Goal: Task Accomplishment & Management: Use online tool/utility

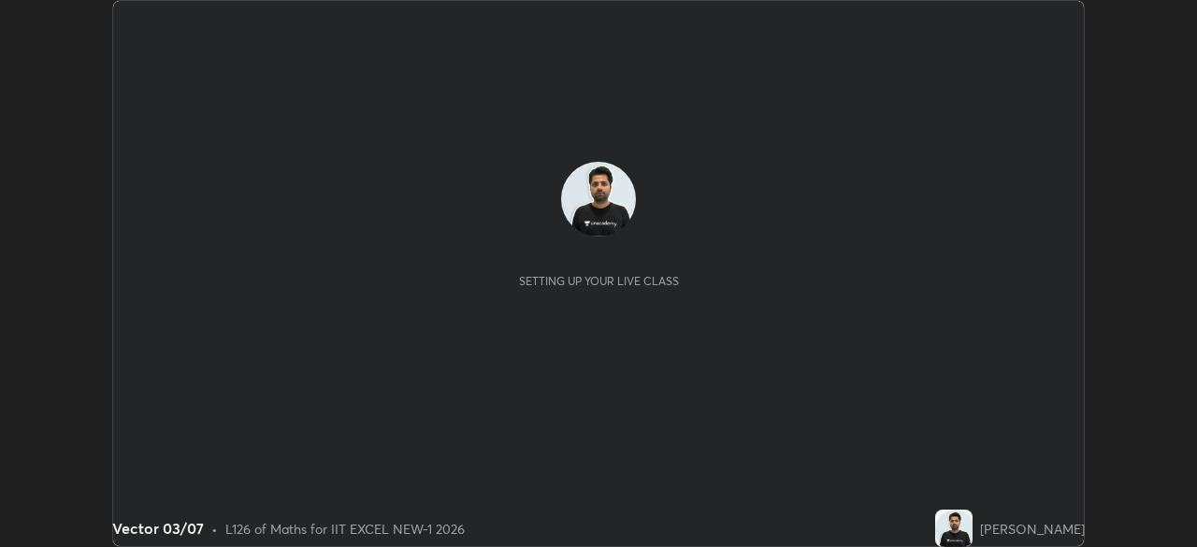
scroll to position [547, 1196]
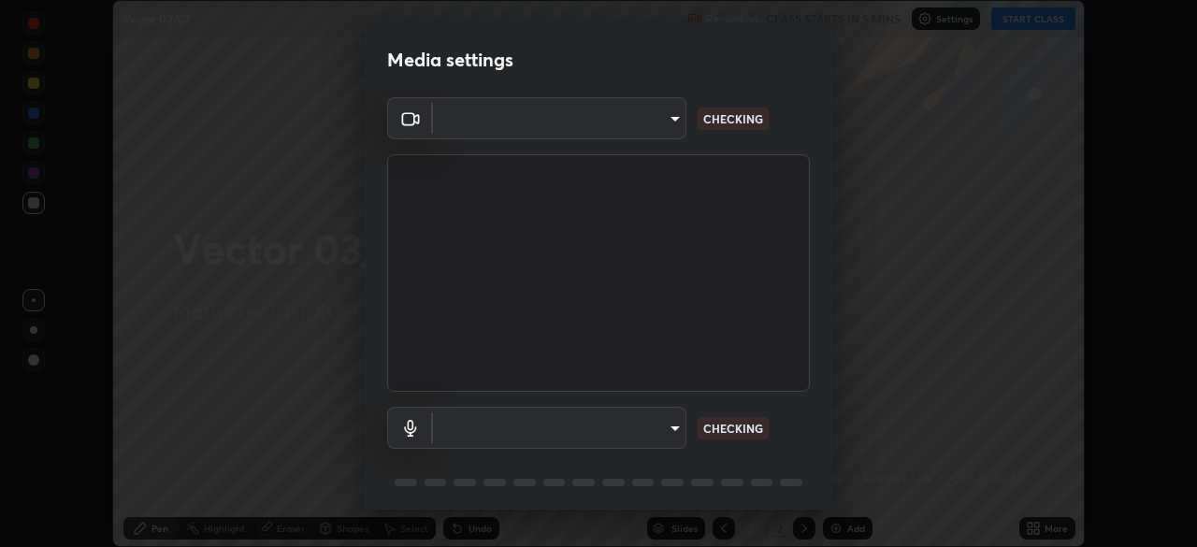
type input "4d63cd10dcc1379e9927399513255d12d620b7bbb39ca773e0f9116a90128a71"
click at [614, 419] on body "Erase all Vector 03/07 Recording CLASS STARTS IN 5 MINS Settings START CLASS Se…" at bounding box center [598, 273] width 1197 height 547
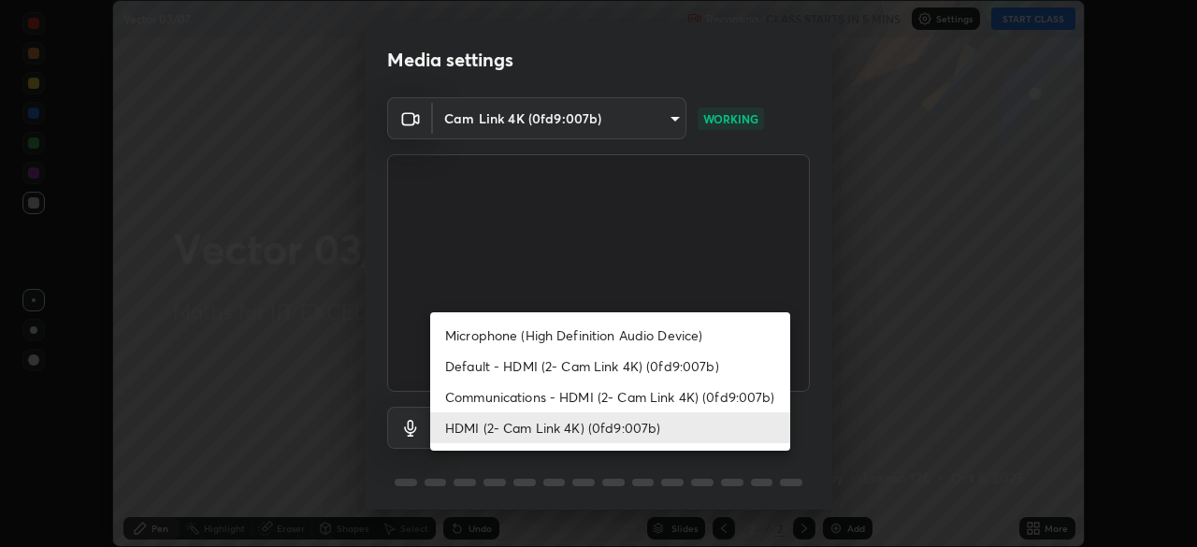
click at [607, 399] on li "Communications - HDMI (2- Cam Link 4K) (0fd9:007b)" at bounding box center [610, 396] width 360 height 31
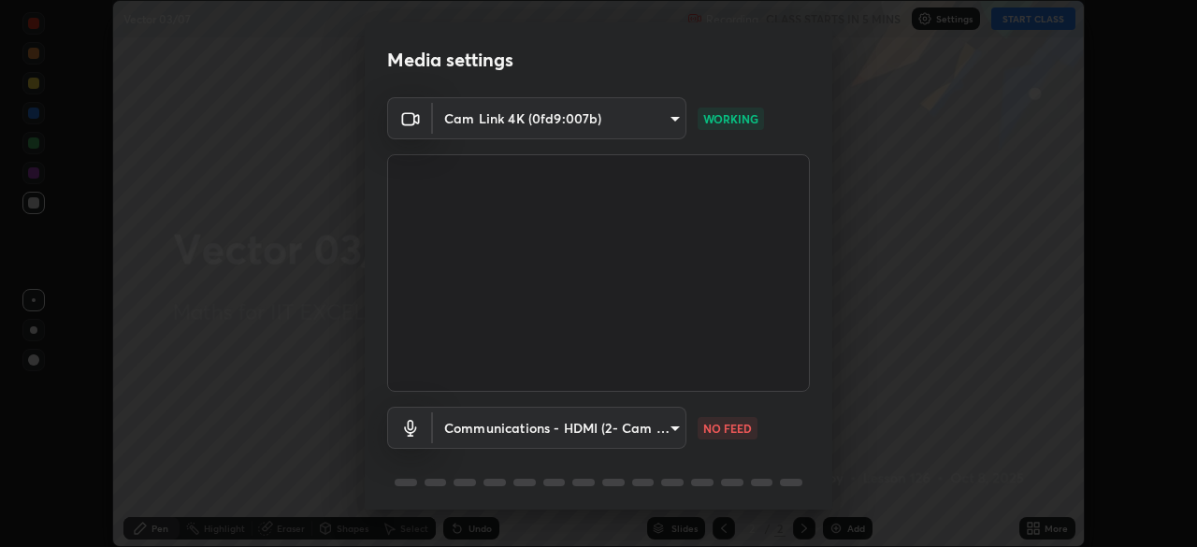
click at [594, 437] on li "HDMI (2- Cam Link 4K) (0fd9:007b)" at bounding box center [564, 428] width 269 height 18
type input "6ffb47fb851f2b5fd4122b4f50b1e702015d3d597fec63146905f50527deba24"
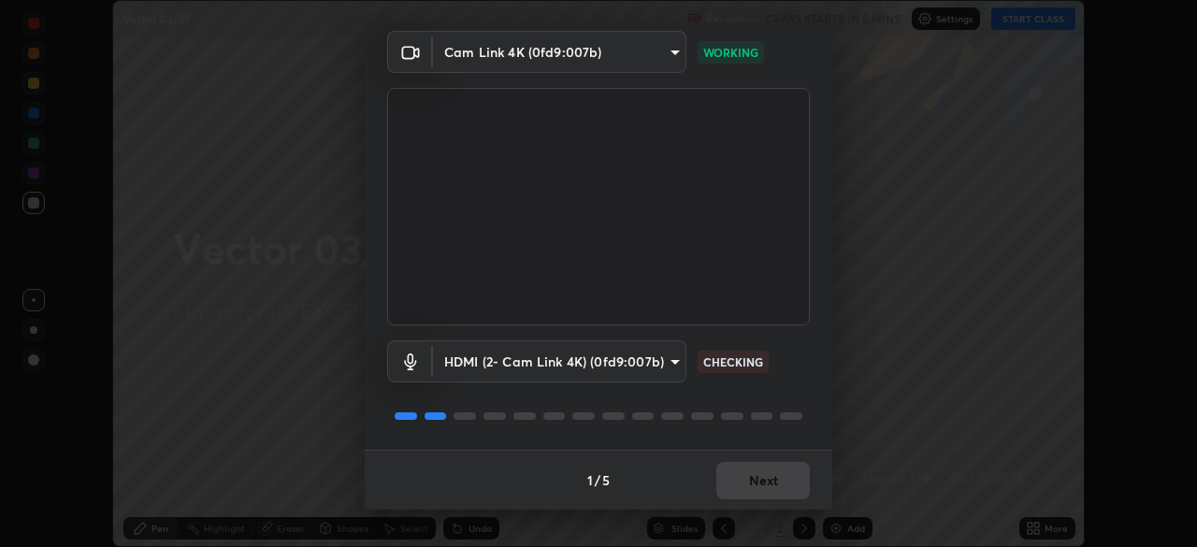
click at [759, 491] on div "1 / 5 Next" at bounding box center [598, 480] width 467 height 60
click at [762, 479] on div "1 / 5 Next" at bounding box center [598, 480] width 467 height 60
click at [775, 481] on div "1 / 5 Next" at bounding box center [598, 480] width 467 height 60
click at [780, 480] on div "1 / 5 Next" at bounding box center [598, 480] width 467 height 60
click at [783, 477] on div "1 / 5 Next" at bounding box center [598, 480] width 467 height 60
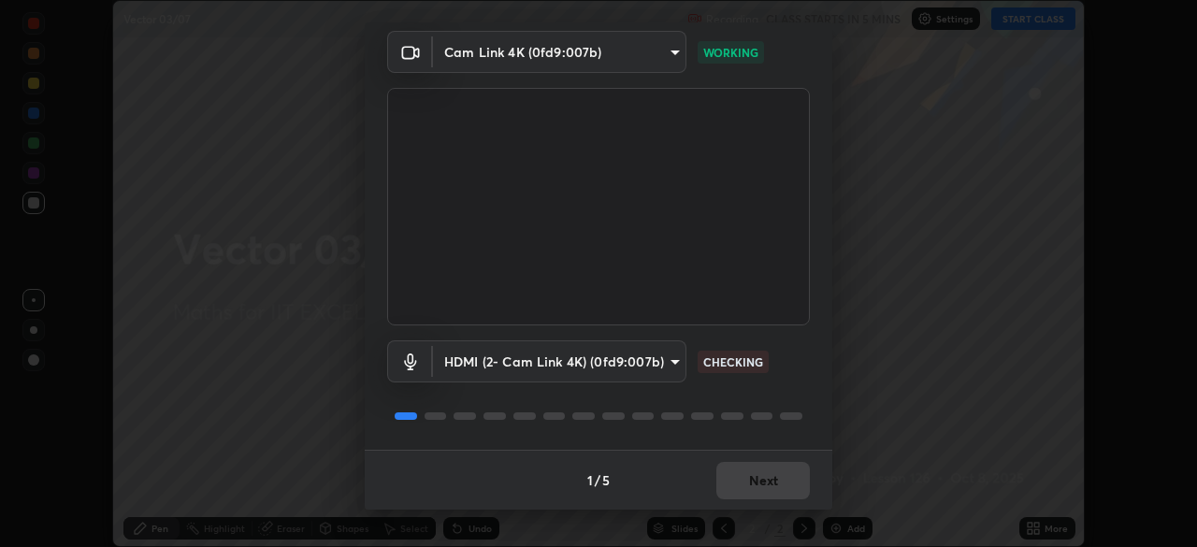
click at [783, 477] on div "1 / 5 Next" at bounding box center [598, 480] width 467 height 60
click at [787, 477] on div "1 / 5 Next" at bounding box center [598, 480] width 467 height 60
click at [790, 477] on div "1 / 5 Next" at bounding box center [598, 480] width 467 height 60
click at [784, 480] on div "1 / 5 Next" at bounding box center [598, 480] width 467 height 60
click at [781, 471] on div "1 / 5 Next" at bounding box center [598, 480] width 467 height 60
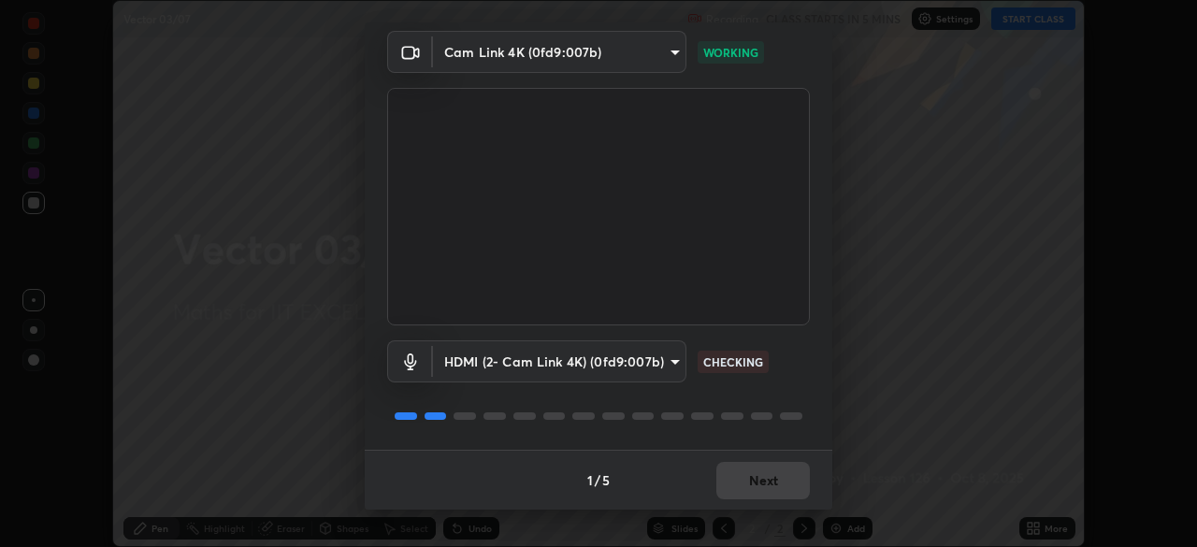
click at [782, 471] on div "1 / 5 Next" at bounding box center [598, 480] width 467 height 60
click at [763, 477] on div "1 / 5 Next" at bounding box center [598, 480] width 467 height 60
click at [766, 487] on div "1 / 5 Next" at bounding box center [598, 480] width 467 height 60
click at [751, 489] on button "Next" at bounding box center [762, 480] width 93 height 37
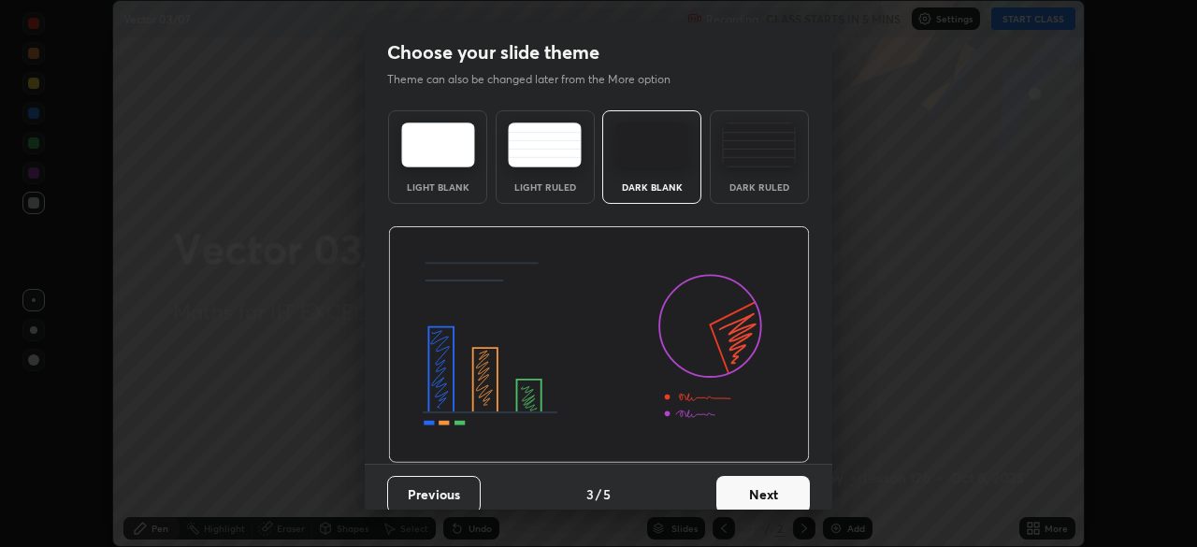
click at [778, 480] on button "Next" at bounding box center [762, 494] width 93 height 37
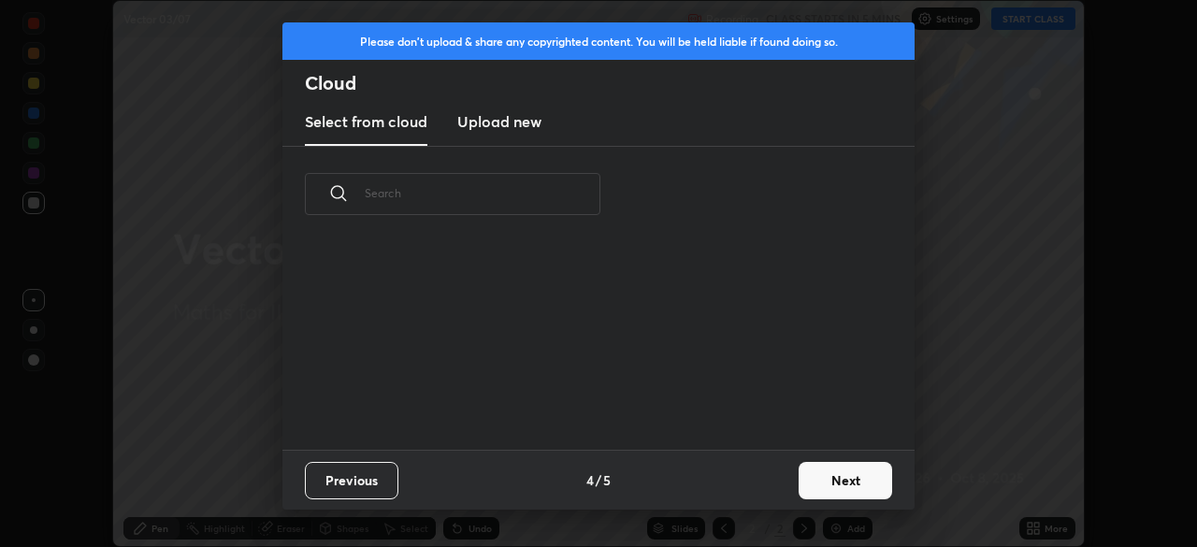
click at [782, 480] on div "Previous 4 / 5 Next" at bounding box center [598, 480] width 632 height 60
click at [798, 473] on button "Next" at bounding box center [844, 480] width 93 height 37
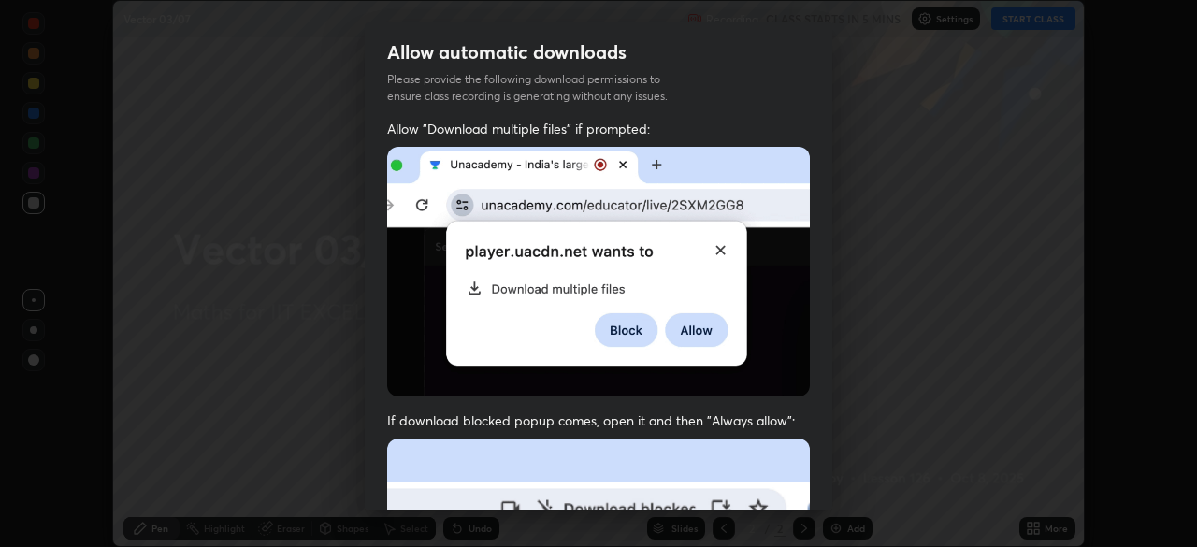
click at [818, 479] on div "Allow "Download multiple files" if prompted: If download blocked popup comes, o…" at bounding box center [598, 513] width 467 height 787
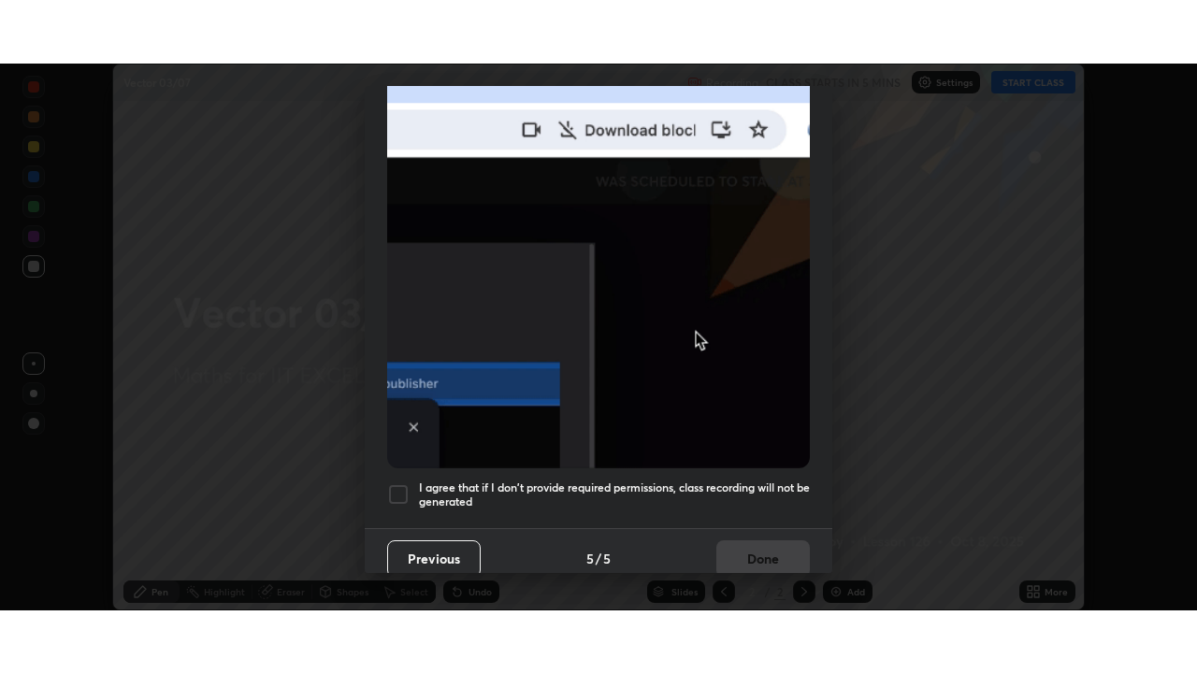
scroll to position [448, 0]
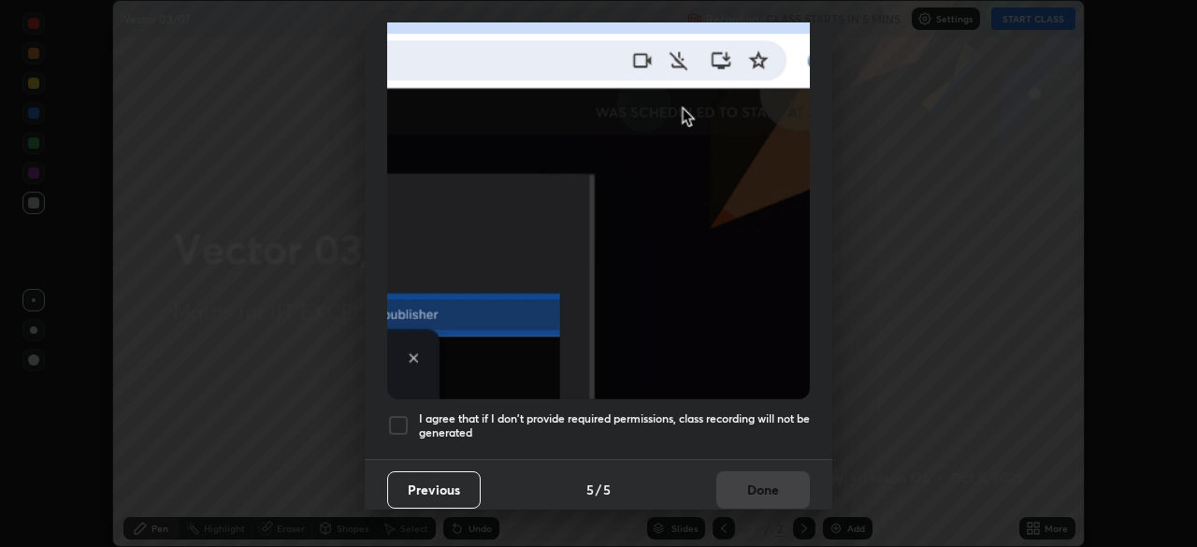
click at [389, 422] on div at bounding box center [398, 425] width 22 height 22
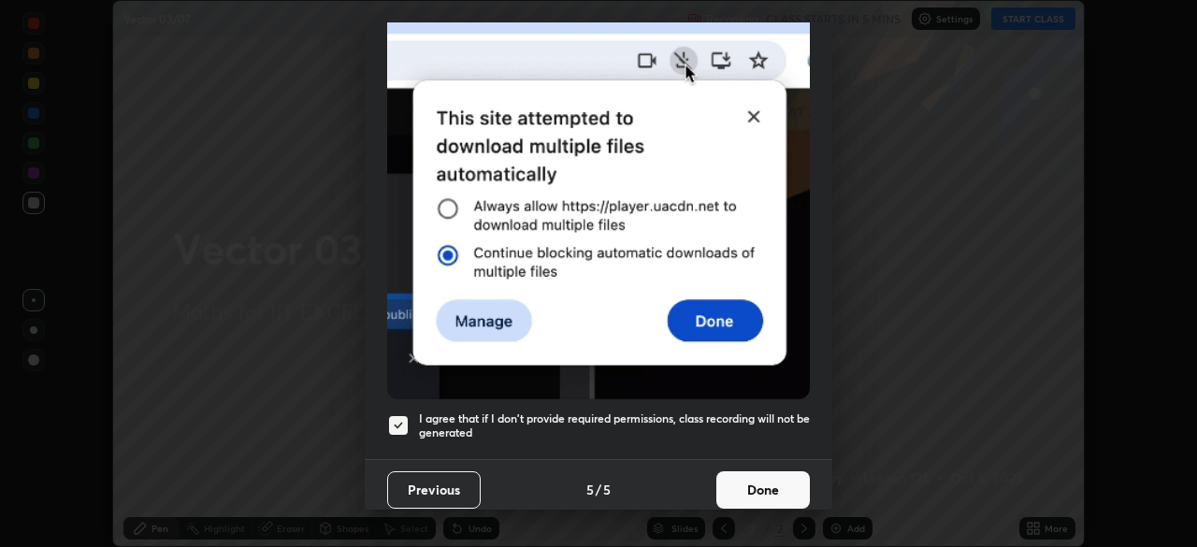
click at [725, 471] on button "Done" at bounding box center [762, 489] width 93 height 37
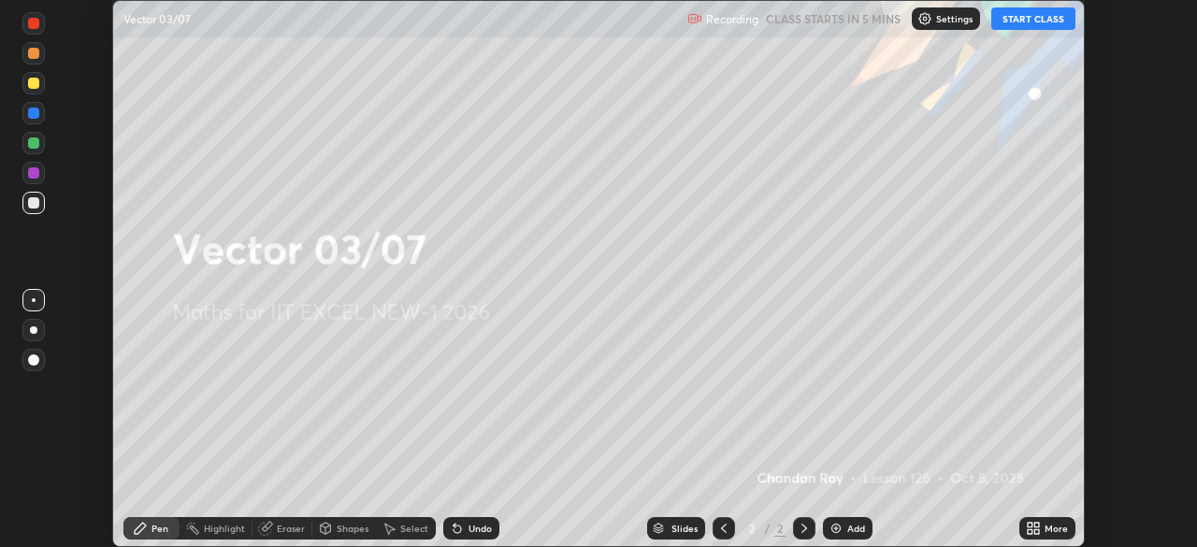
click at [1030, 528] on icon at bounding box center [1033, 528] width 15 height 15
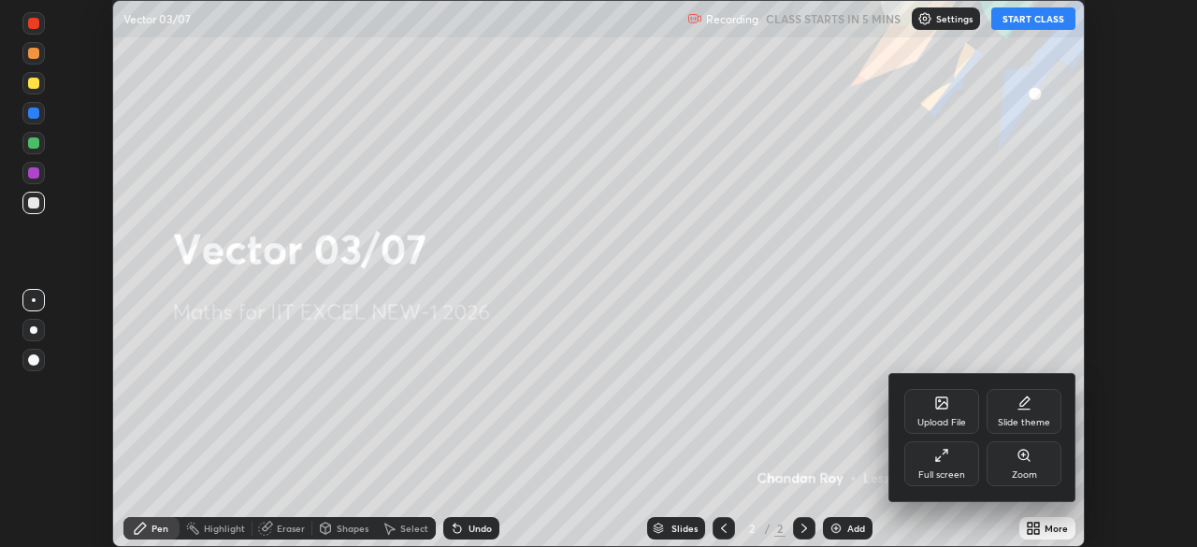
click at [935, 457] on icon at bounding box center [941, 455] width 15 height 15
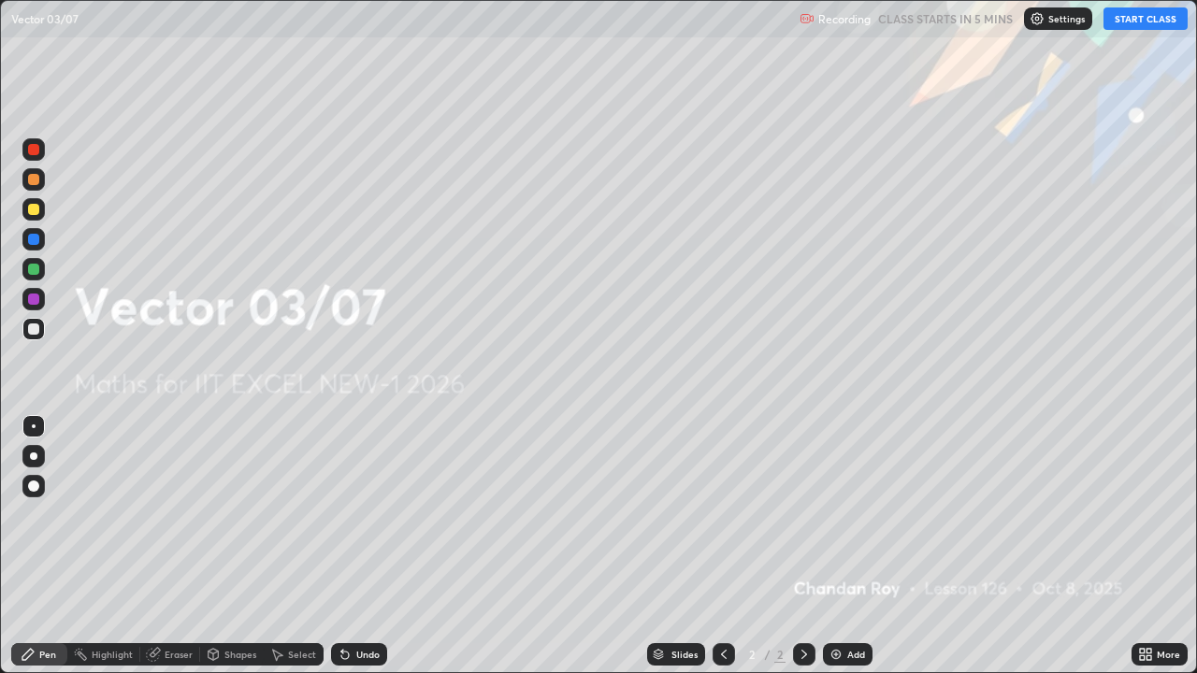
scroll to position [673, 1197]
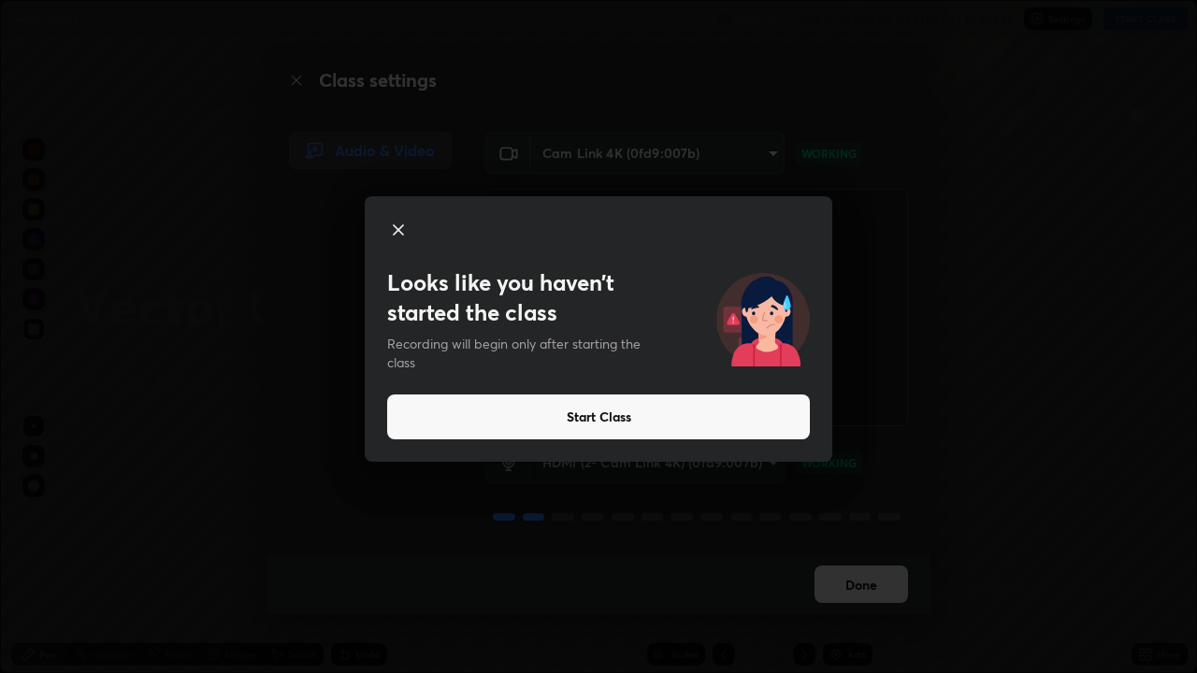
click at [586, 417] on button "Start Class" at bounding box center [598, 417] width 423 height 45
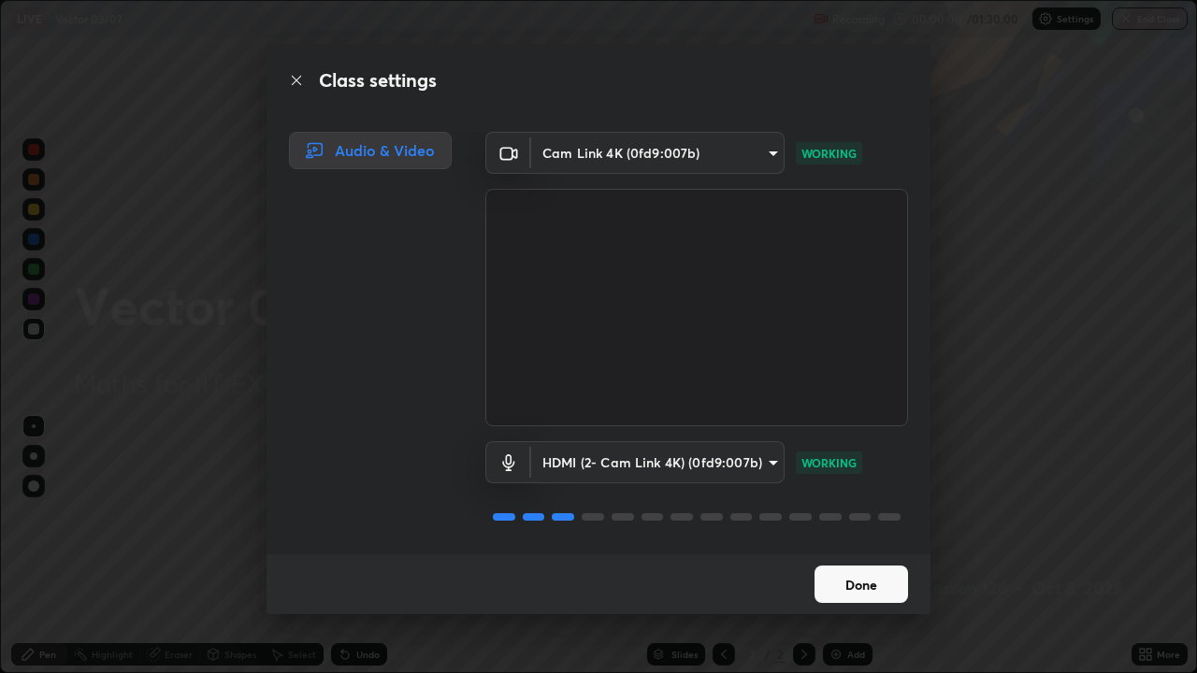
click at [859, 546] on button "Done" at bounding box center [860, 584] width 93 height 37
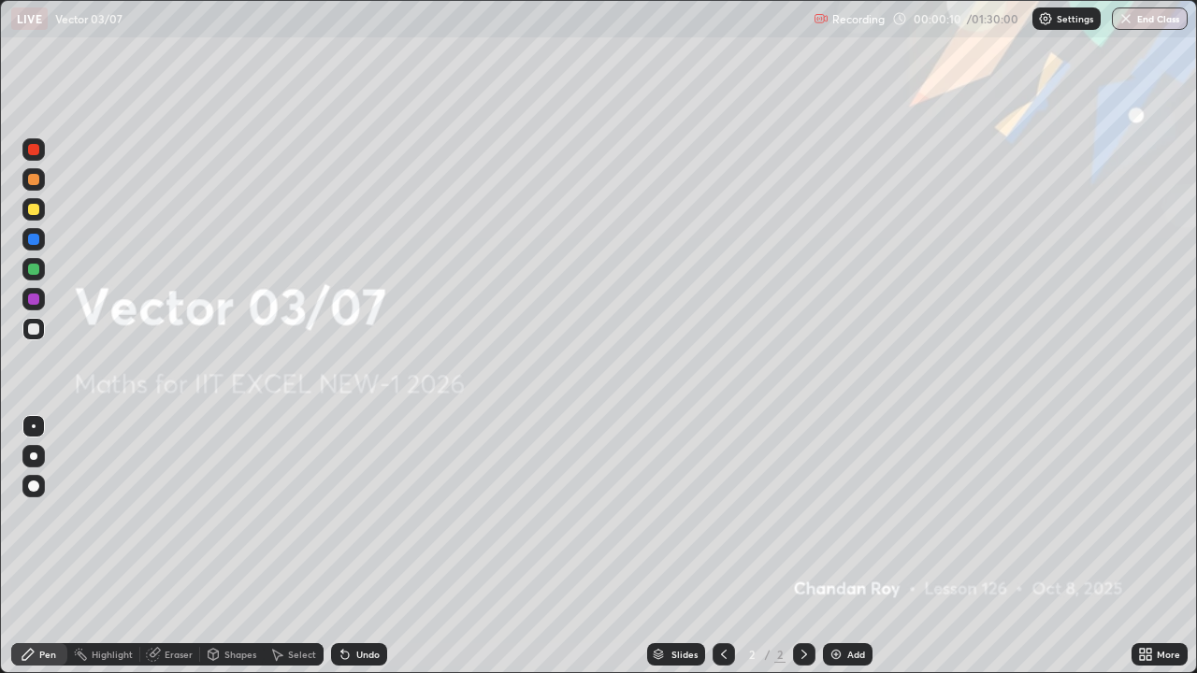
click at [1158, 546] on div "More" at bounding box center [1168, 654] width 23 height 9
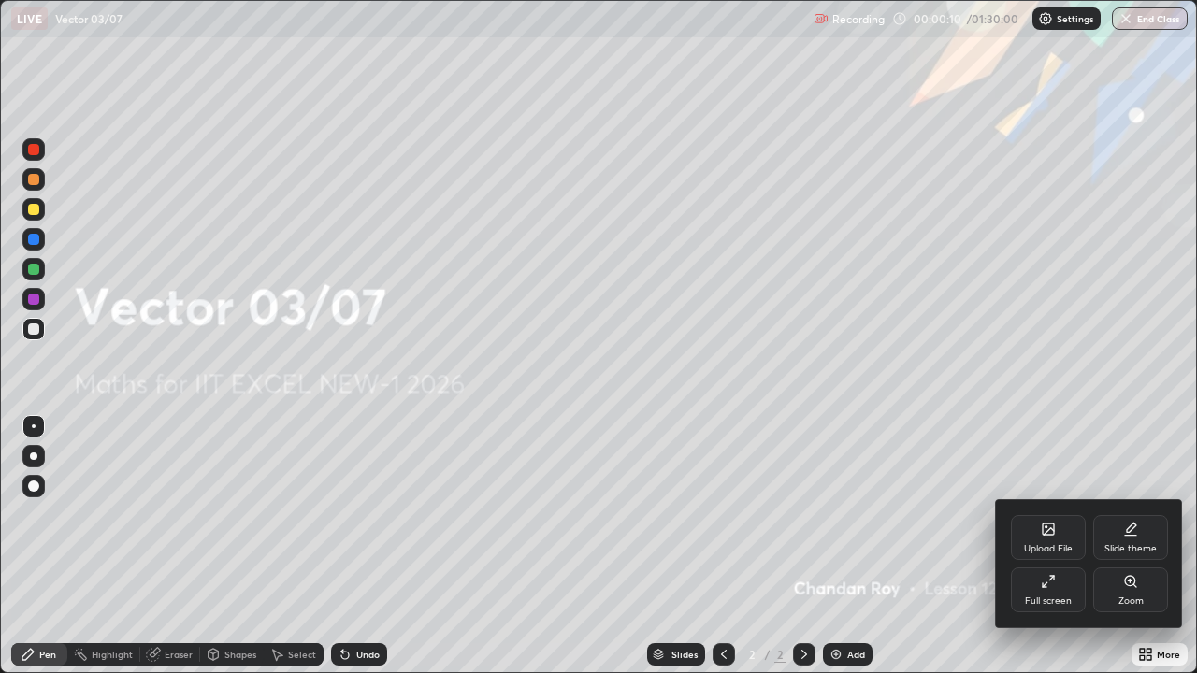
click at [1059, 539] on div "Upload File" at bounding box center [1048, 537] width 75 height 45
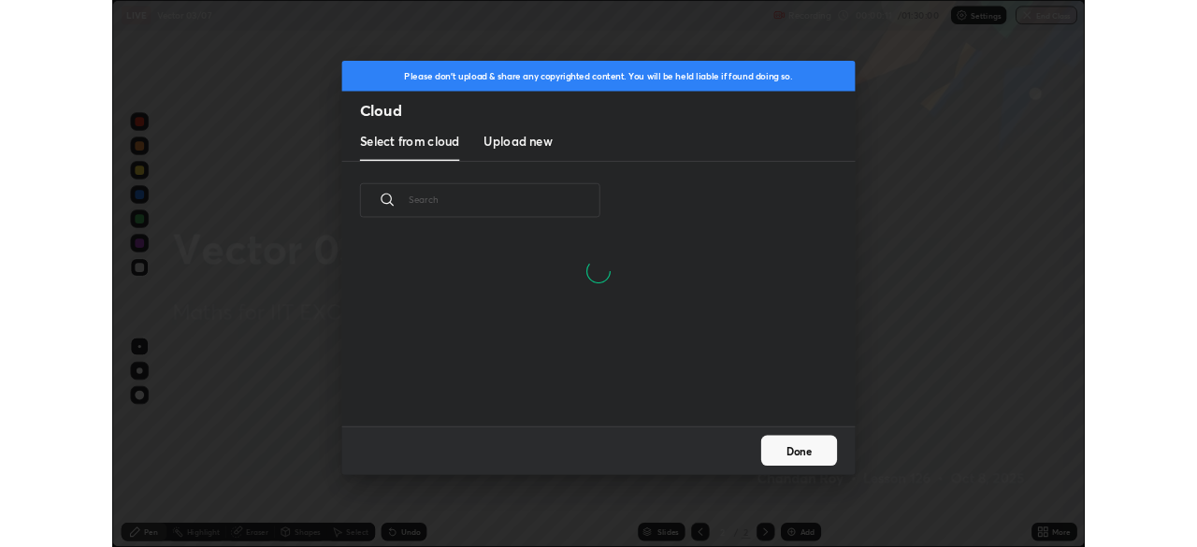
scroll to position [140, 600]
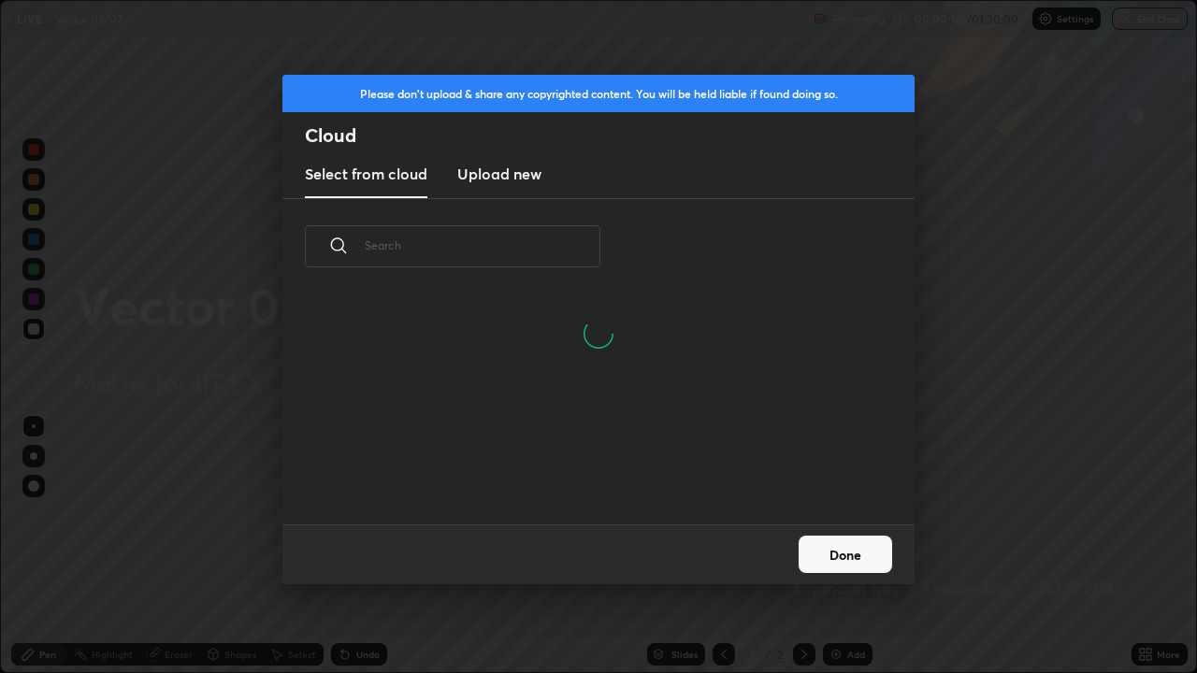
click at [525, 173] on h3 "Upload new" at bounding box center [499, 174] width 84 height 22
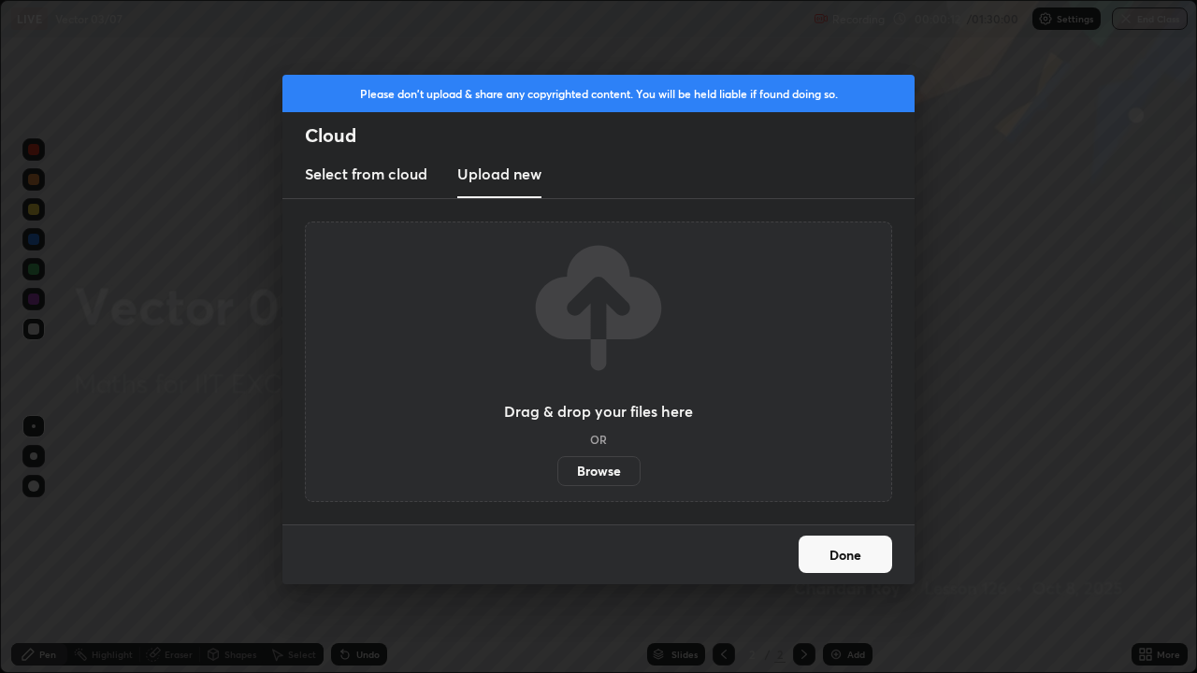
click at [608, 471] on label "Browse" at bounding box center [598, 471] width 83 height 30
click at [557, 471] on input "Browse" at bounding box center [557, 471] width 0 height 30
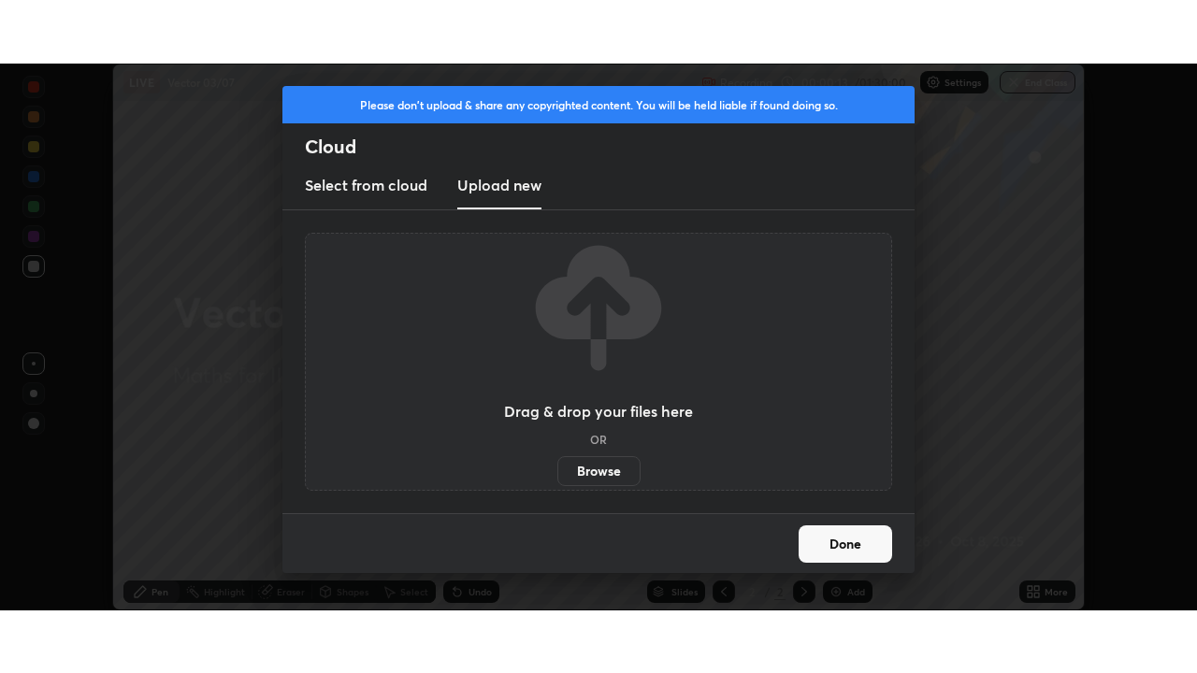
scroll to position [92947, 92297]
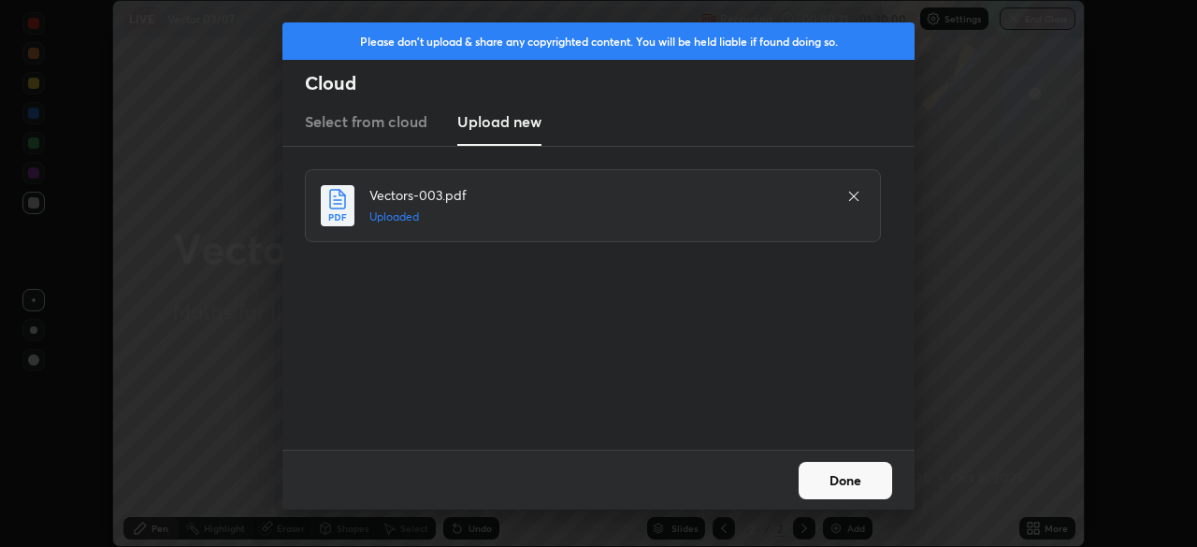
click at [841, 478] on button "Done" at bounding box center [844, 480] width 93 height 37
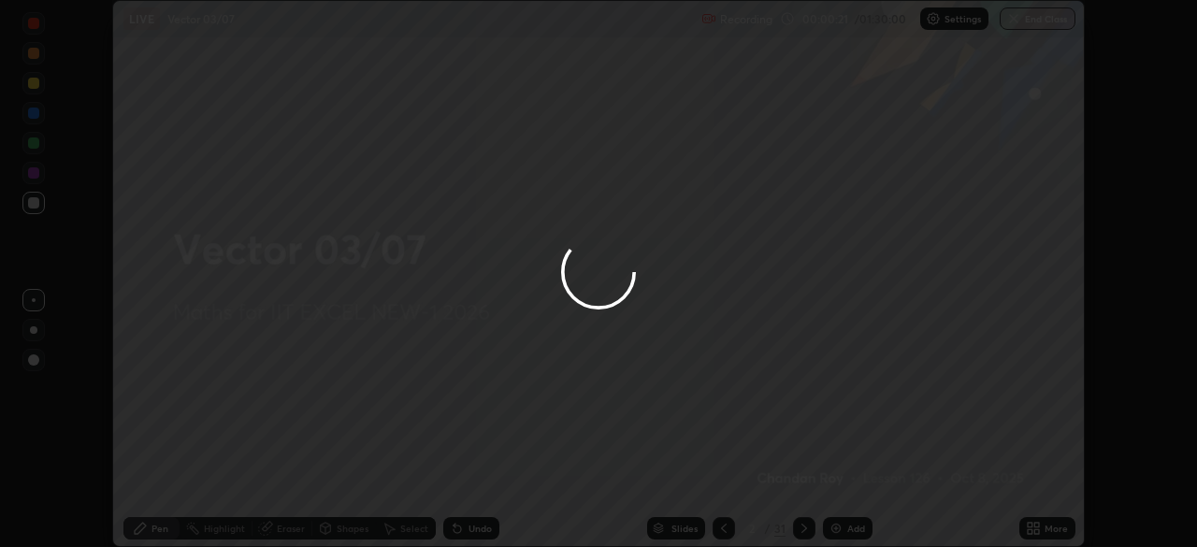
click at [1035, 532] on icon at bounding box center [1036, 531] width 5 height 5
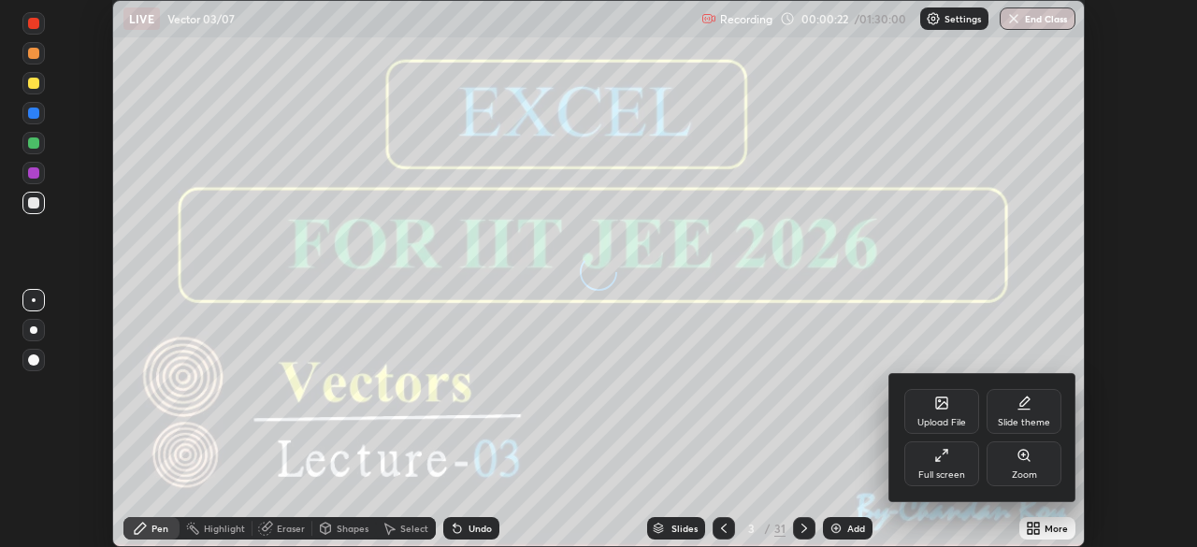
click at [940, 467] on div "Full screen" at bounding box center [941, 463] width 75 height 45
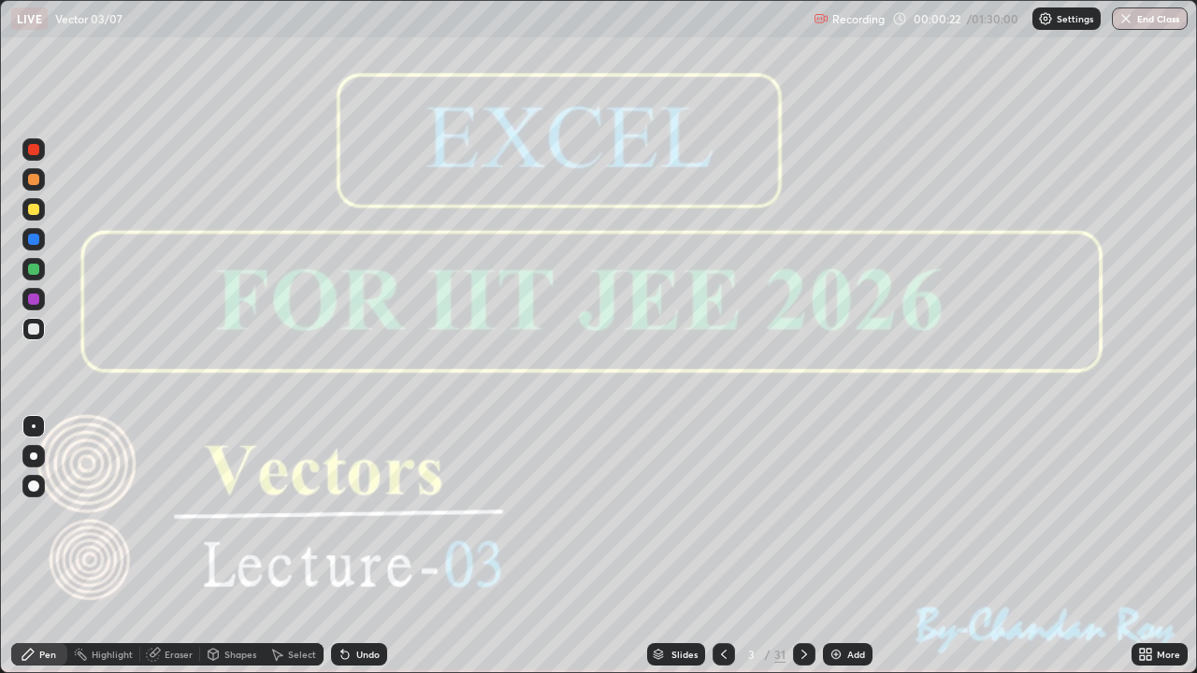
scroll to position [673, 1197]
click at [799, 546] on icon at bounding box center [804, 654] width 15 height 15
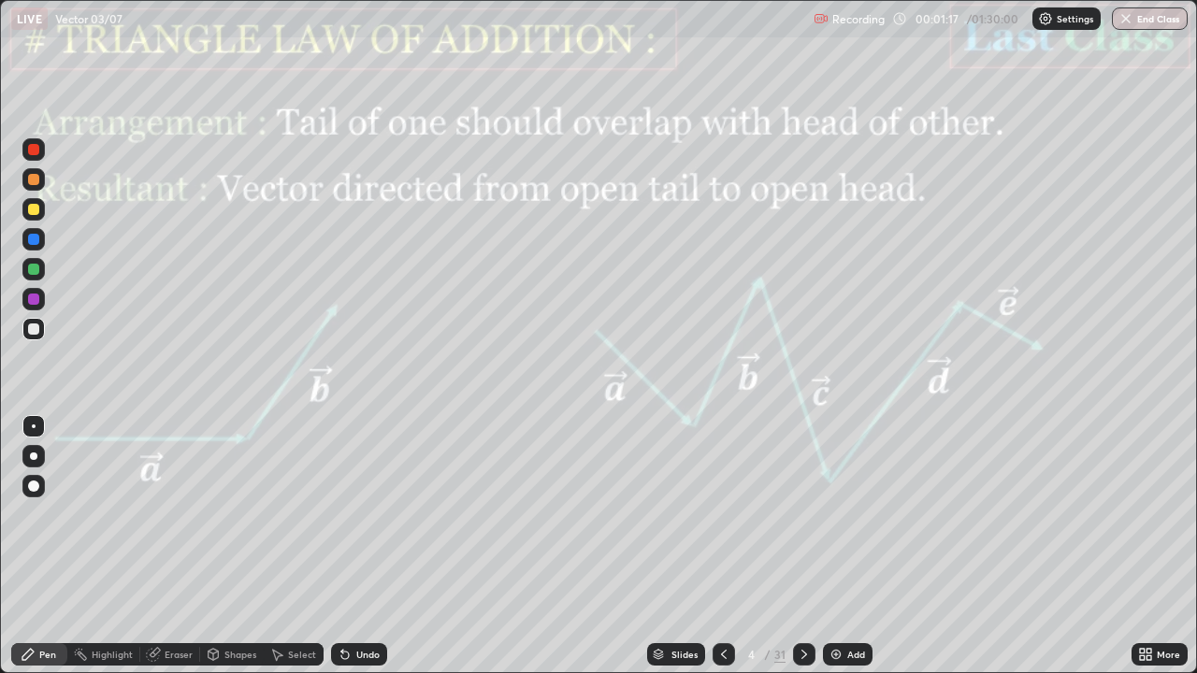
click at [802, 546] on icon at bounding box center [804, 654] width 15 height 15
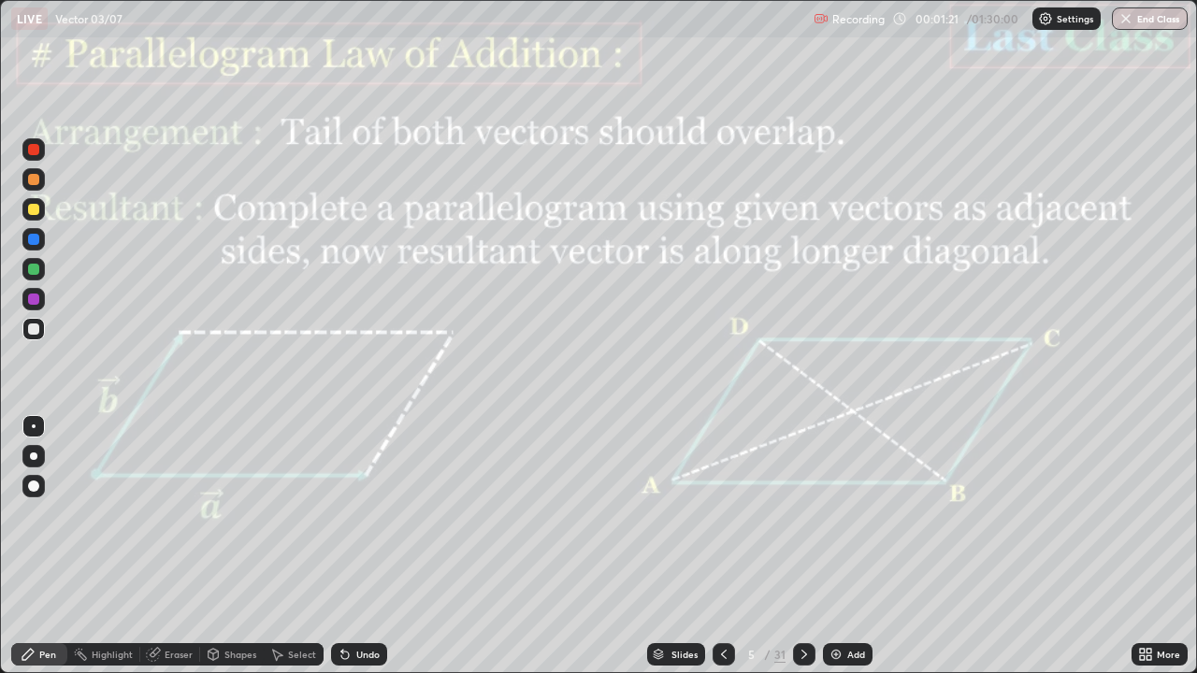
click at [802, 546] on icon at bounding box center [804, 654] width 15 height 15
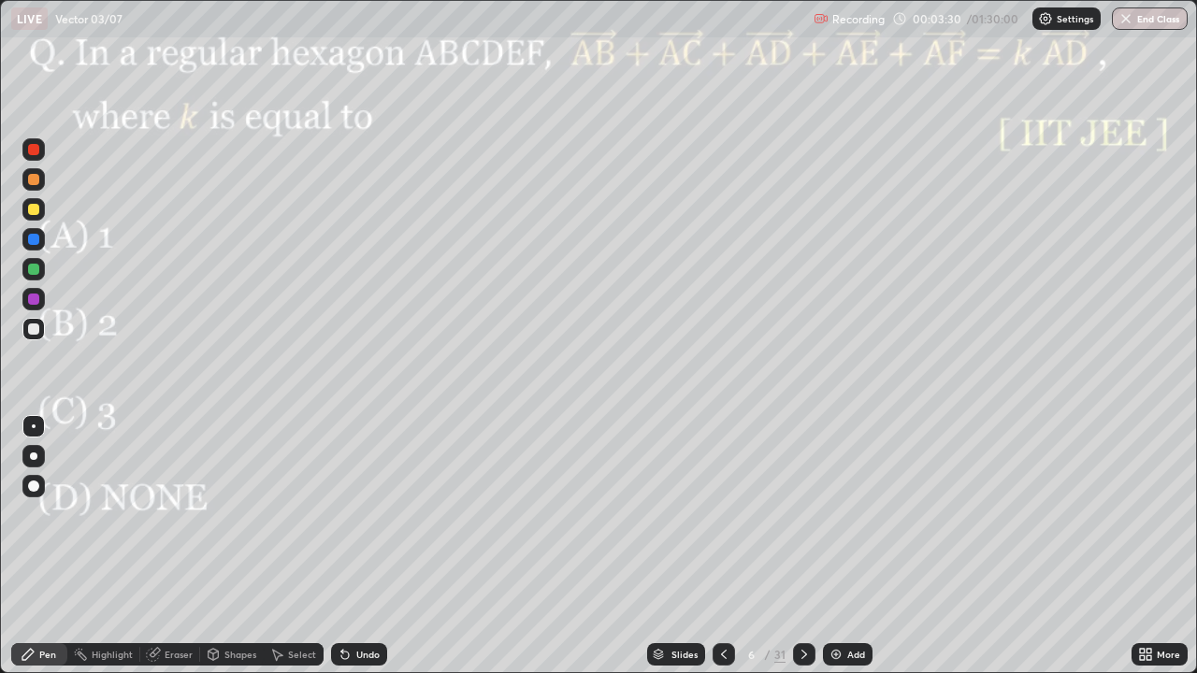
click at [233, 546] on div "Shapes" at bounding box center [240, 654] width 32 height 9
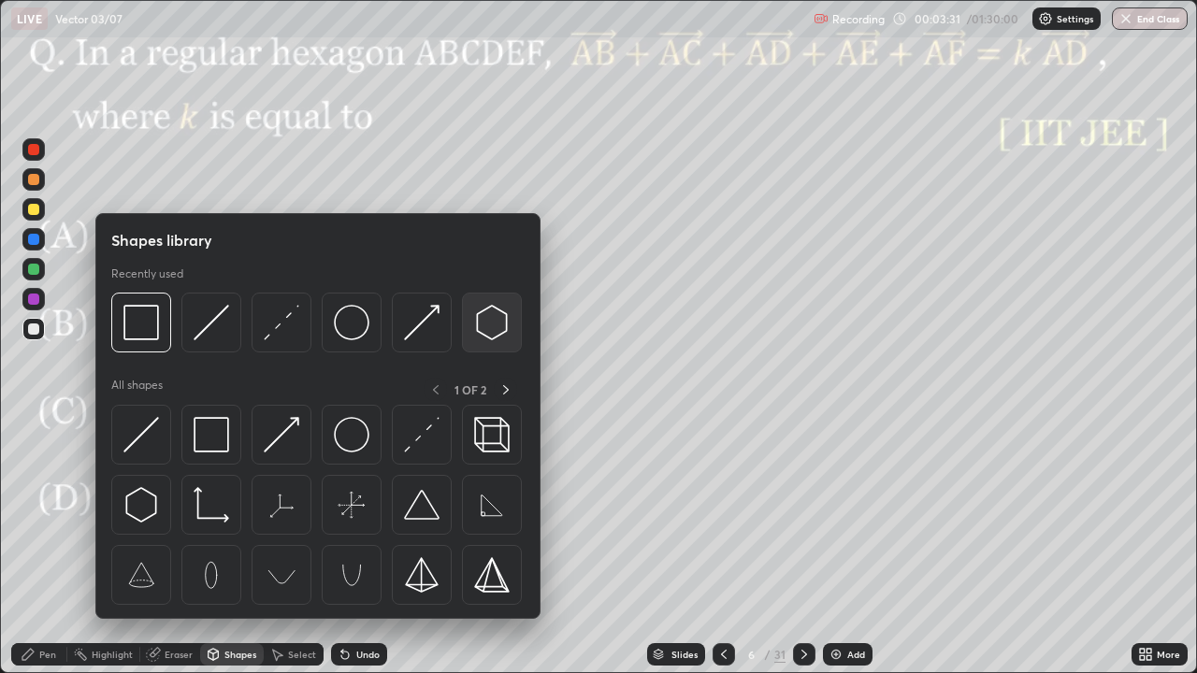
click at [493, 332] on img at bounding box center [492, 323] width 36 height 36
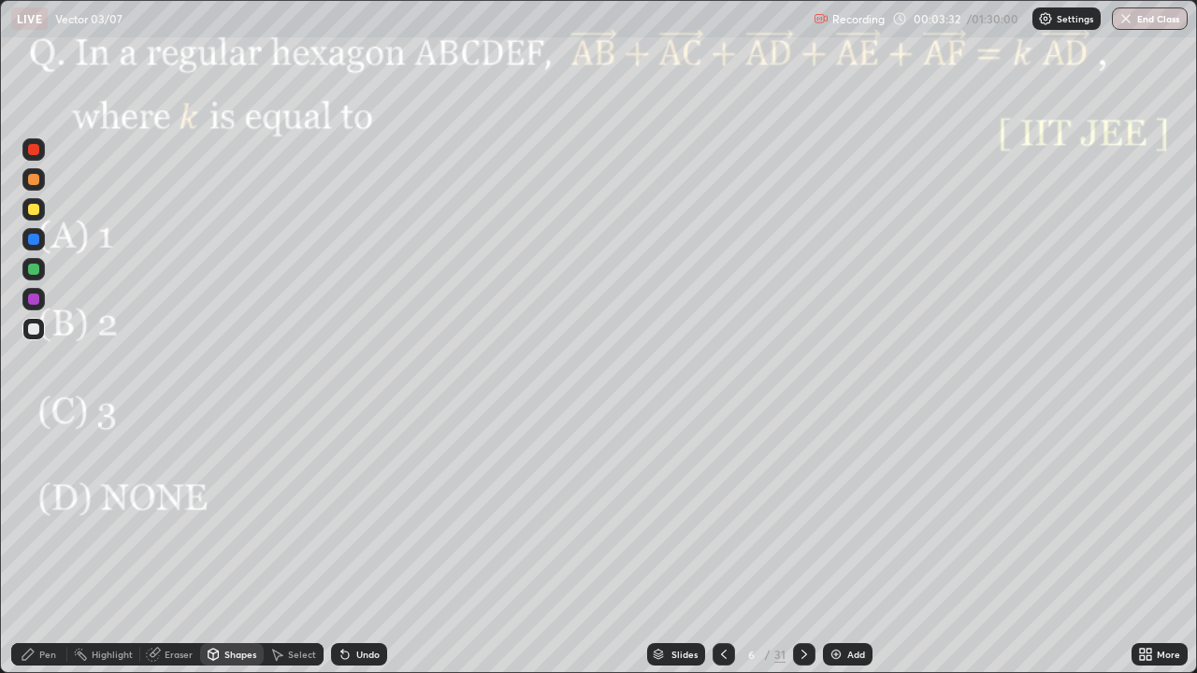
click at [234, 546] on div "Shapes" at bounding box center [240, 654] width 32 height 9
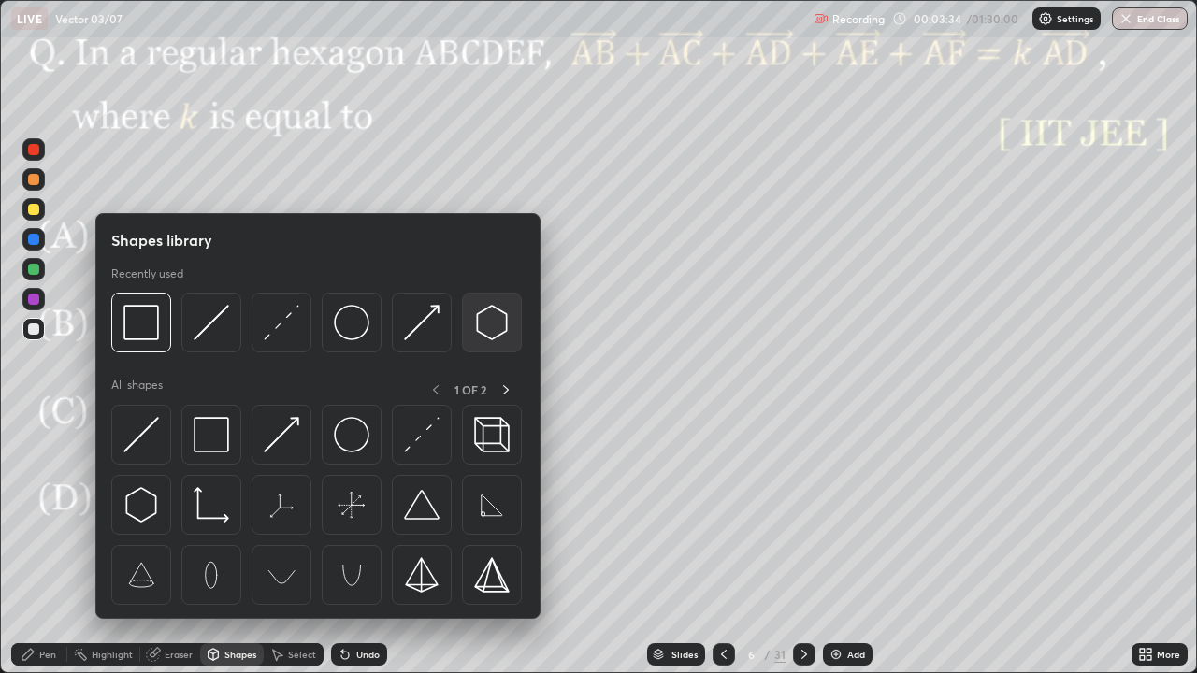
click at [487, 322] on img at bounding box center [492, 323] width 36 height 36
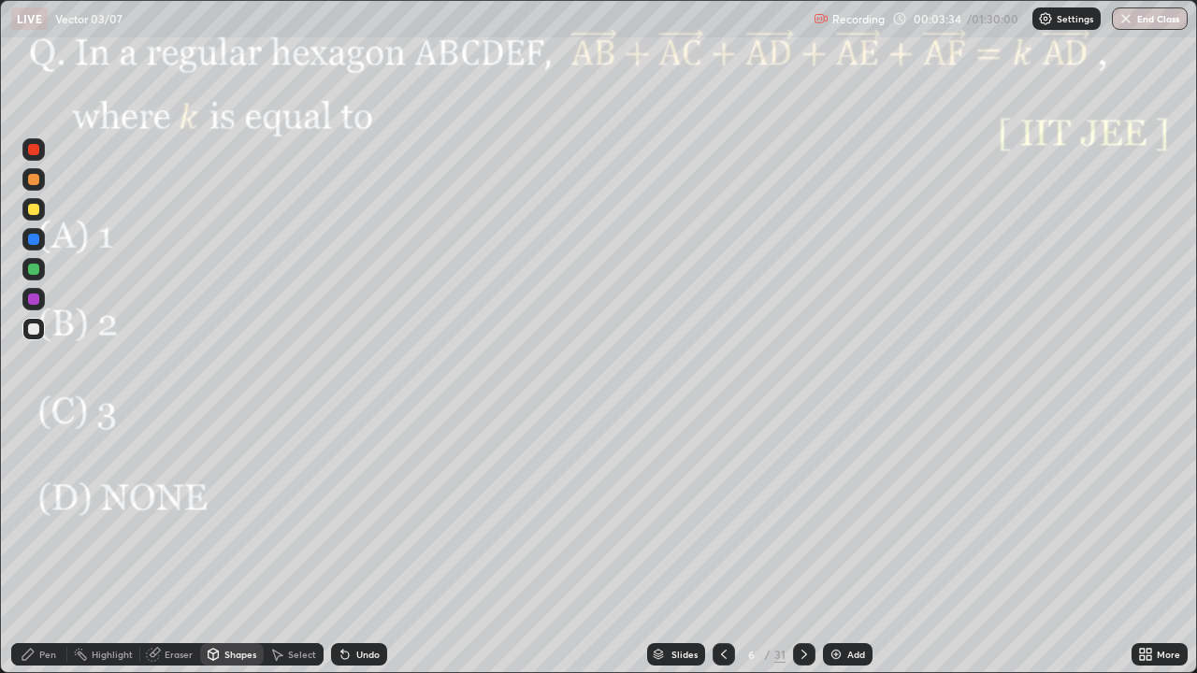
click at [34, 303] on div at bounding box center [33, 299] width 11 height 11
click at [55, 546] on div "Pen" at bounding box center [39, 654] width 56 height 22
click at [34, 240] on div at bounding box center [33, 239] width 11 height 11
click at [224, 546] on div "Shapes" at bounding box center [232, 654] width 64 height 22
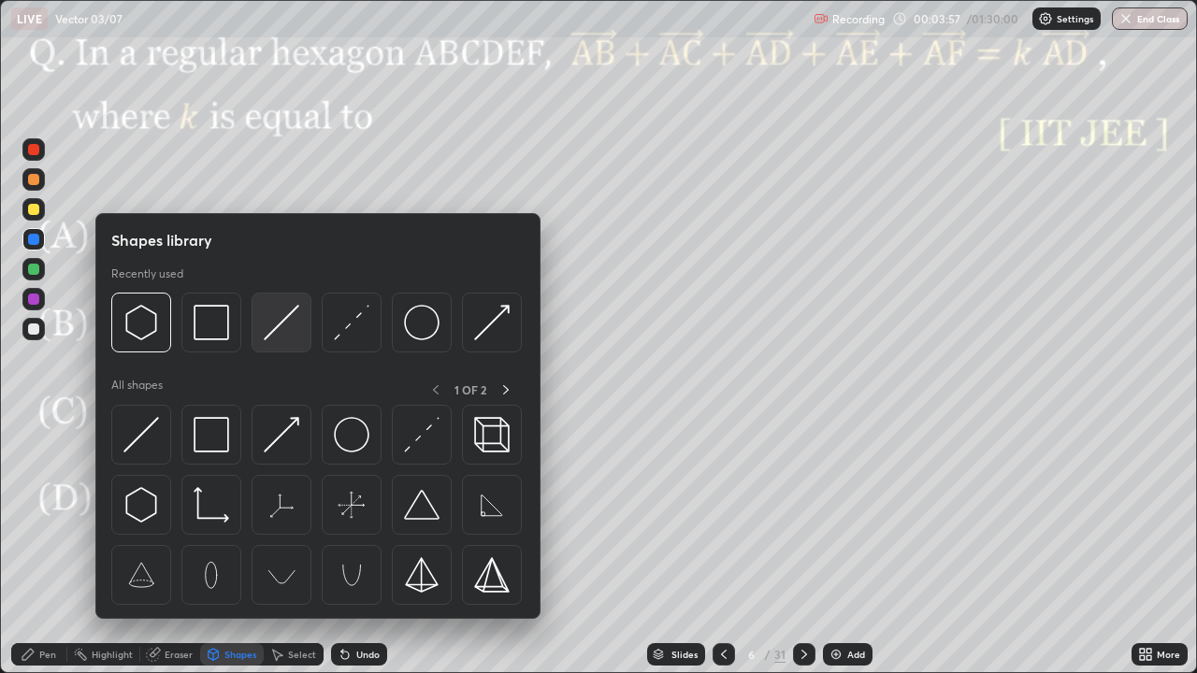
click at [285, 327] on img at bounding box center [282, 323] width 36 height 36
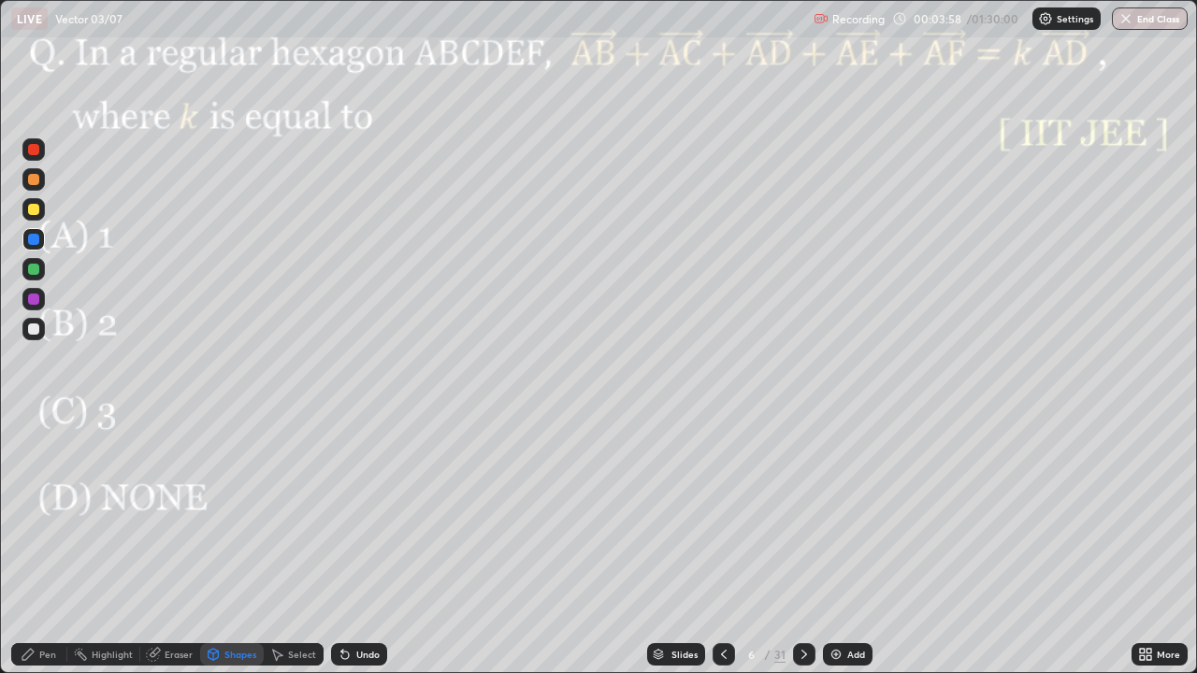
click at [32, 267] on div at bounding box center [33, 269] width 11 height 11
click at [32, 187] on div at bounding box center [33, 179] width 22 height 22
click at [34, 208] on div at bounding box center [33, 209] width 11 height 11
click at [360, 546] on div "Undo" at bounding box center [367, 654] width 23 height 9
click at [49, 546] on div "Pen" at bounding box center [39, 654] width 56 height 22
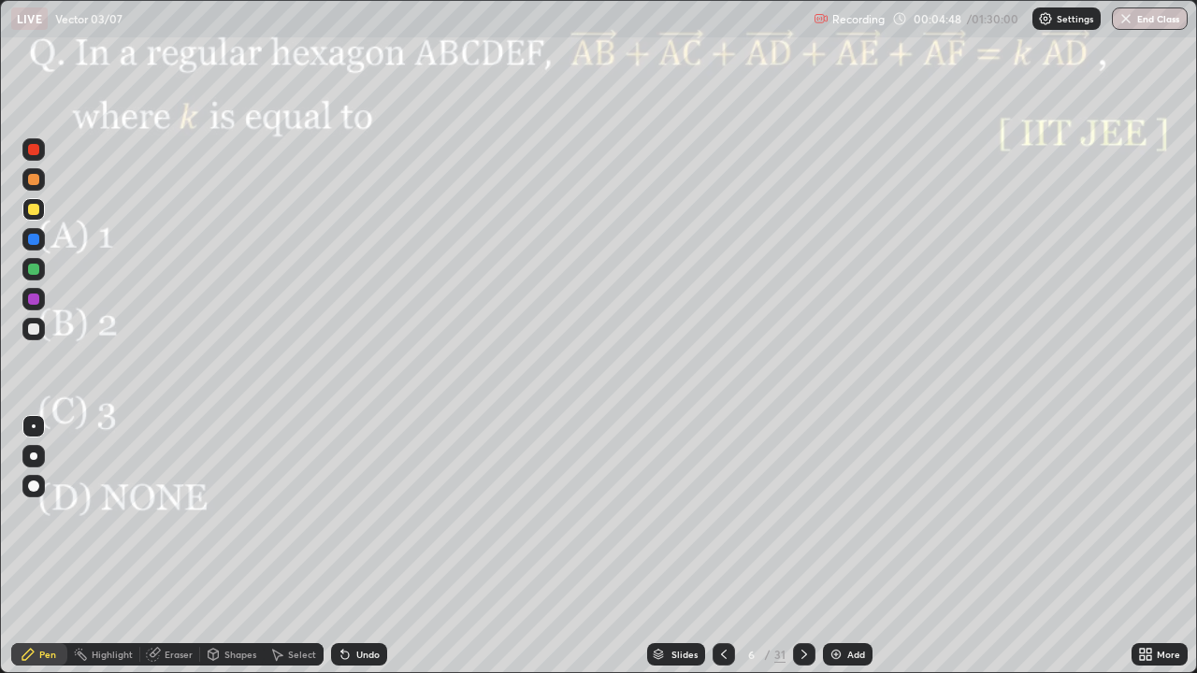
click at [220, 546] on div "Shapes" at bounding box center [232, 654] width 64 height 22
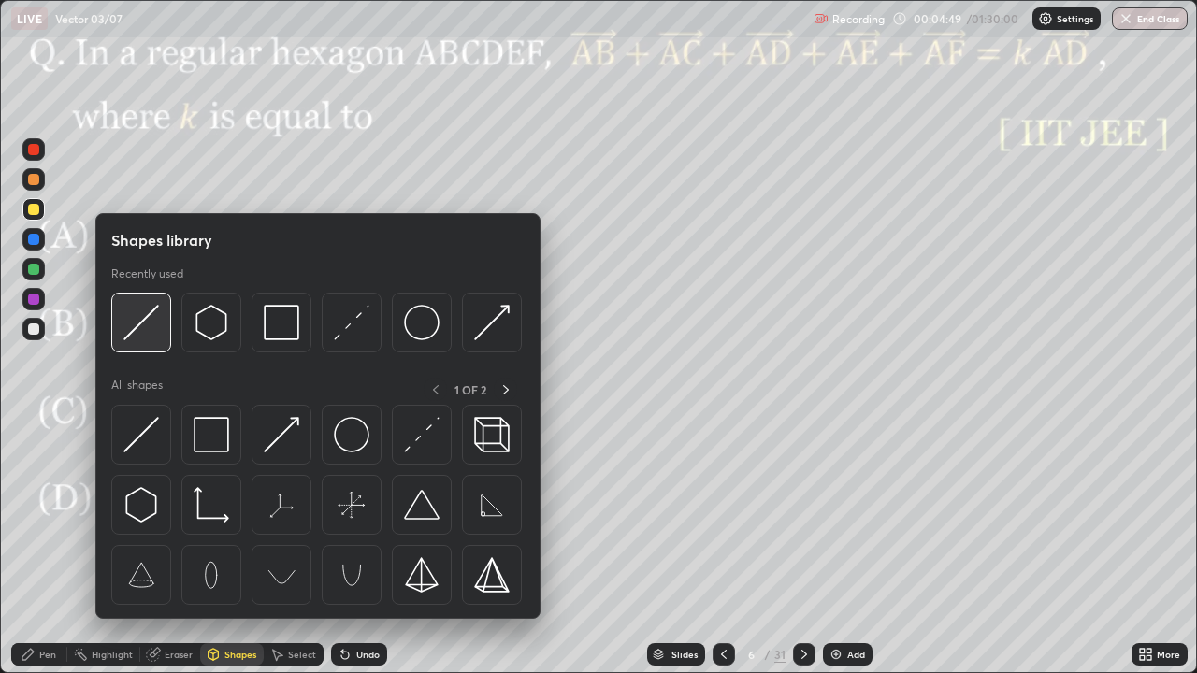
click at [159, 327] on div at bounding box center [141, 323] width 60 height 60
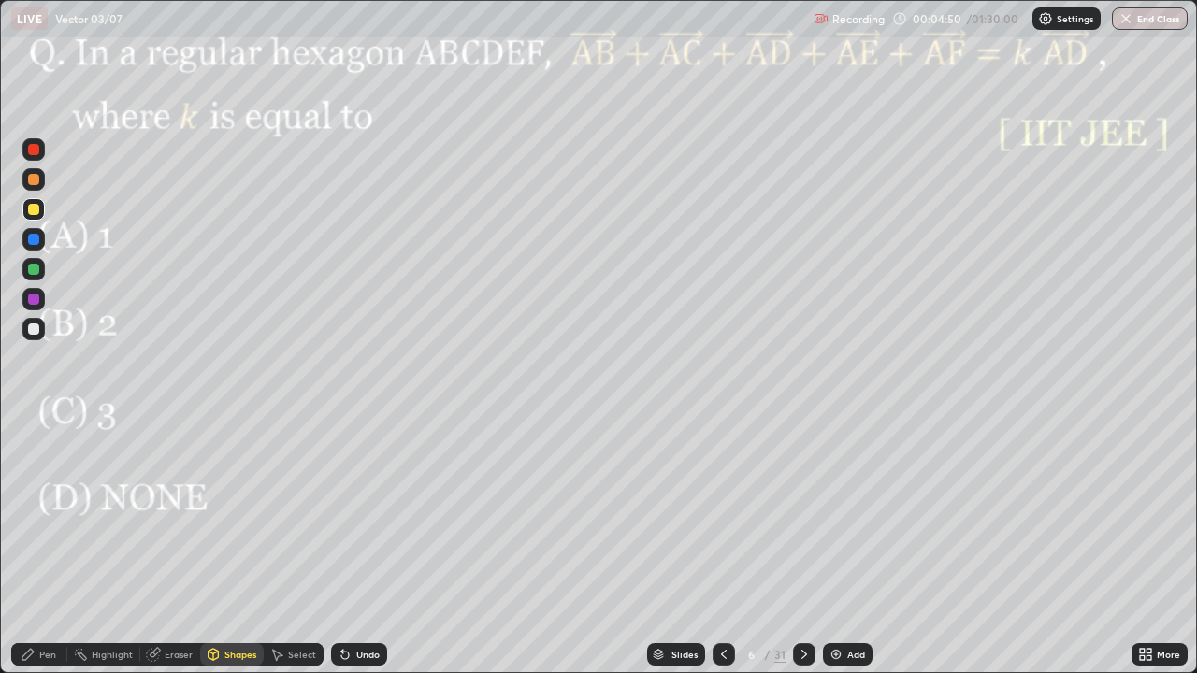
click at [35, 180] on div at bounding box center [33, 179] width 11 height 11
click at [35, 211] on div at bounding box center [33, 209] width 11 height 11
click at [356, 546] on div "Undo" at bounding box center [367, 654] width 23 height 9
click at [49, 546] on div "Pen" at bounding box center [39, 654] width 56 height 22
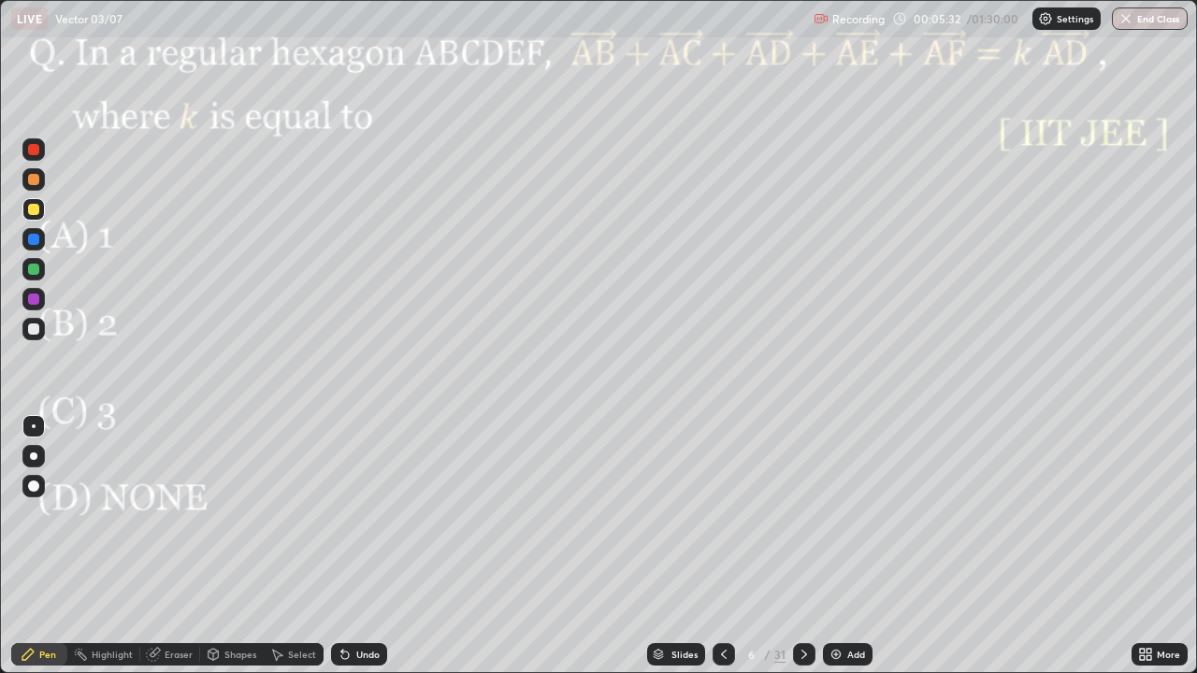
click at [234, 546] on div "Shapes" at bounding box center [240, 654] width 32 height 9
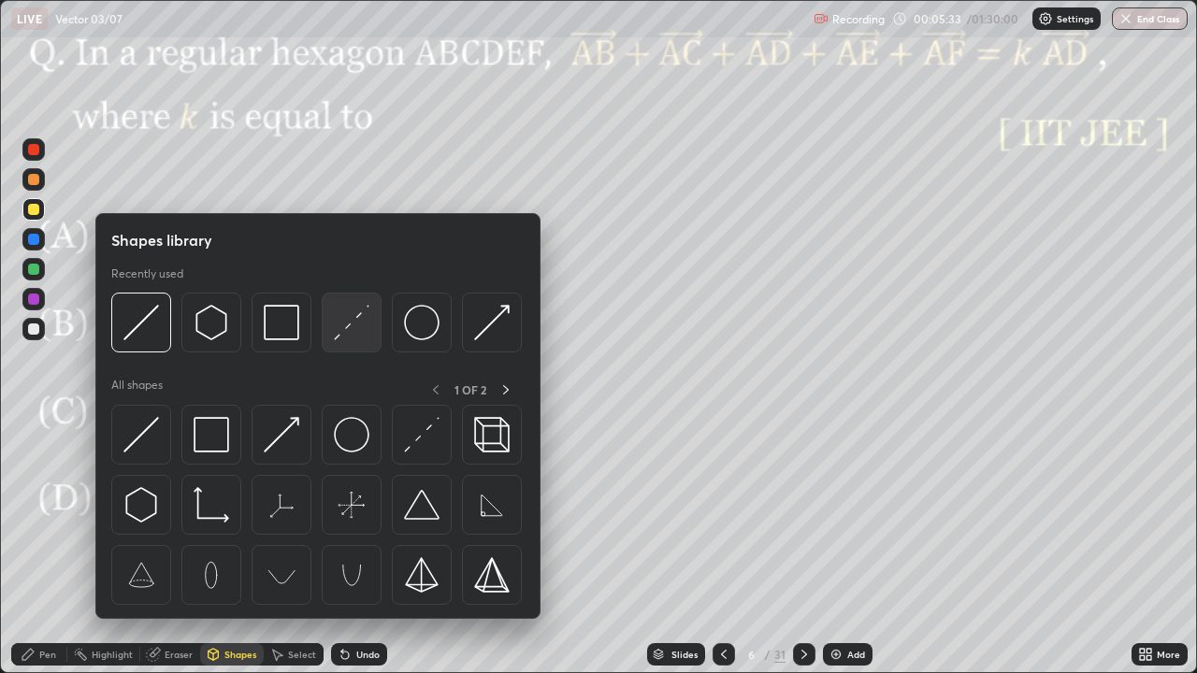
click at [343, 326] on img at bounding box center [352, 323] width 36 height 36
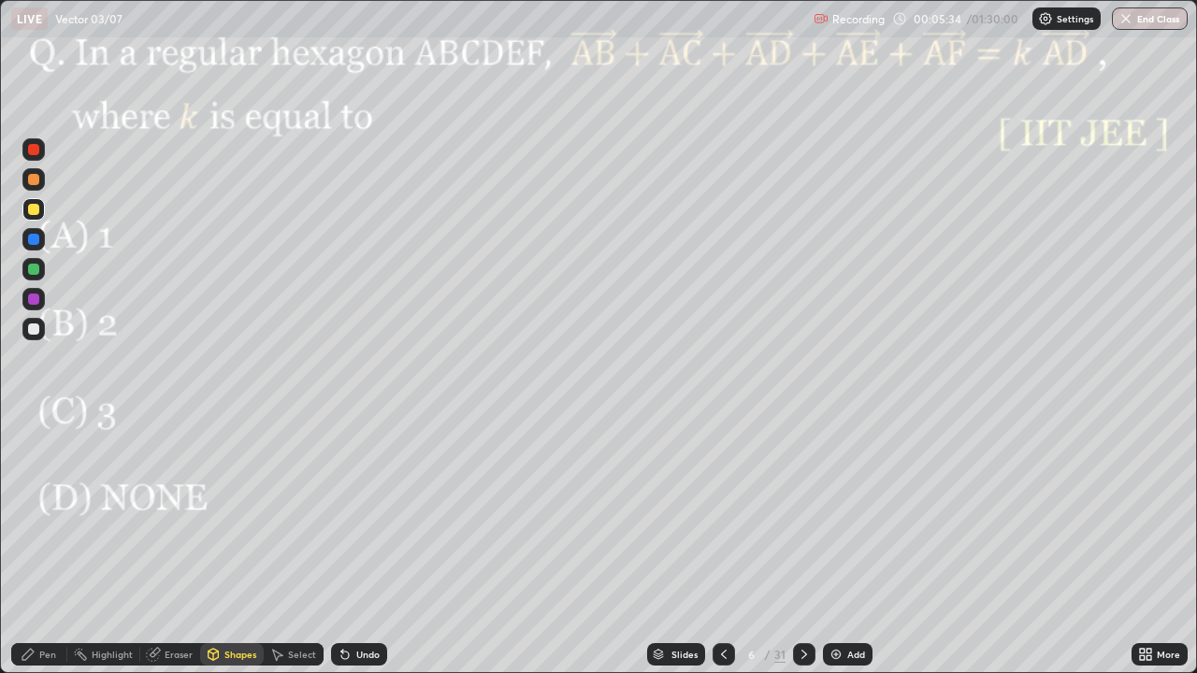
click at [34, 180] on div at bounding box center [33, 179] width 11 height 11
click at [38, 183] on div at bounding box center [33, 179] width 11 height 11
click at [35, 269] on div at bounding box center [33, 269] width 11 height 11
click at [358, 546] on div "Undo" at bounding box center [367, 654] width 23 height 9
click at [40, 546] on div "Pen" at bounding box center [39, 654] width 56 height 22
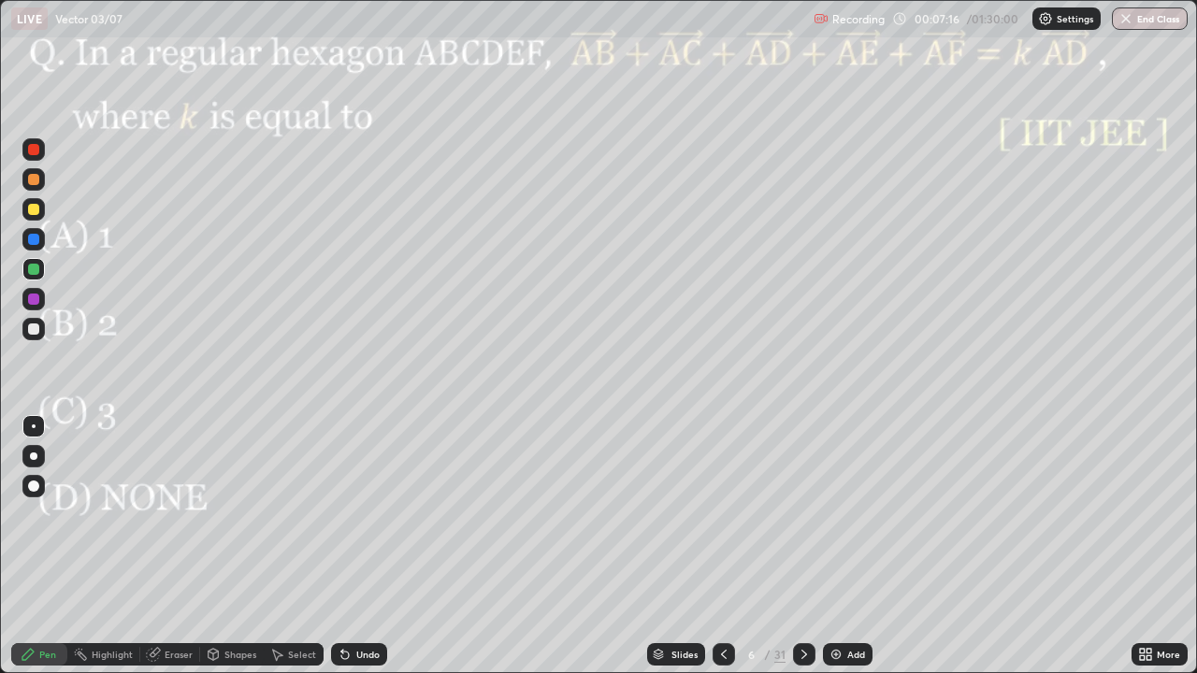
click at [100, 546] on div "Highlight" at bounding box center [112, 654] width 41 height 9
click at [46, 546] on div "Pen" at bounding box center [39, 654] width 56 height 22
click at [356, 546] on div "Undo" at bounding box center [367, 654] width 23 height 9
click at [48, 546] on div "Pen" at bounding box center [47, 654] width 17 height 9
click at [32, 321] on div at bounding box center [33, 329] width 22 height 22
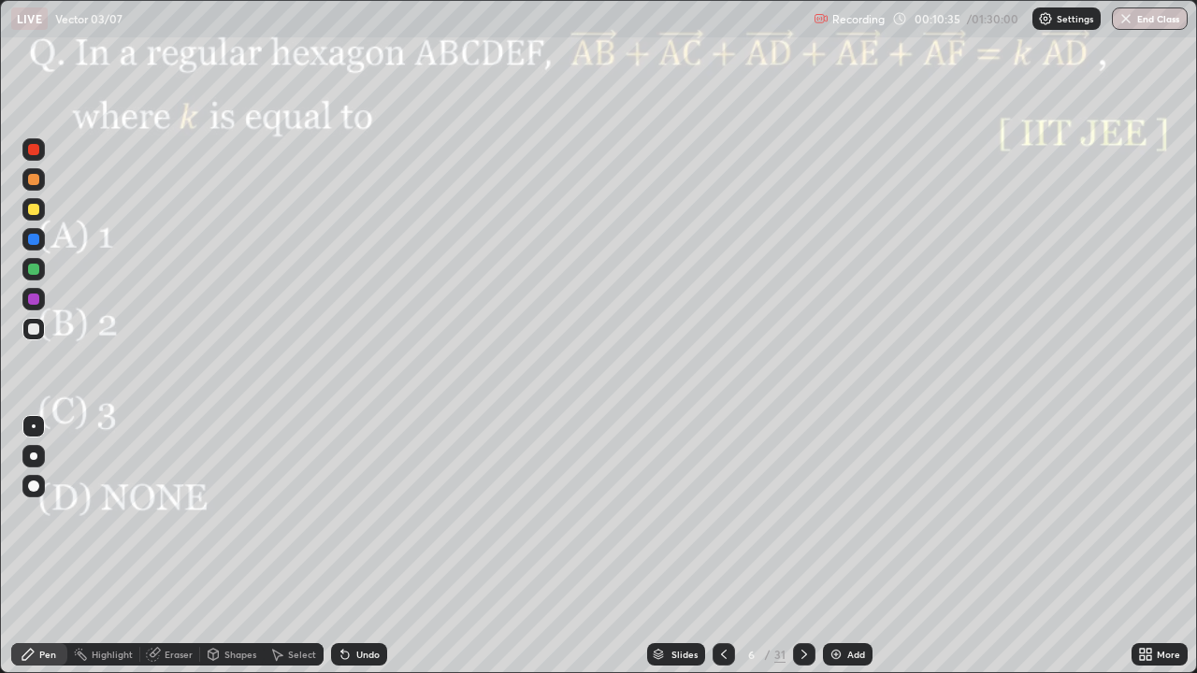
click at [114, 546] on div "Highlight" at bounding box center [112, 654] width 41 height 9
click at [38, 546] on icon at bounding box center [33, 590] width 15 height 15
click at [36, 153] on div at bounding box center [33, 149] width 11 height 11
click at [47, 546] on div "Pen" at bounding box center [39, 654] width 56 height 22
click at [34, 300] on div at bounding box center [33, 299] width 11 height 11
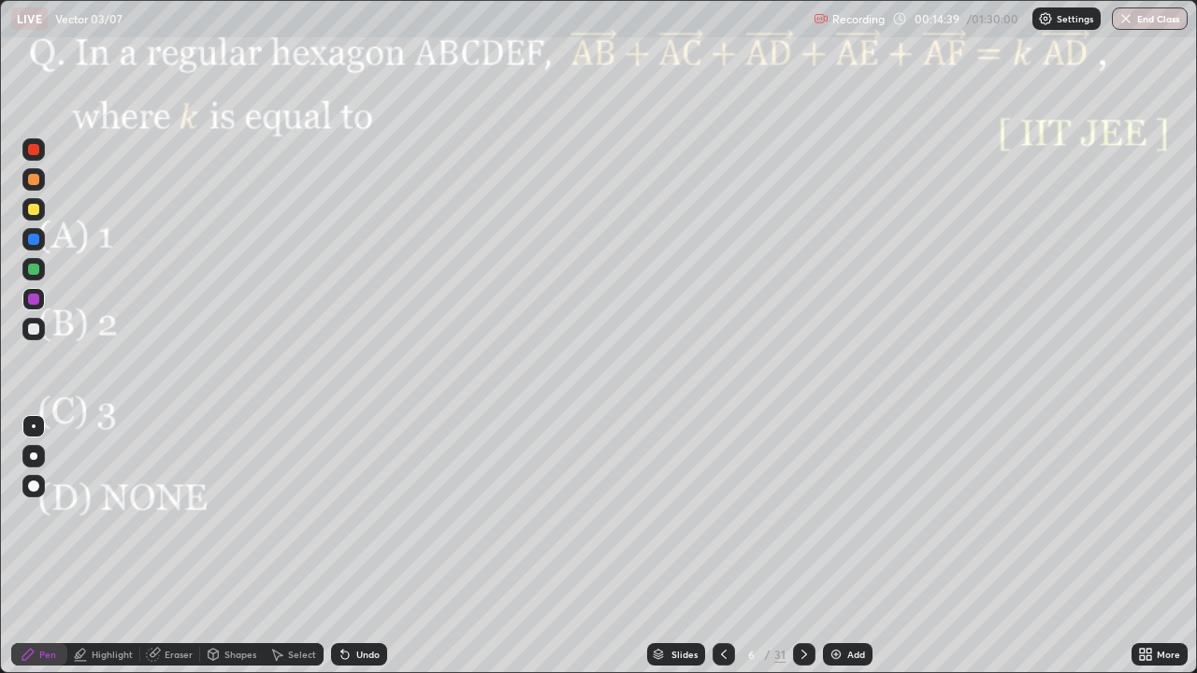
click at [115, 546] on div "Highlight" at bounding box center [103, 654] width 73 height 22
click at [38, 546] on icon at bounding box center [33, 590] width 15 height 15
click at [802, 546] on icon at bounding box center [804, 654] width 15 height 15
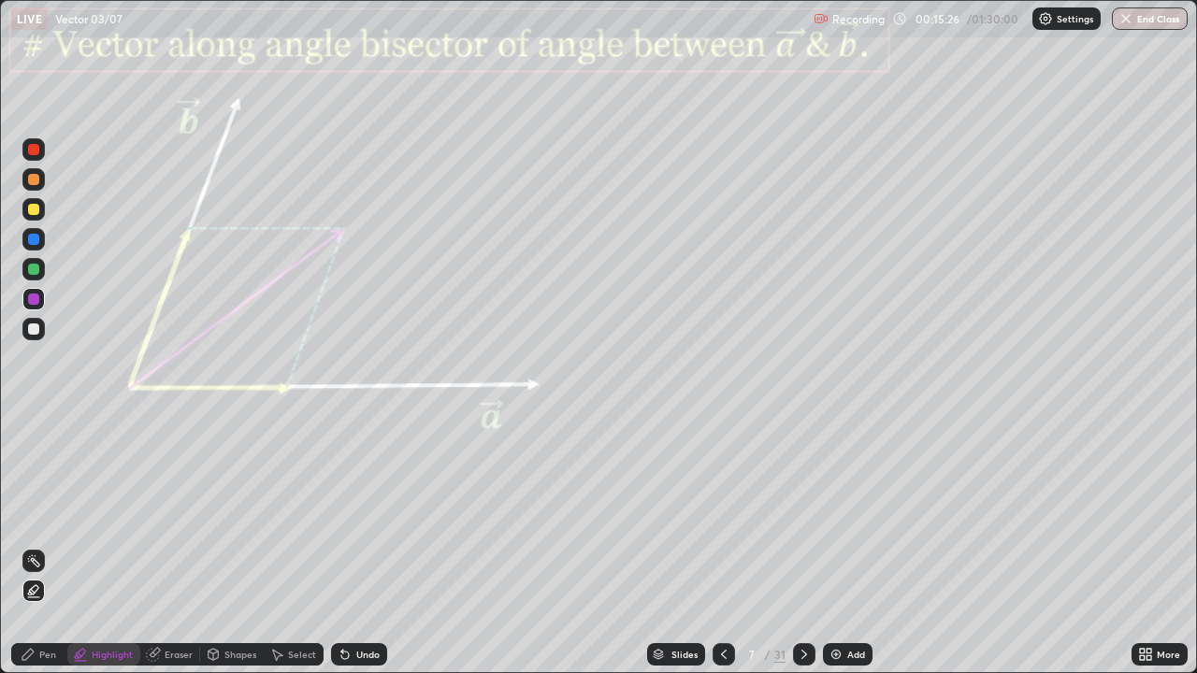
click at [35, 270] on div at bounding box center [33, 269] width 11 height 11
click at [363, 546] on div "Undo" at bounding box center [367, 654] width 23 height 9
click at [40, 546] on div "Pen" at bounding box center [47, 654] width 17 height 9
click at [34, 210] on div at bounding box center [33, 209] width 11 height 11
click at [37, 271] on div at bounding box center [33, 269] width 11 height 11
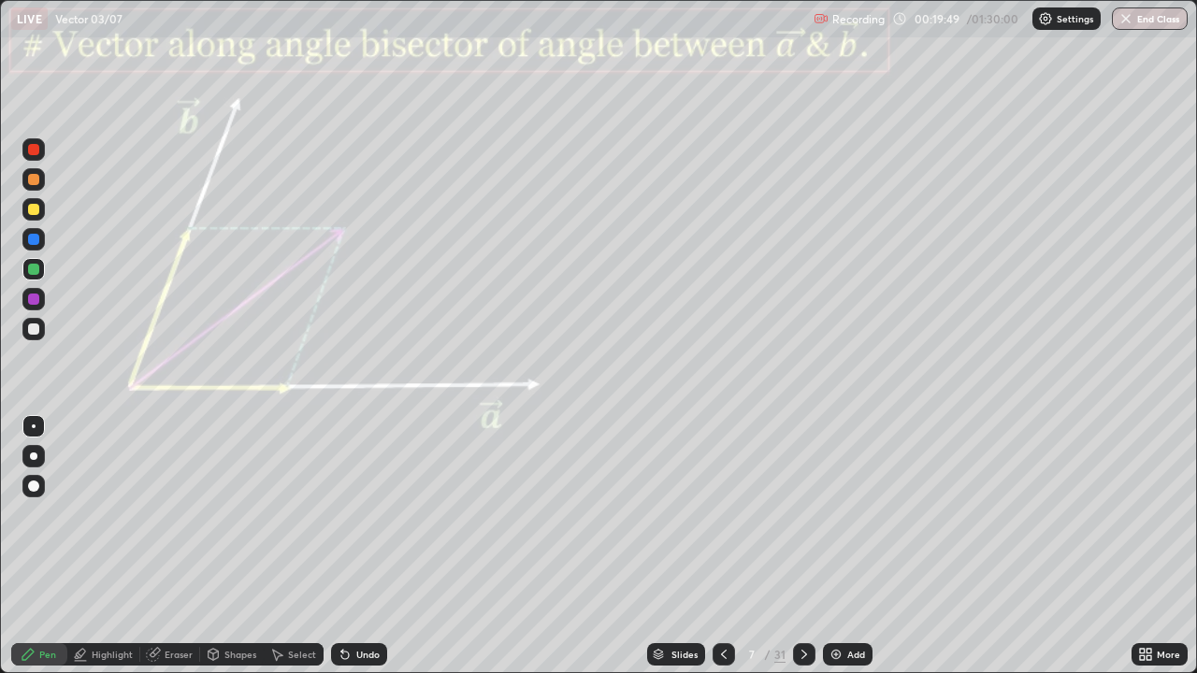
click at [36, 324] on div at bounding box center [33, 328] width 11 height 11
click at [175, 546] on div "Eraser" at bounding box center [170, 654] width 60 height 22
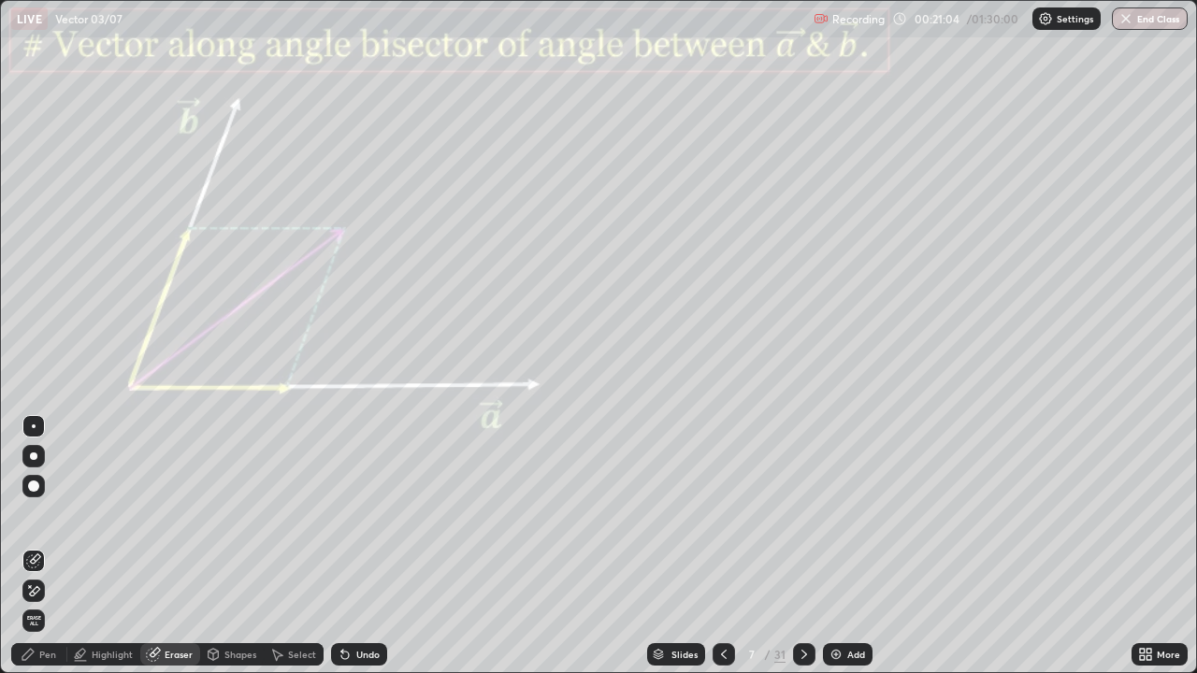
click at [38, 546] on icon at bounding box center [33, 591] width 15 height 16
click at [236, 546] on div "Shapes" at bounding box center [240, 654] width 32 height 9
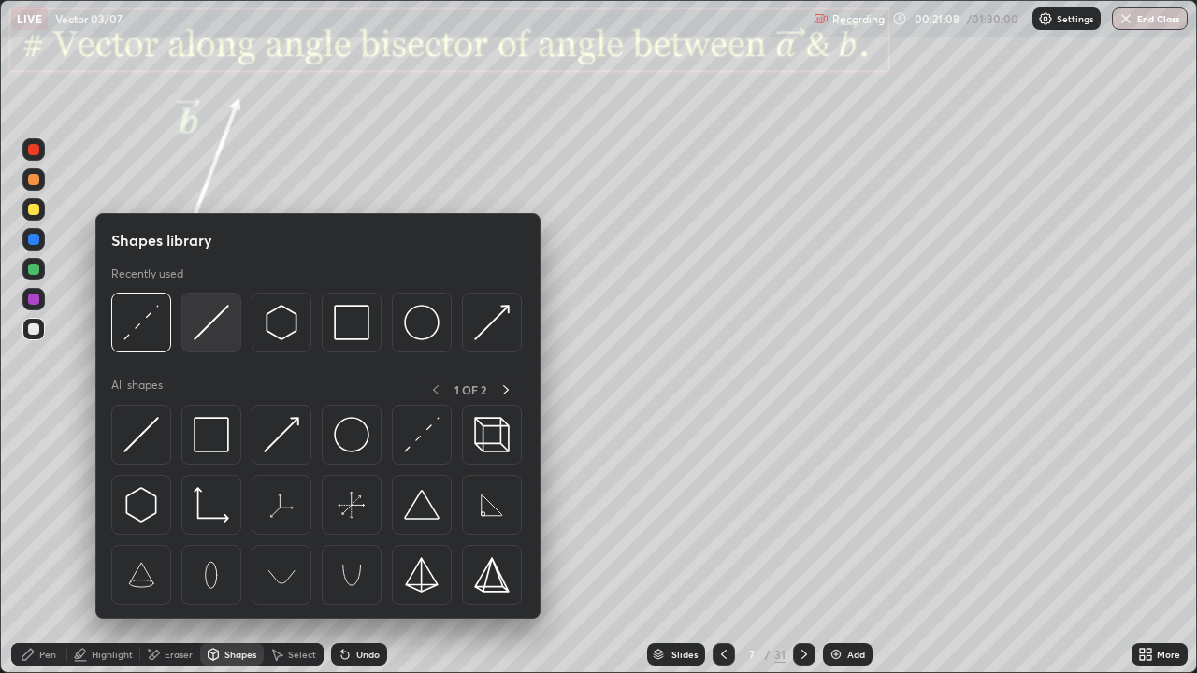
click at [223, 324] on img at bounding box center [212, 323] width 36 height 36
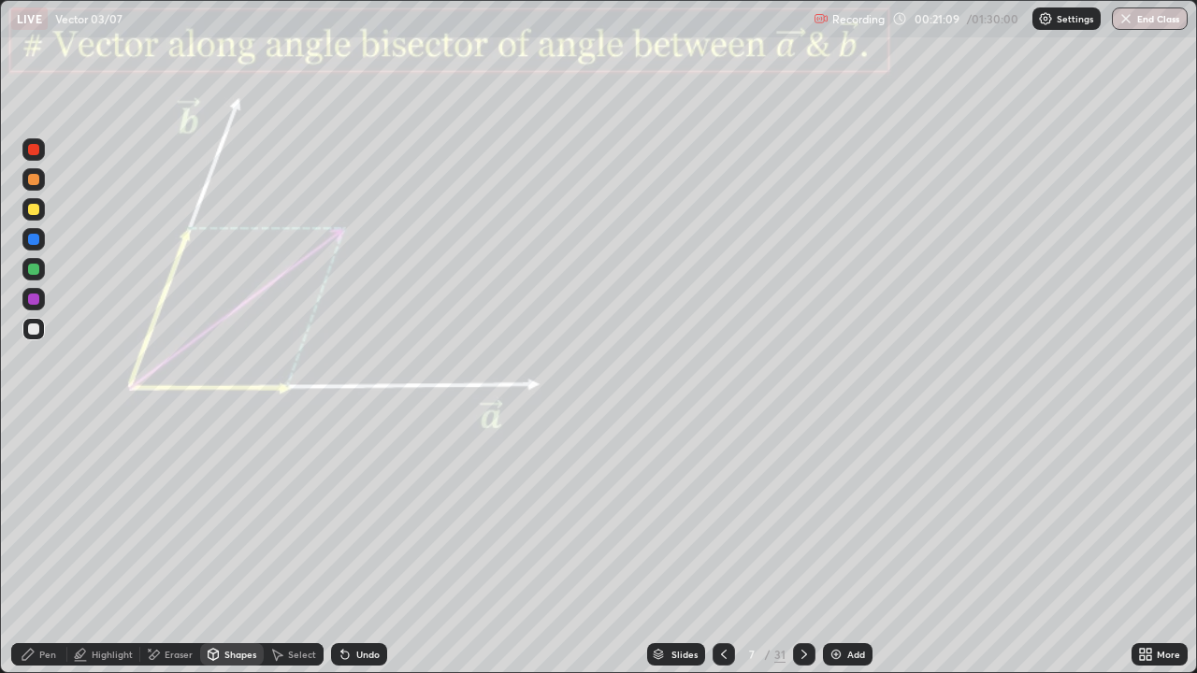
click at [234, 546] on div "Shapes" at bounding box center [232, 654] width 64 height 22
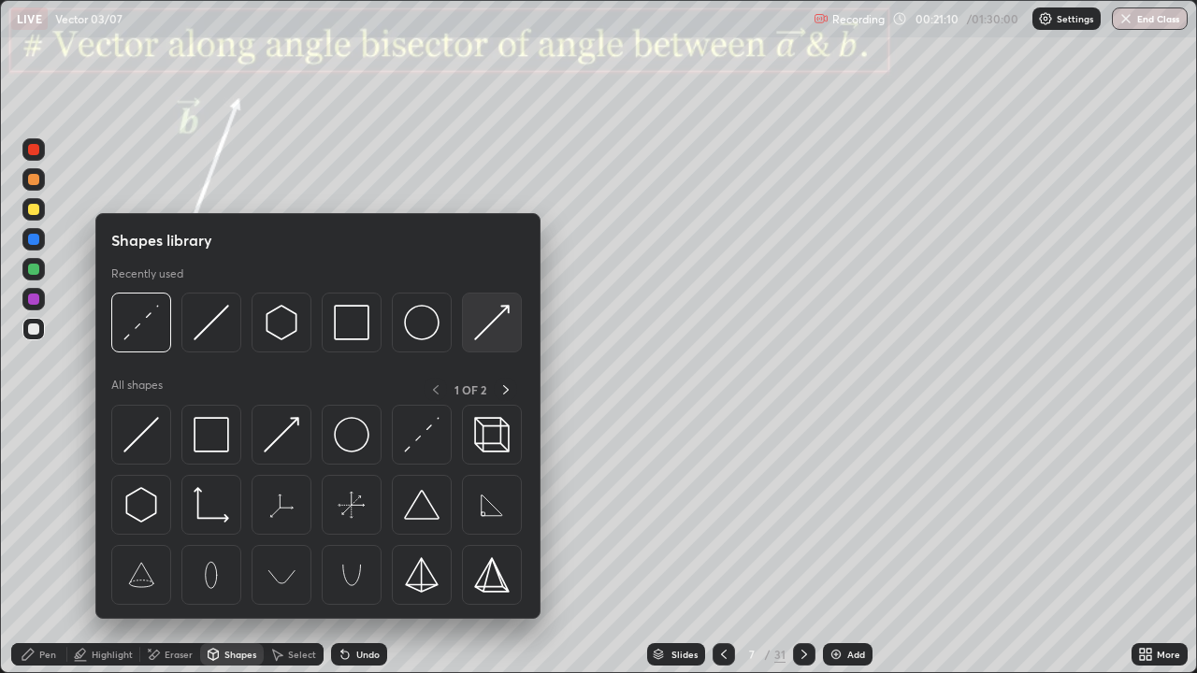
click at [489, 330] on img at bounding box center [492, 323] width 36 height 36
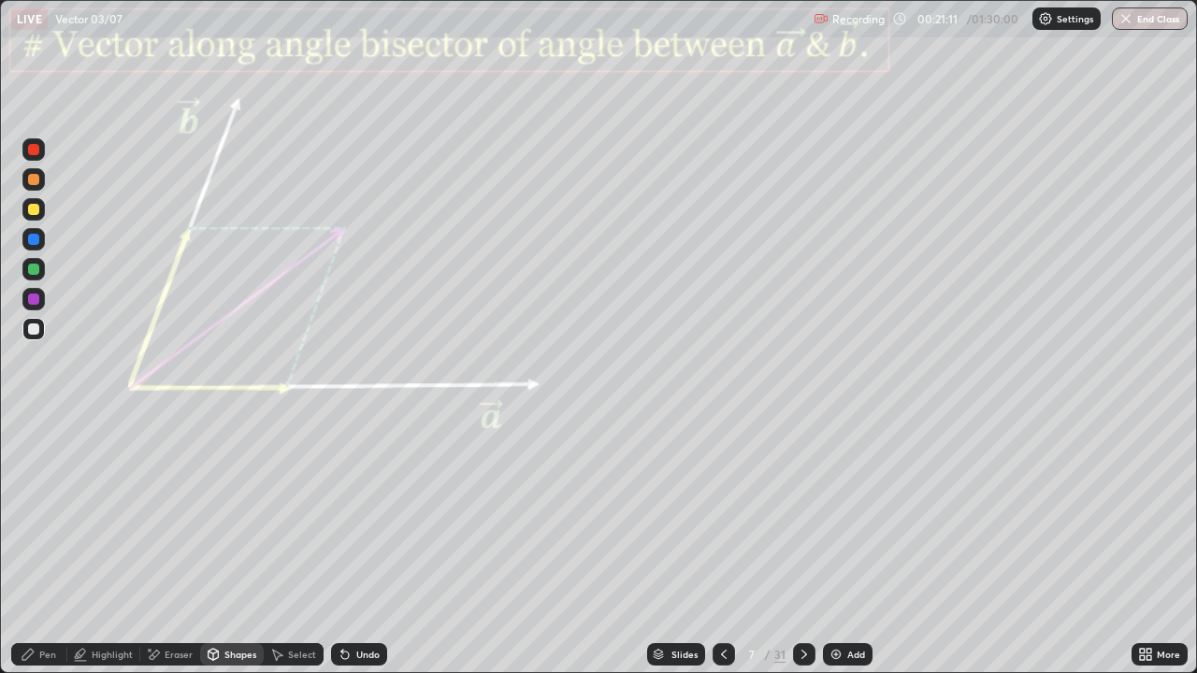
click at [43, 304] on div at bounding box center [33, 299] width 22 height 22
click at [241, 546] on div "Shapes" at bounding box center [240, 654] width 32 height 9
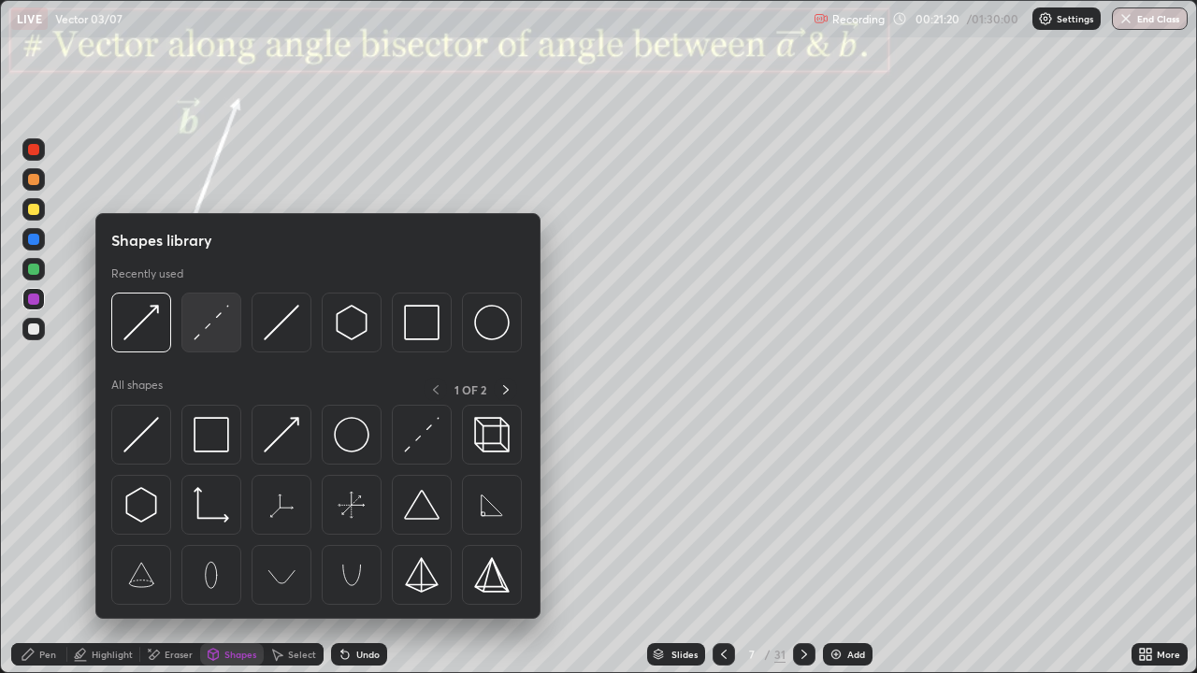
click at [223, 319] on img at bounding box center [212, 323] width 36 height 36
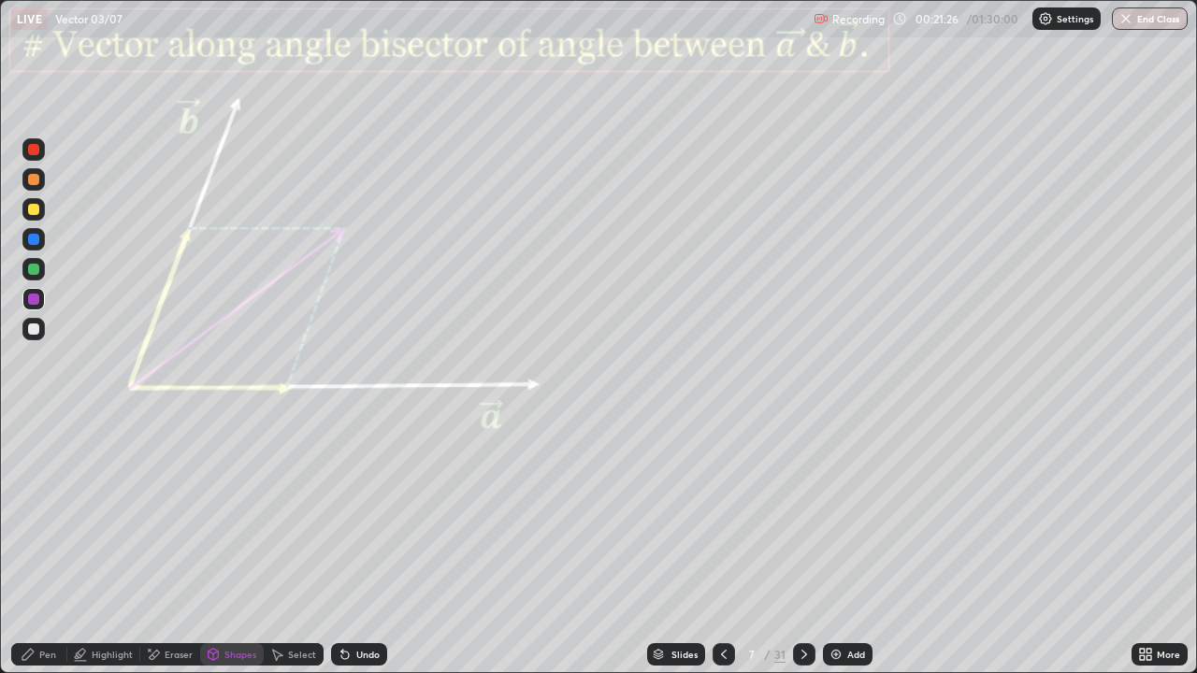
click at [362, 546] on div "Undo" at bounding box center [367, 654] width 23 height 9
click at [60, 546] on div "Pen" at bounding box center [39, 654] width 56 height 22
click at [26, 266] on div at bounding box center [33, 269] width 22 height 22
click at [236, 546] on div "Shapes" at bounding box center [240, 654] width 32 height 9
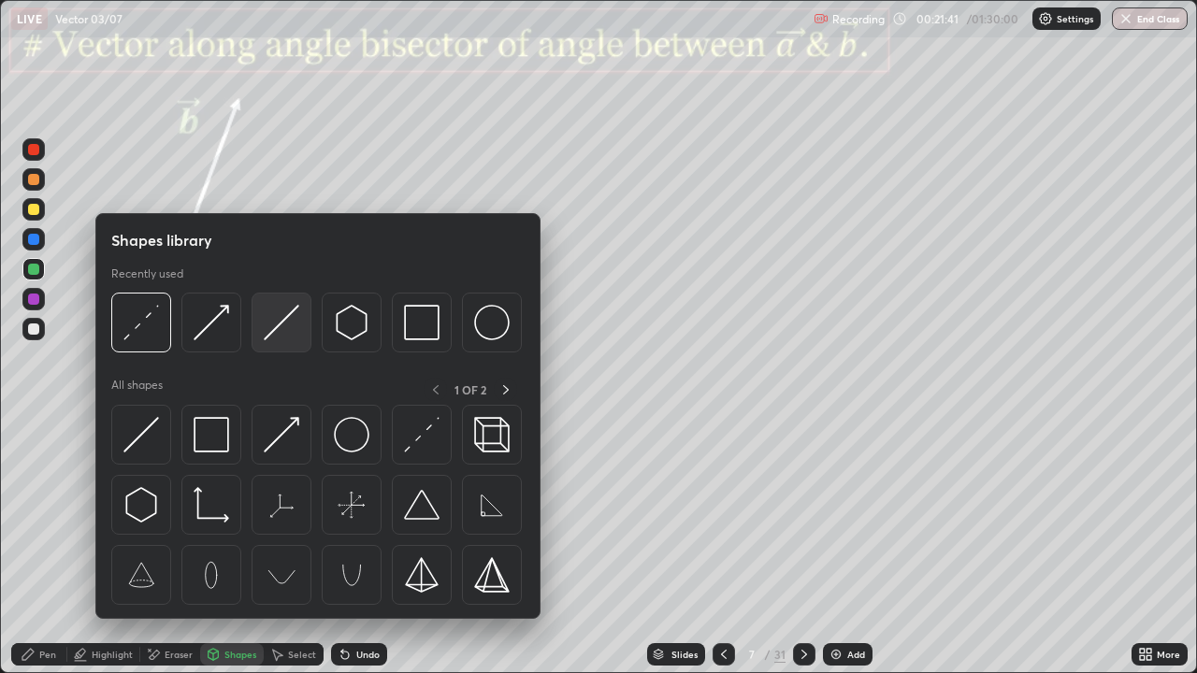
click at [282, 331] on img at bounding box center [282, 323] width 36 height 36
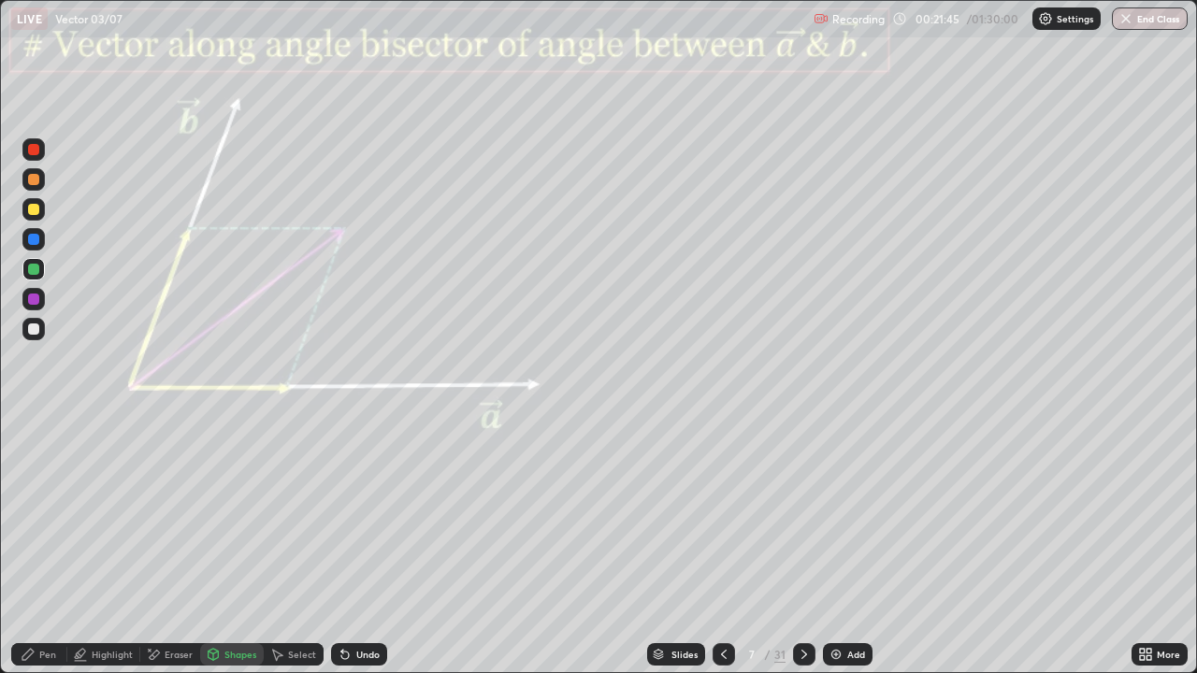
click at [58, 546] on div "Pen" at bounding box center [39, 654] width 56 height 22
click at [29, 268] on div at bounding box center [33, 269] width 11 height 11
click at [34, 157] on div at bounding box center [33, 149] width 22 height 22
click at [810, 546] on div at bounding box center [804, 654] width 22 height 22
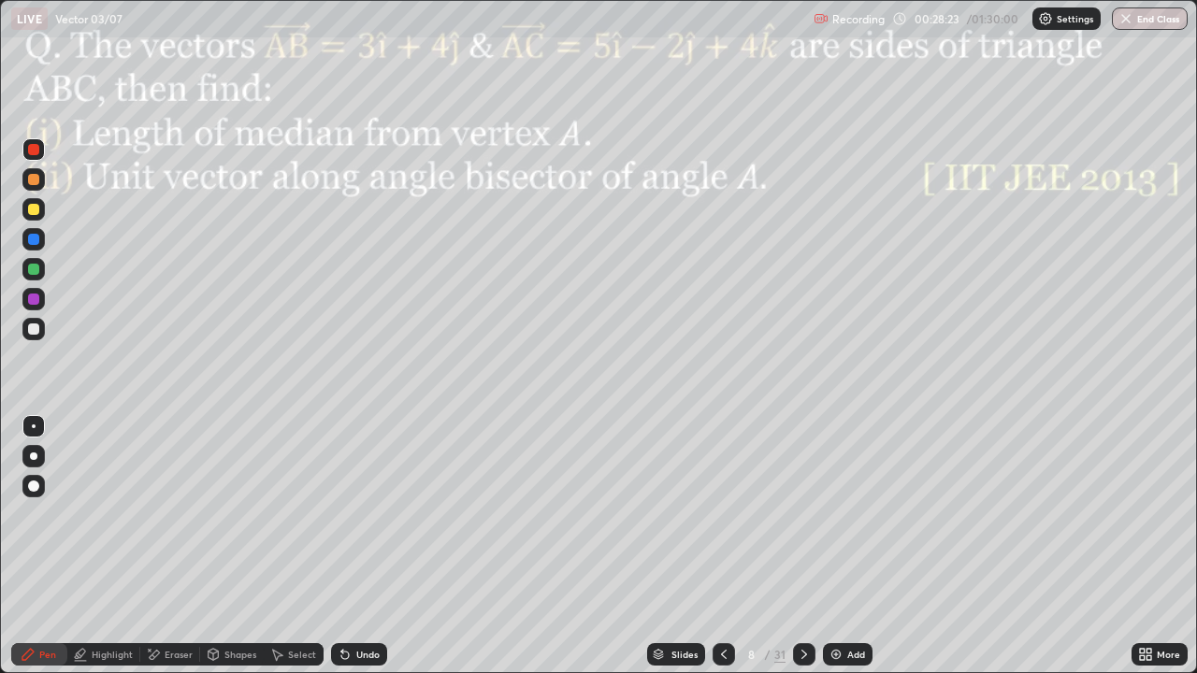
click at [237, 546] on div "Shapes" at bounding box center [232, 654] width 64 height 22
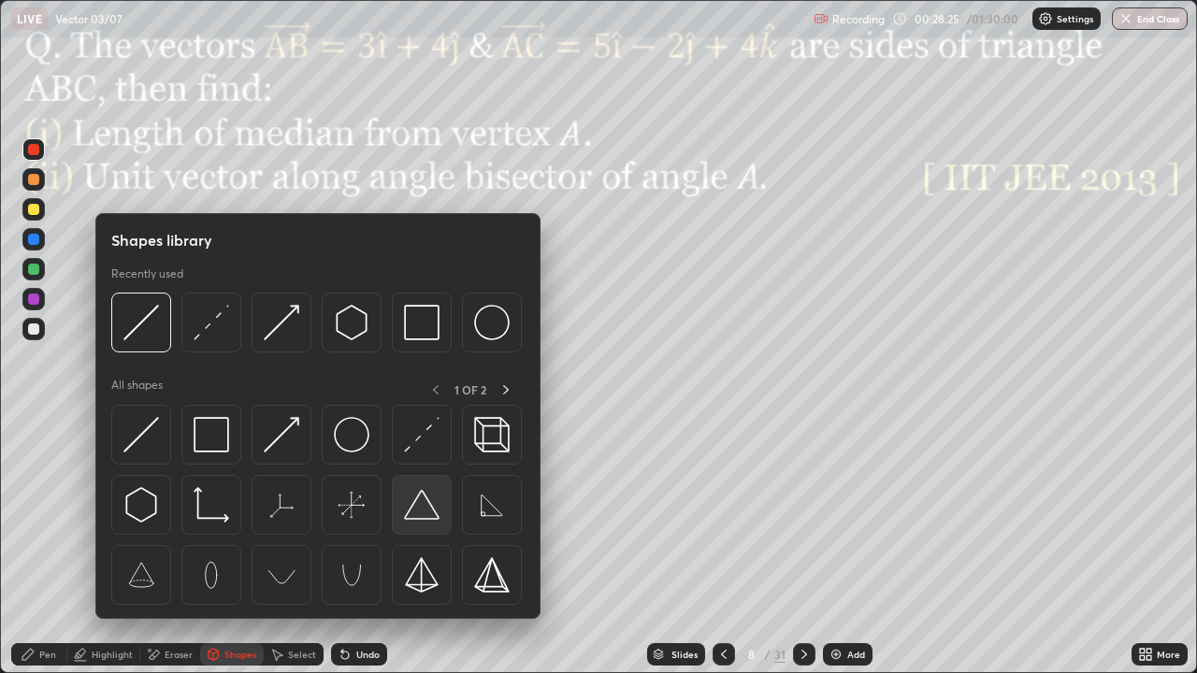
click at [423, 507] on img at bounding box center [422, 505] width 36 height 36
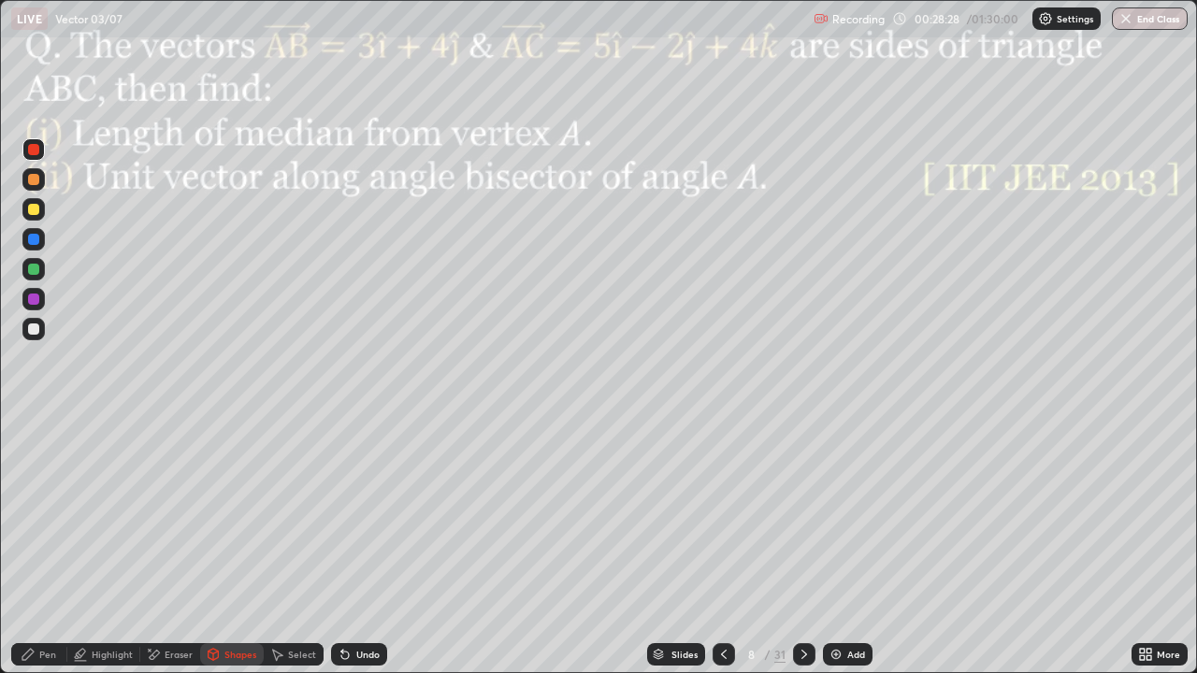
click at [230, 546] on div "Shapes" at bounding box center [240, 654] width 32 height 9
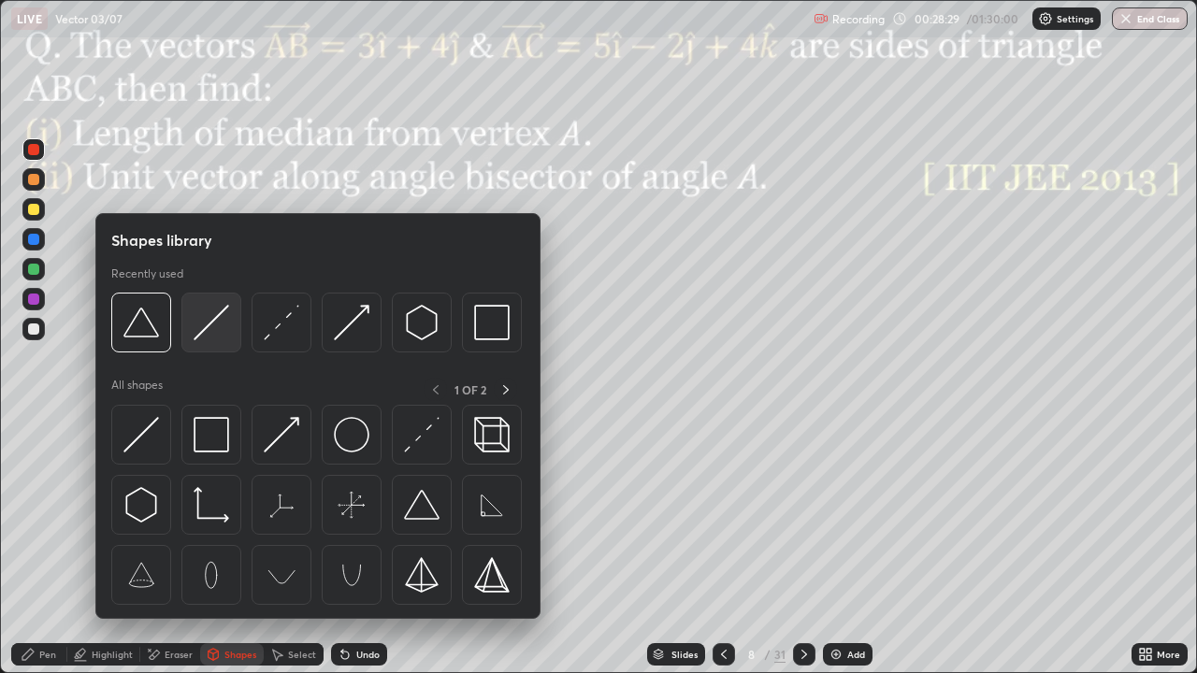
click at [201, 325] on img at bounding box center [212, 323] width 36 height 36
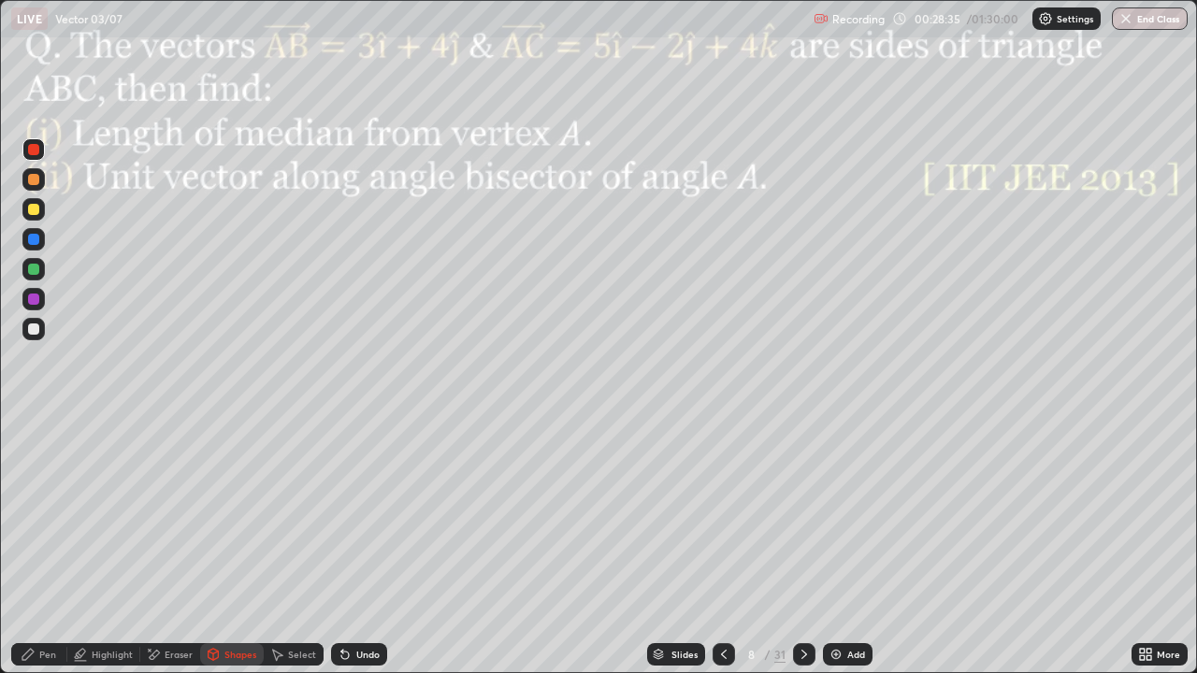
click at [357, 546] on div "Undo" at bounding box center [359, 654] width 56 height 22
click at [31, 546] on icon at bounding box center [27, 654] width 11 height 11
click at [228, 546] on div "Shapes" at bounding box center [240, 654] width 32 height 9
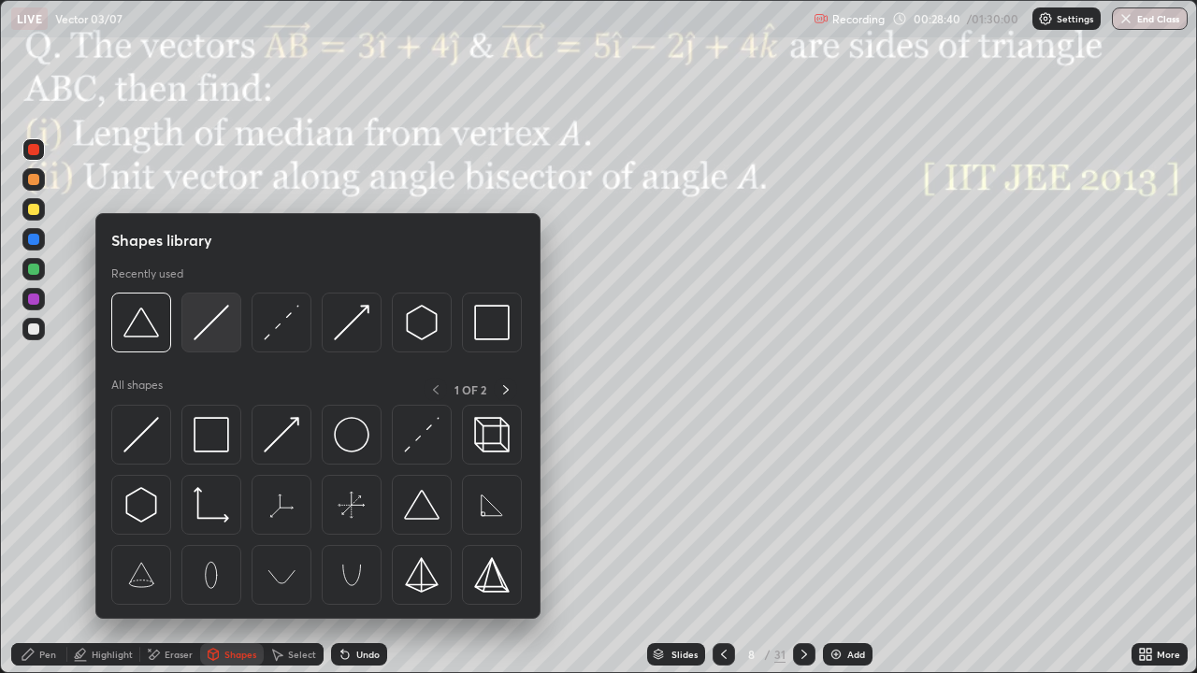
click at [202, 340] on img at bounding box center [212, 323] width 36 height 36
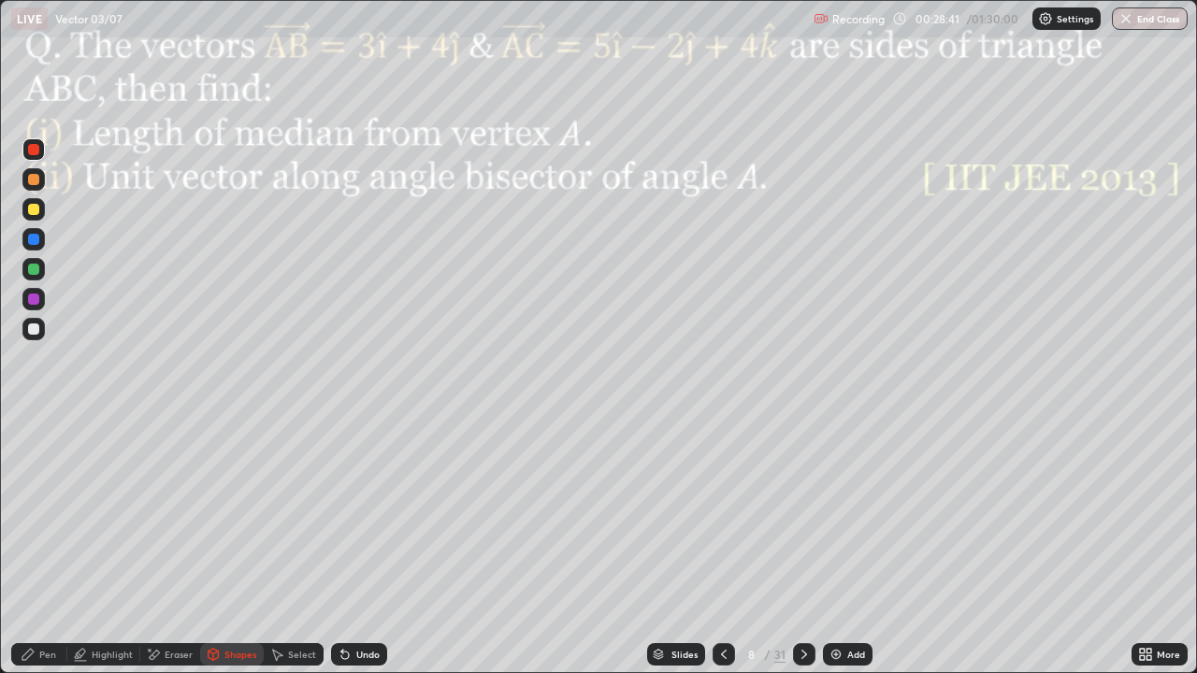
click at [40, 276] on div at bounding box center [33, 269] width 22 height 22
click at [42, 546] on div "Pen" at bounding box center [39, 654] width 56 height 22
click at [187, 546] on div "Eraser" at bounding box center [179, 654] width 28 height 9
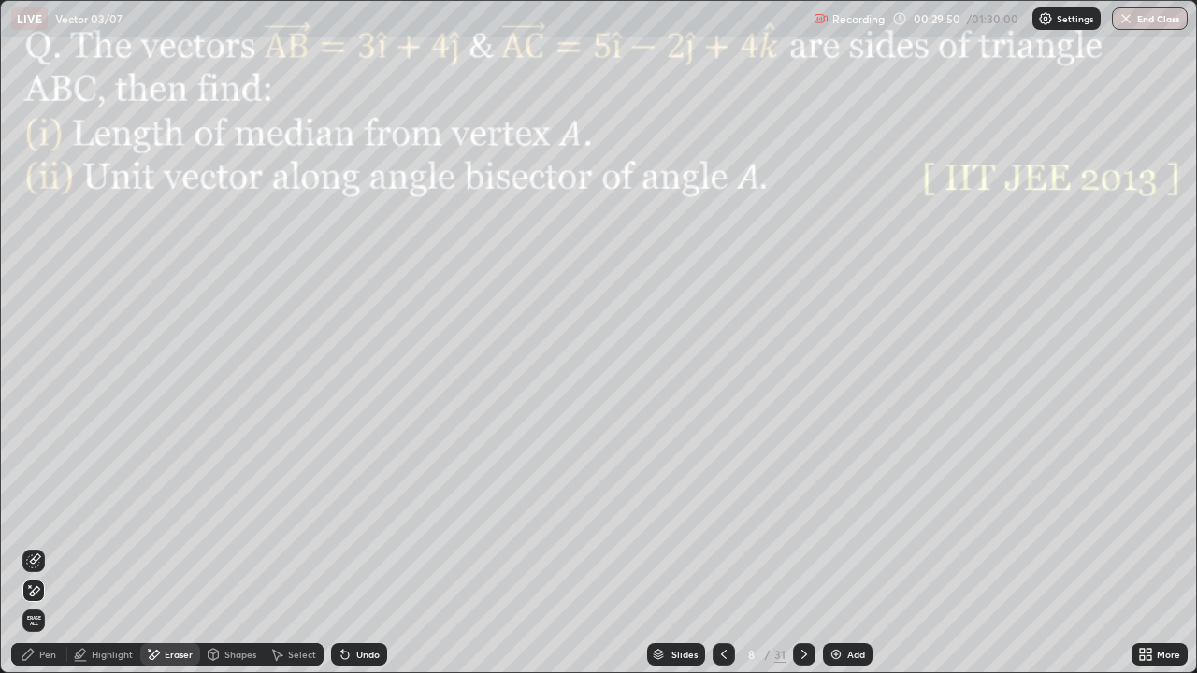
click at [235, 546] on div "Shapes" at bounding box center [240, 654] width 32 height 9
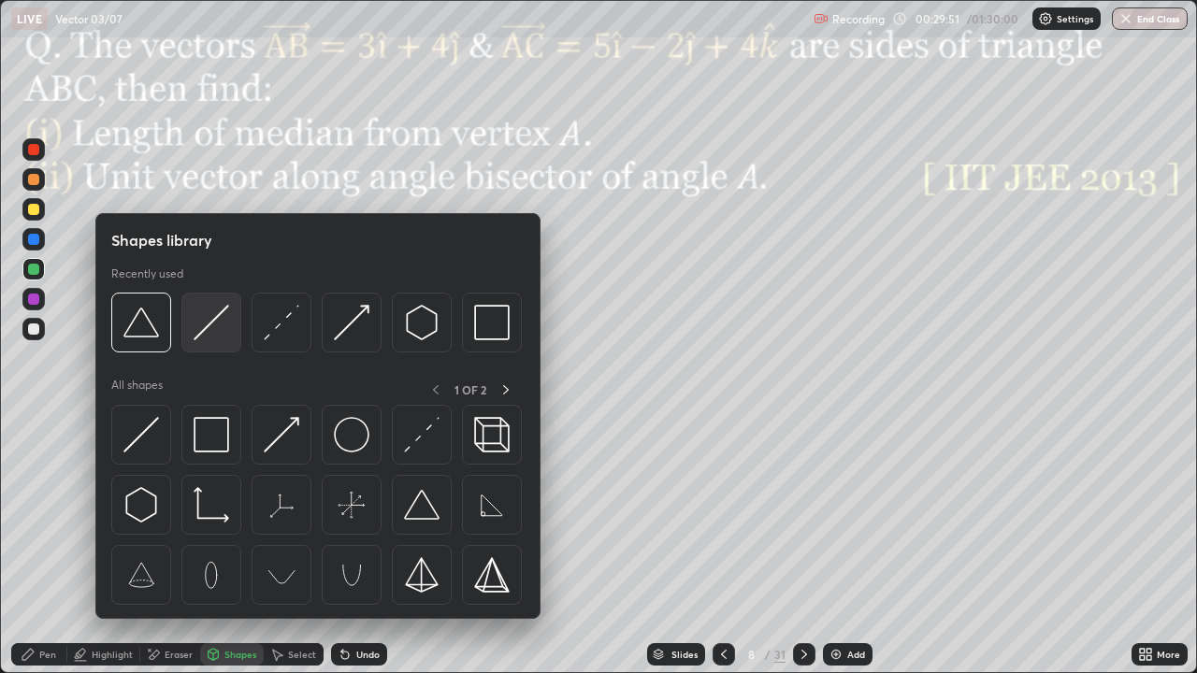
click at [205, 328] on img at bounding box center [212, 323] width 36 height 36
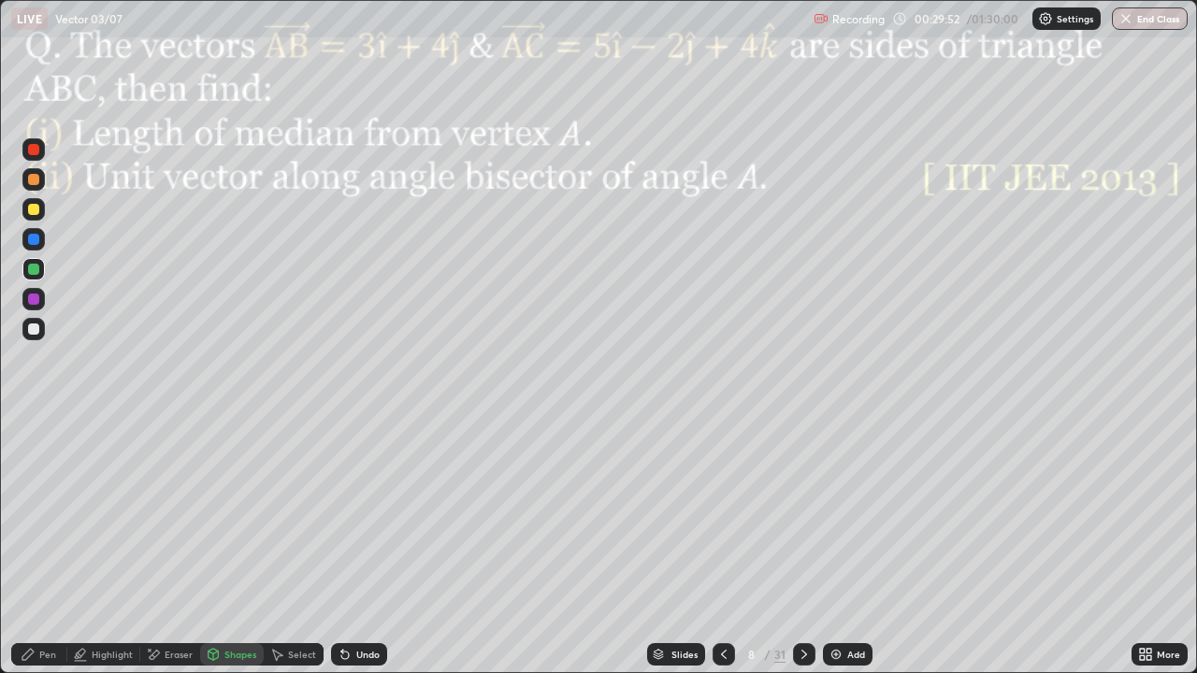
click at [36, 209] on div at bounding box center [33, 209] width 11 height 11
click at [48, 546] on div "Pen" at bounding box center [39, 654] width 56 height 22
click at [41, 299] on div at bounding box center [33, 299] width 22 height 22
click at [240, 546] on div "Shapes" at bounding box center [240, 654] width 32 height 9
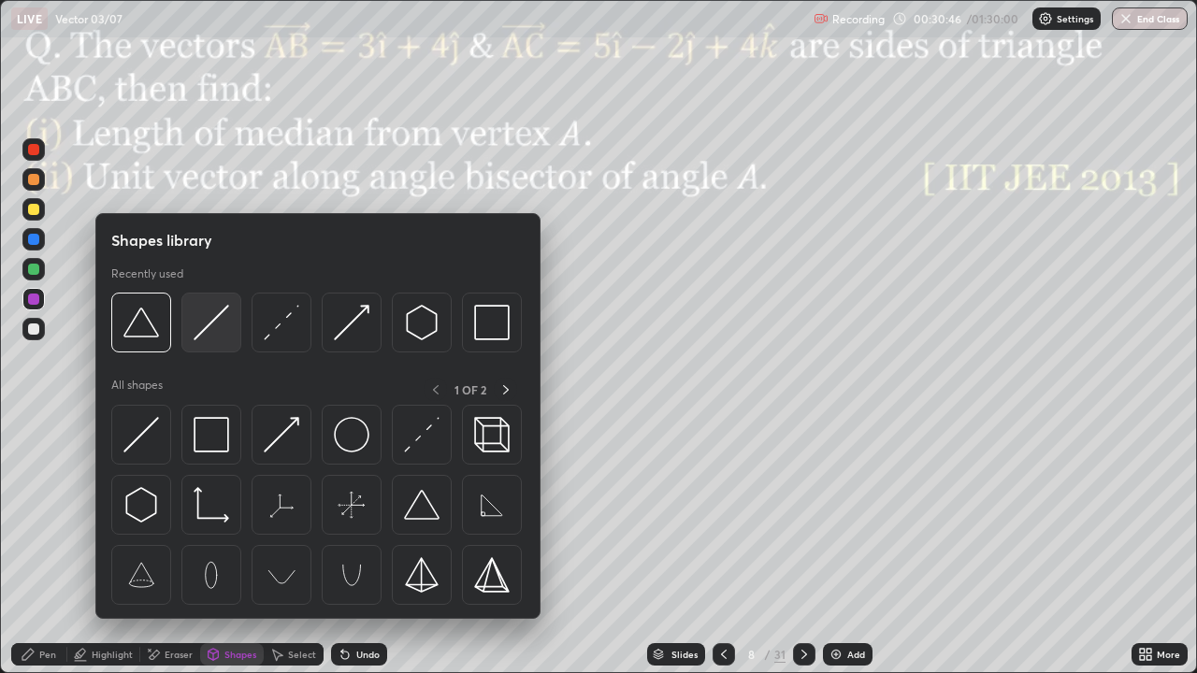
click at [208, 327] on img at bounding box center [212, 323] width 36 height 36
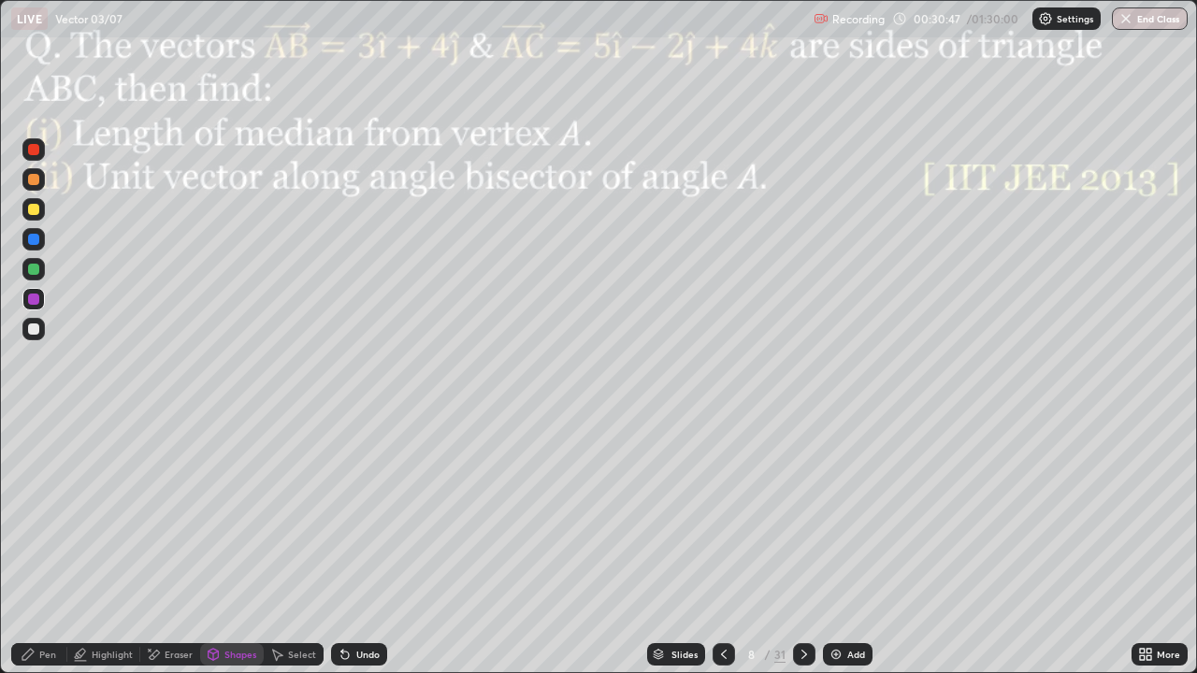
click at [31, 159] on div at bounding box center [33, 149] width 22 height 22
click at [35, 546] on icon at bounding box center [28, 654] width 15 height 15
click at [362, 546] on div "Undo" at bounding box center [367, 654] width 23 height 9
click at [356, 546] on div "Undo" at bounding box center [367, 654] width 23 height 9
click at [371, 546] on div "Undo" at bounding box center [367, 654] width 23 height 9
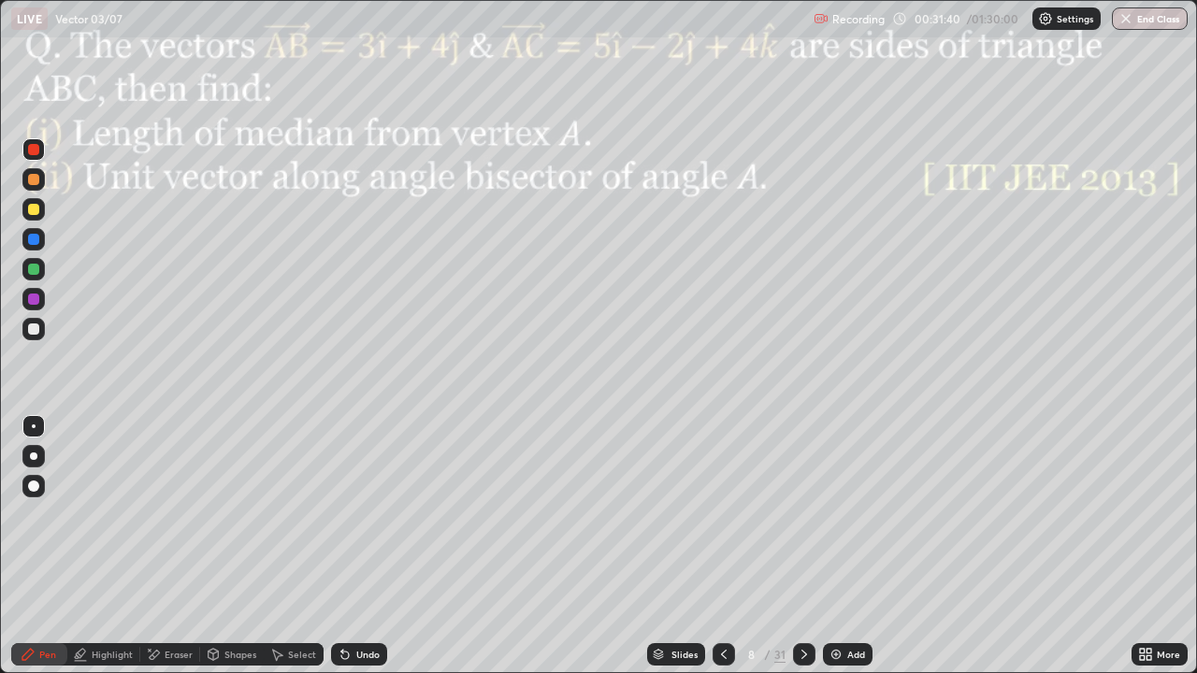
click at [370, 546] on div "Undo" at bounding box center [367, 654] width 23 height 9
click at [369, 546] on div "Undo" at bounding box center [367, 654] width 23 height 9
click at [35, 302] on div at bounding box center [33, 299] width 11 height 11
click at [41, 329] on div at bounding box center [33, 329] width 22 height 22
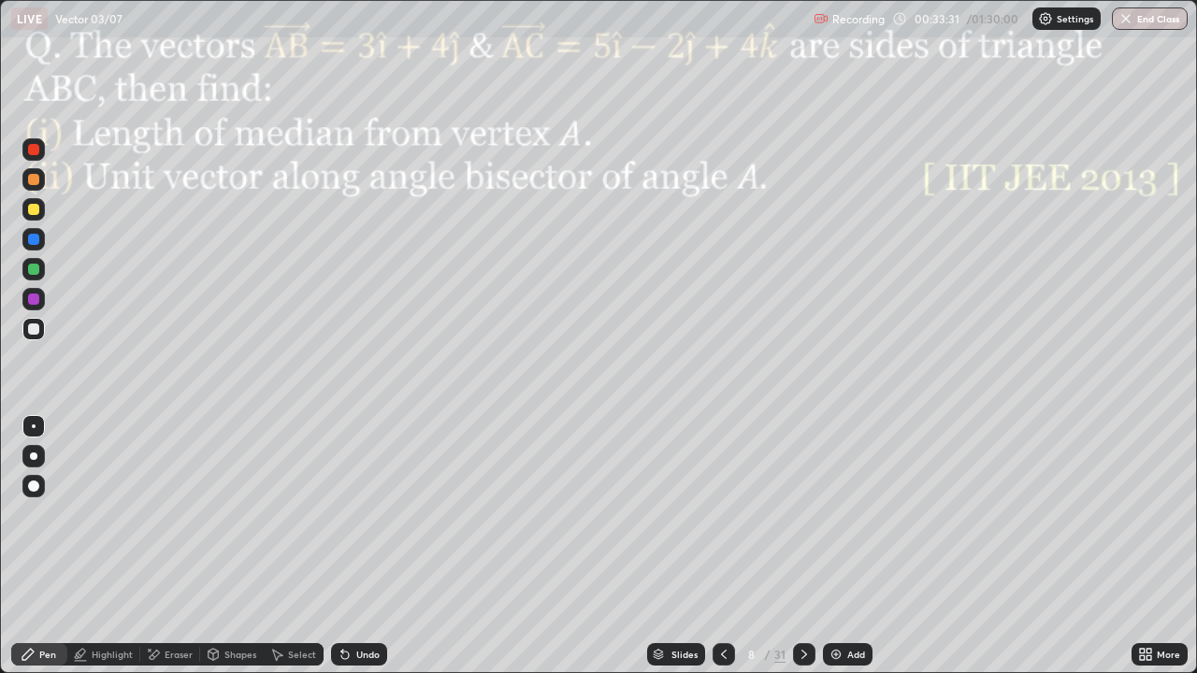
click at [237, 546] on div "Shapes" at bounding box center [240, 654] width 32 height 9
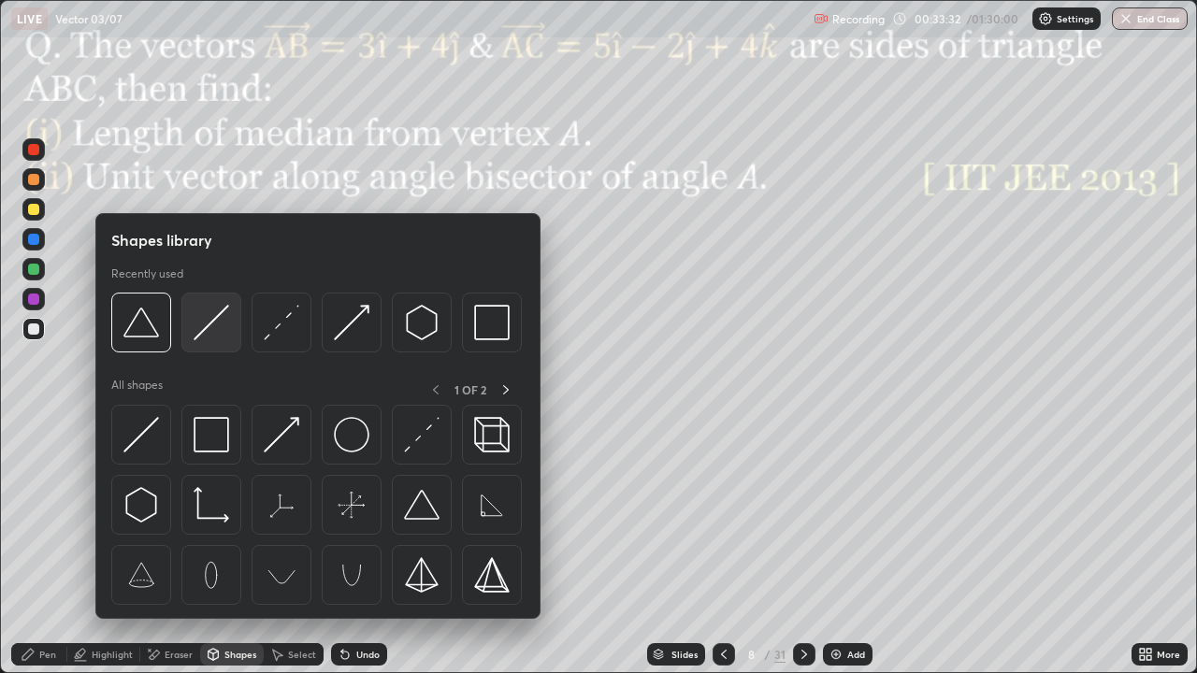
click at [217, 329] on img at bounding box center [212, 323] width 36 height 36
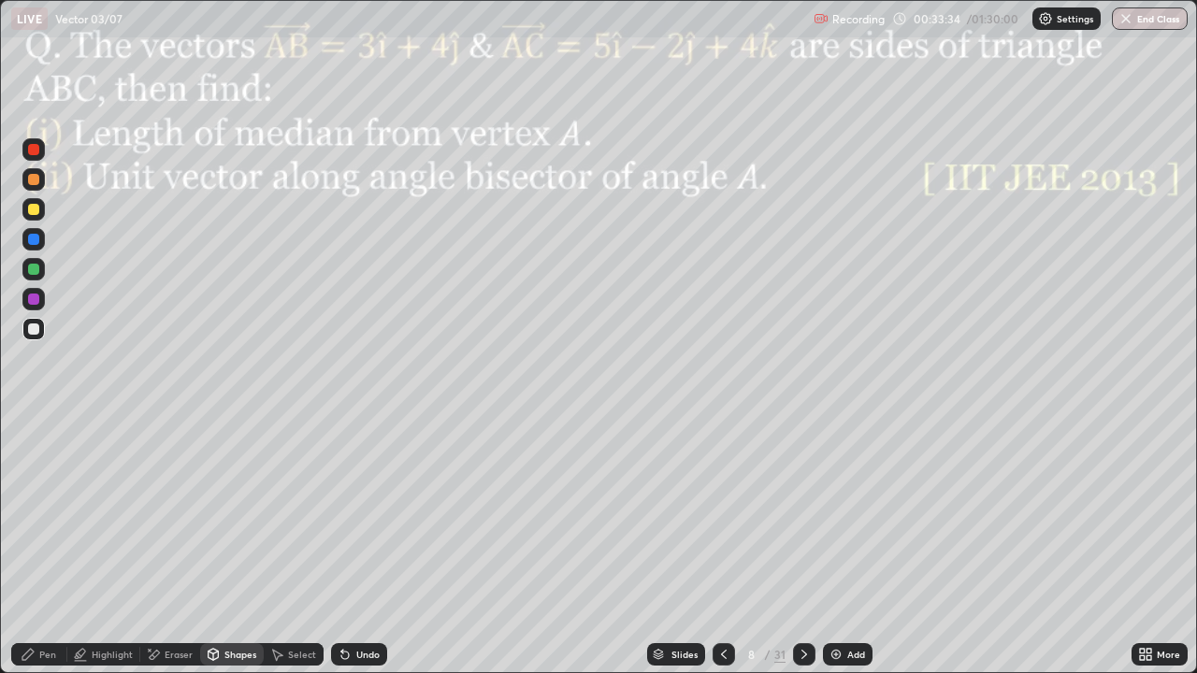
click at [32, 248] on div at bounding box center [33, 239] width 22 height 22
click at [33, 237] on div at bounding box center [33, 239] width 11 height 11
click at [358, 546] on div "Undo" at bounding box center [367, 654] width 23 height 9
click at [43, 546] on div "Pen" at bounding box center [47, 654] width 17 height 9
click at [802, 546] on icon at bounding box center [804, 654] width 15 height 15
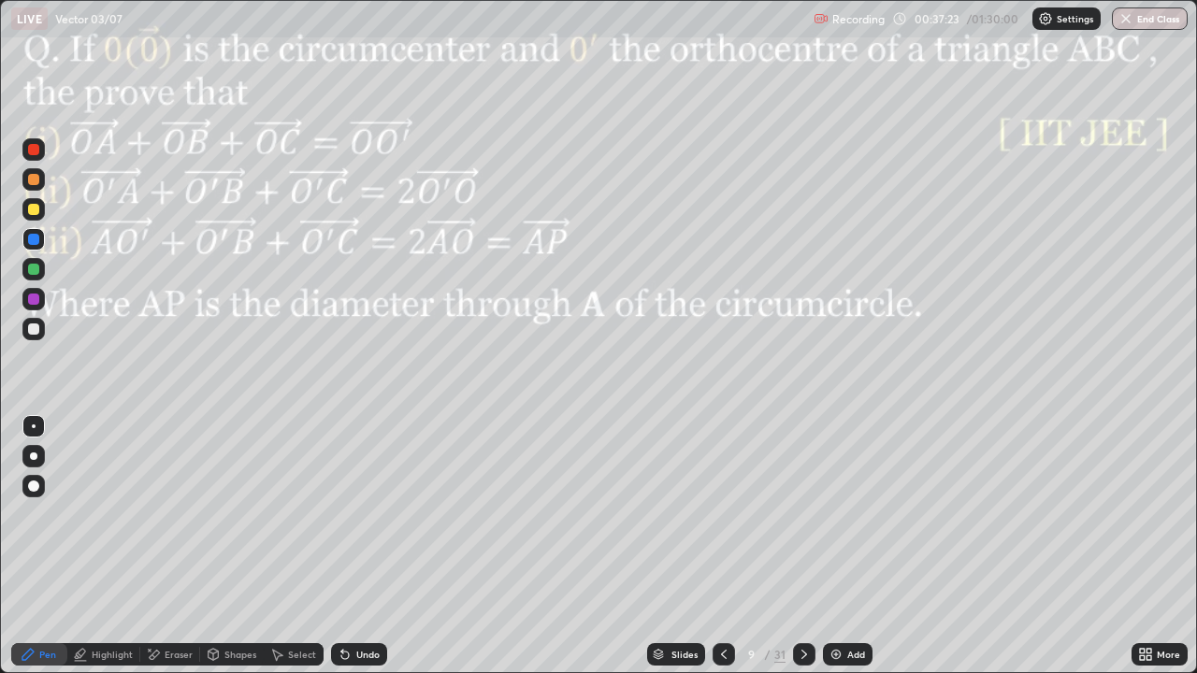
click at [807, 546] on icon at bounding box center [804, 654] width 15 height 15
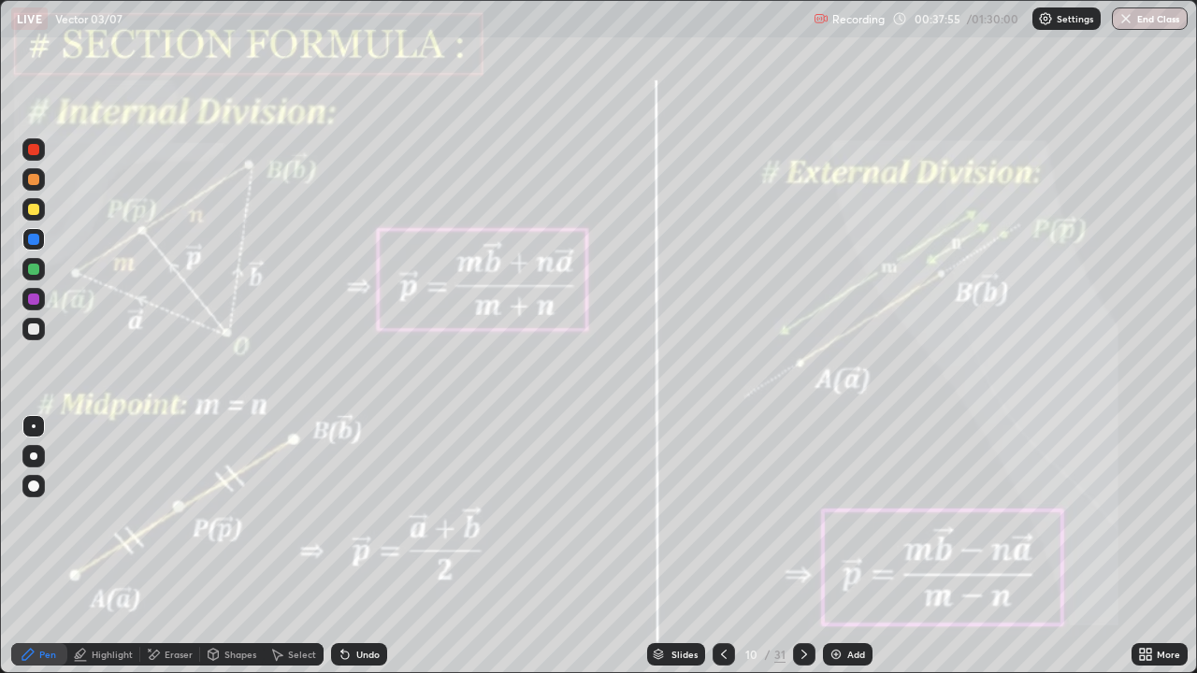
click at [113, 546] on div "Highlight" at bounding box center [112, 654] width 41 height 9
click at [35, 546] on icon at bounding box center [33, 560] width 15 height 15
click at [810, 546] on div at bounding box center [804, 654] width 22 height 22
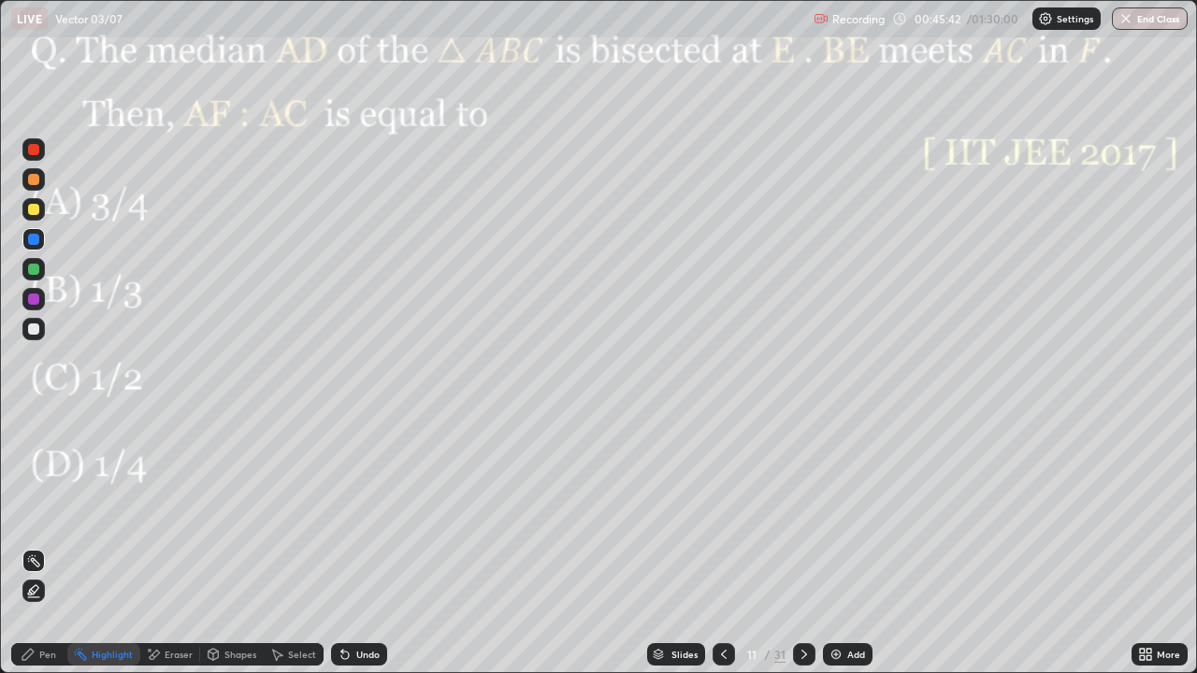
click at [50, 546] on div "Pen" at bounding box center [47, 654] width 17 height 9
click at [360, 546] on div "Undo" at bounding box center [367, 654] width 23 height 9
click at [805, 546] on icon at bounding box center [804, 654] width 15 height 15
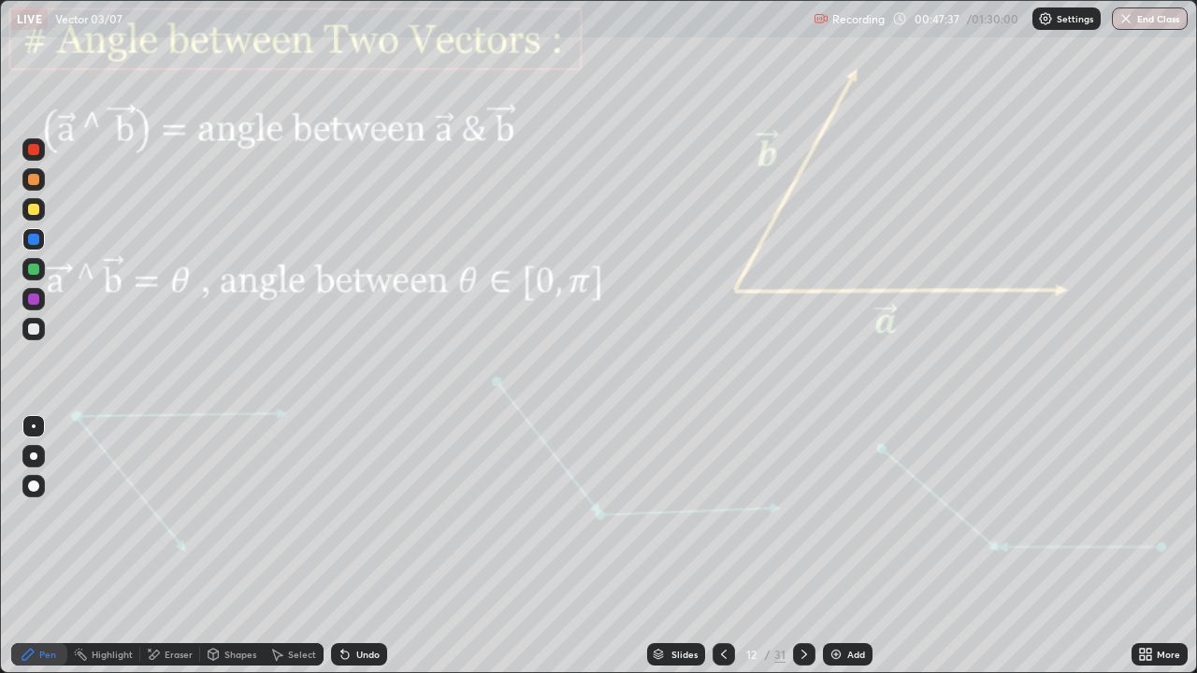
click at [236, 546] on div "Shapes" at bounding box center [240, 654] width 32 height 9
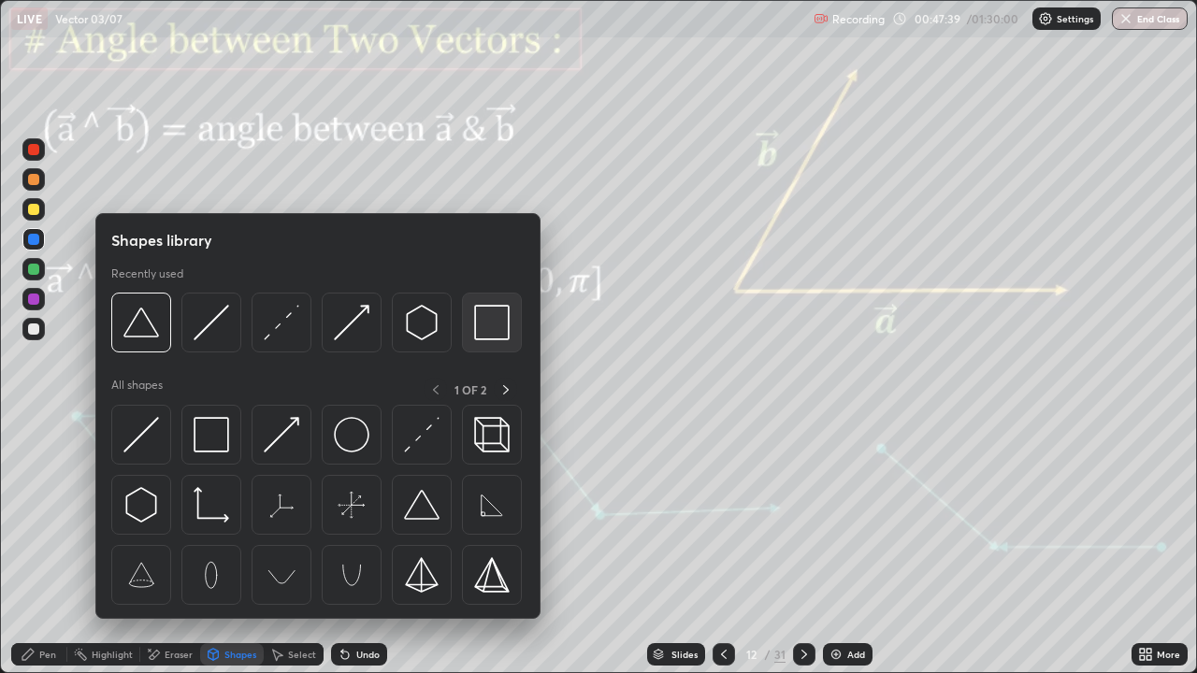
click at [473, 320] on div at bounding box center [492, 323] width 60 height 60
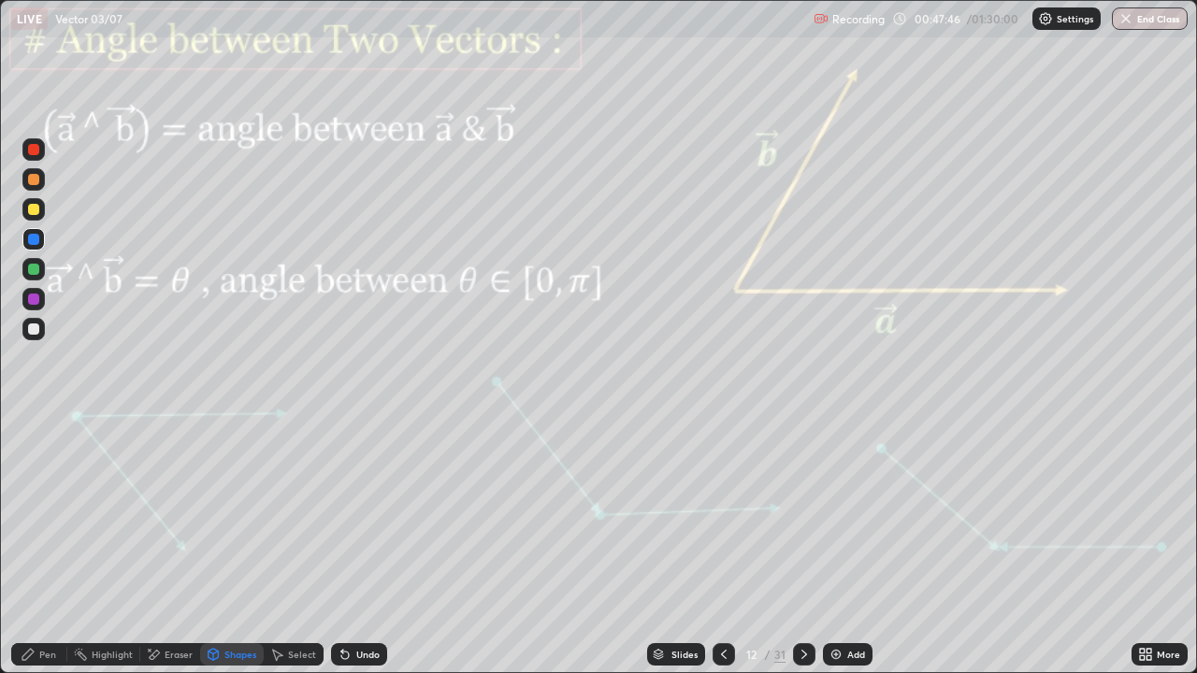
click at [43, 546] on div "Pen" at bounding box center [39, 654] width 56 height 22
click at [36, 304] on div at bounding box center [33, 299] width 11 height 11
click at [358, 546] on div "Undo" at bounding box center [359, 654] width 56 height 22
click at [233, 546] on div "Shapes" at bounding box center [240, 654] width 32 height 9
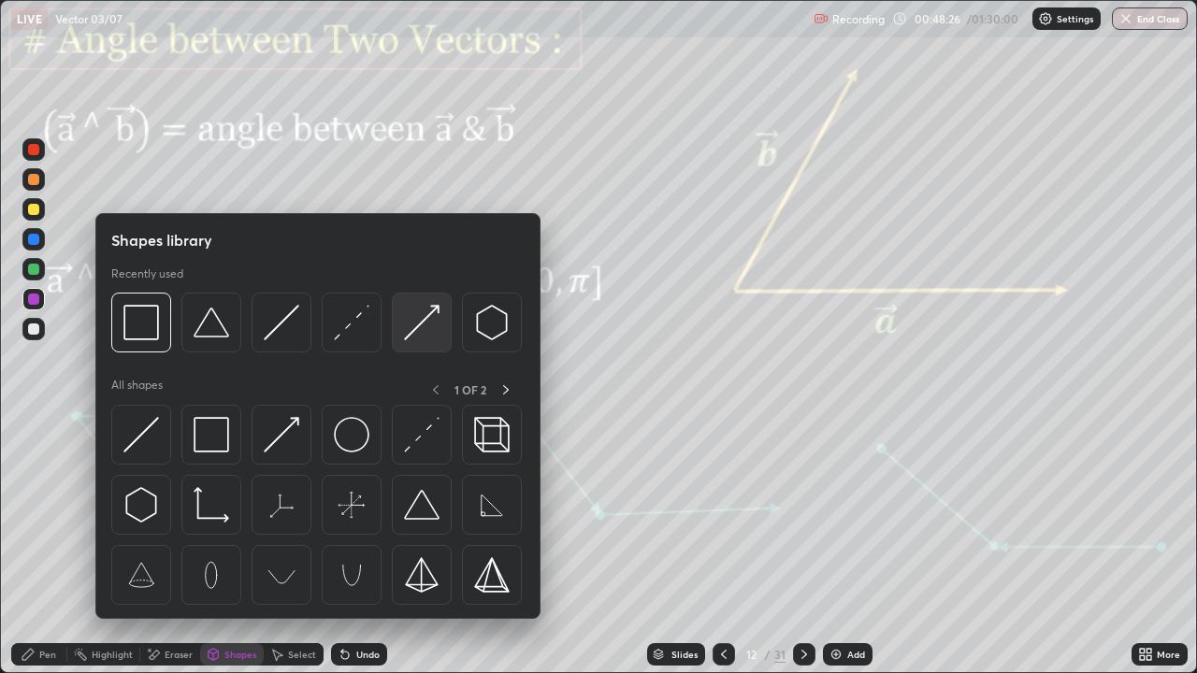
click at [424, 318] on img at bounding box center [422, 323] width 36 height 36
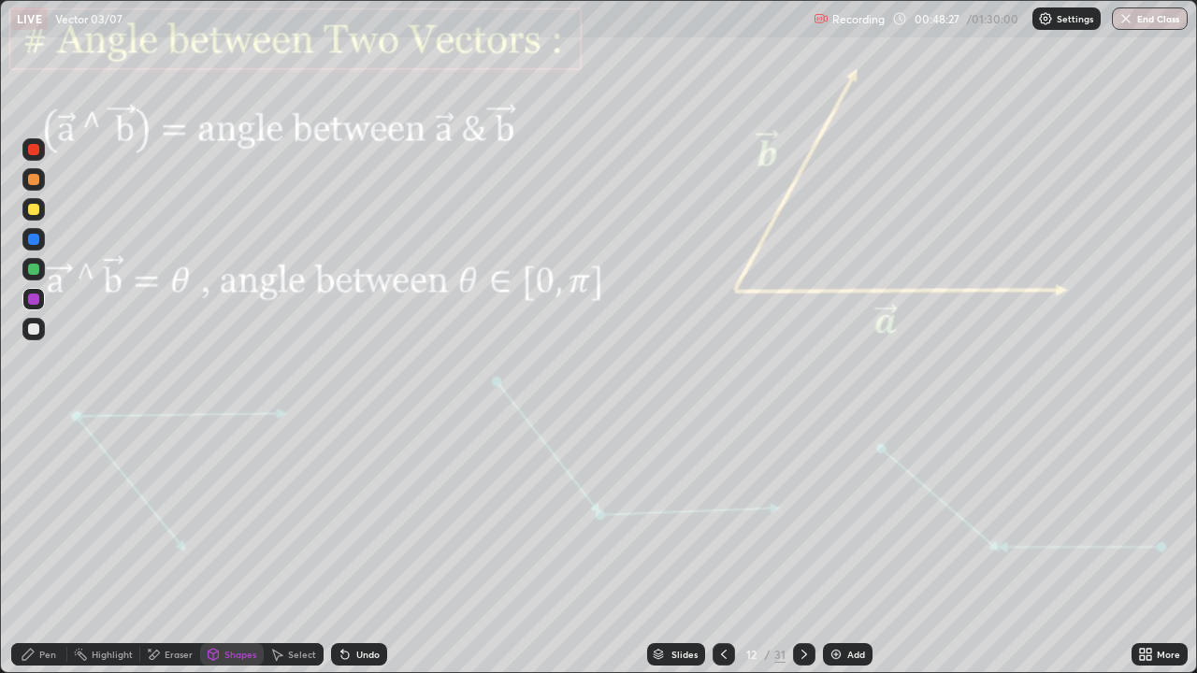
click at [35, 212] on div at bounding box center [33, 209] width 11 height 11
click at [36, 546] on div "Pen" at bounding box center [39, 654] width 56 height 22
click at [180, 546] on div "Eraser" at bounding box center [179, 654] width 28 height 9
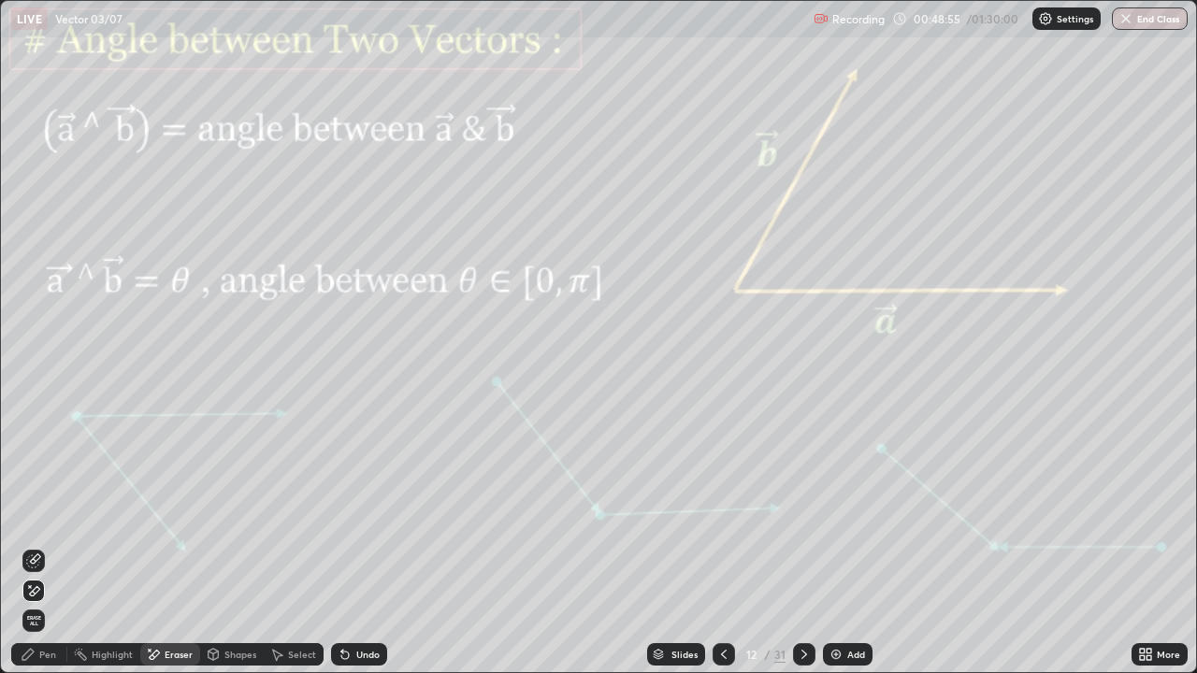
click at [40, 546] on div "Pen" at bounding box center [47, 654] width 17 height 9
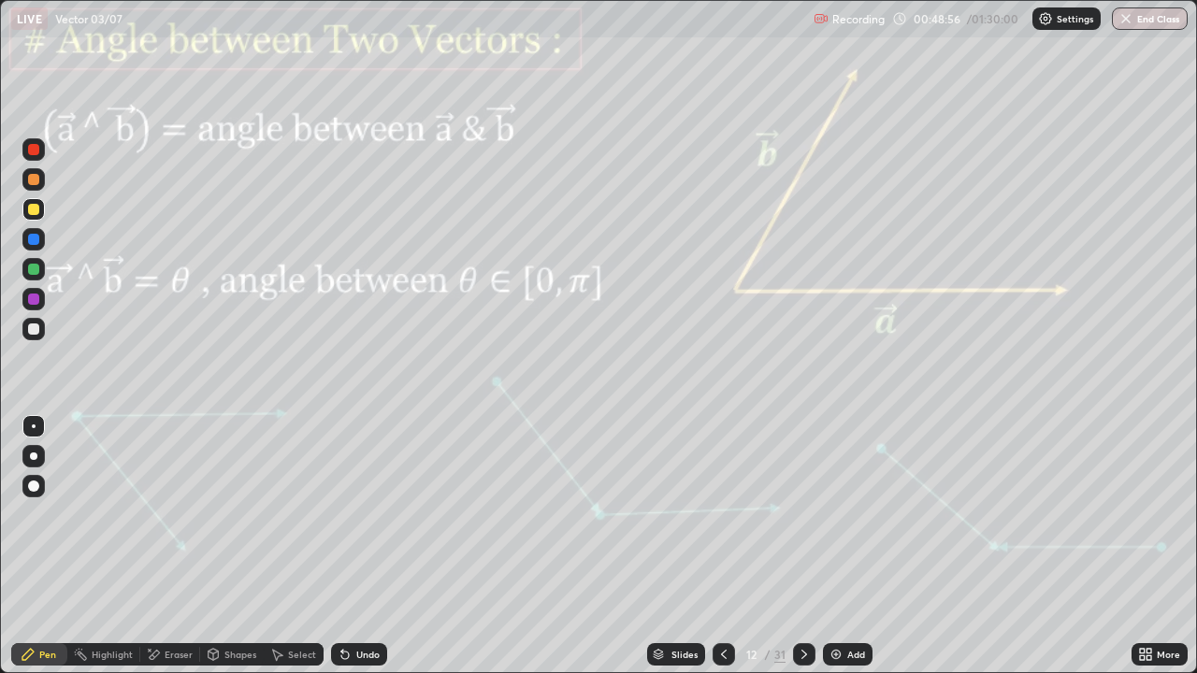
click at [32, 327] on div at bounding box center [33, 328] width 11 height 11
click at [36, 209] on div at bounding box center [33, 209] width 11 height 11
click at [235, 546] on div "Shapes" at bounding box center [240, 654] width 32 height 9
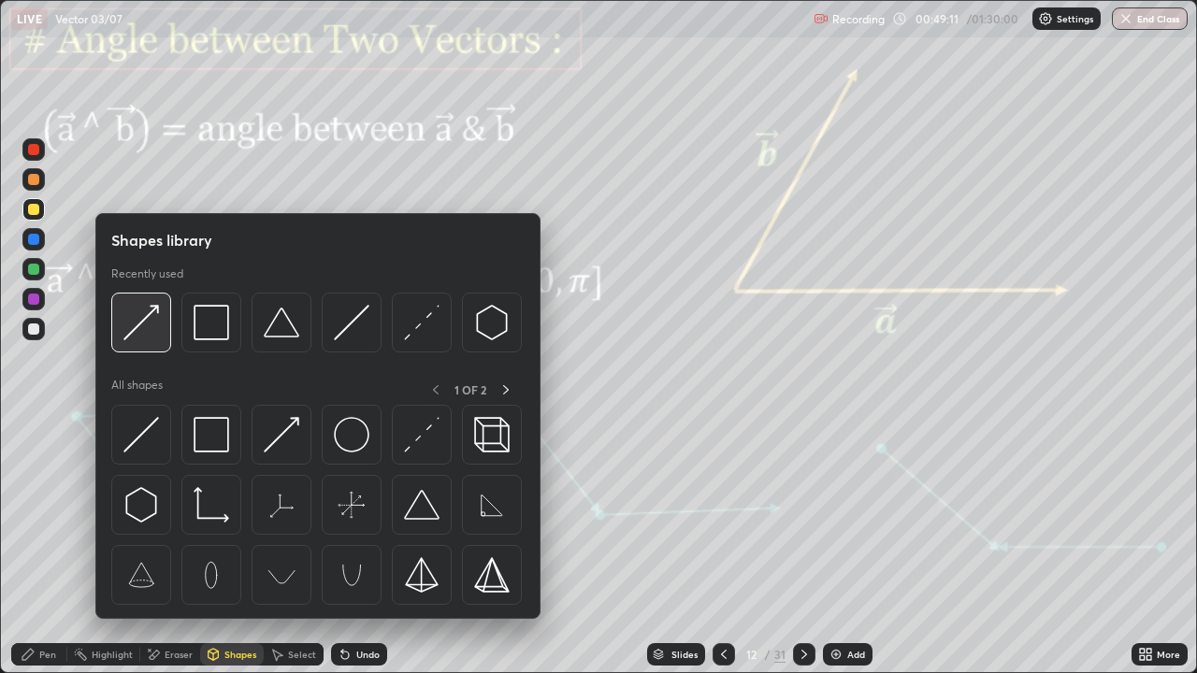
click at [152, 320] on img at bounding box center [141, 323] width 36 height 36
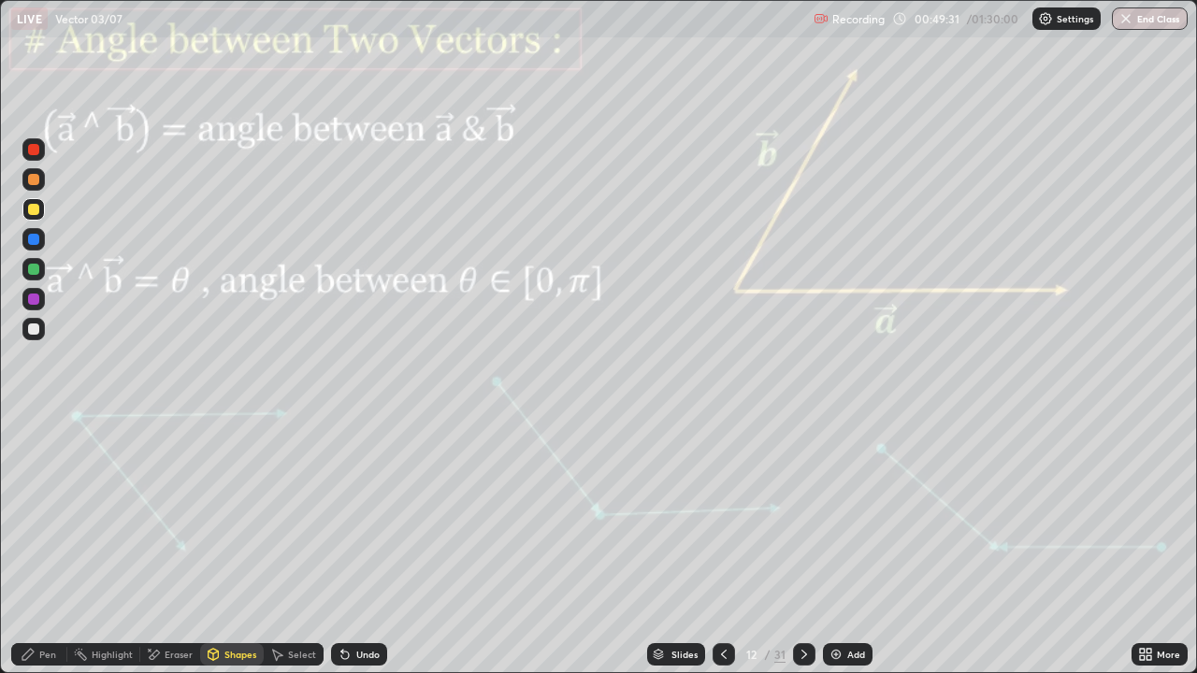
click at [55, 546] on div "Pen" at bounding box center [47, 654] width 17 height 9
click at [34, 331] on div at bounding box center [33, 328] width 11 height 11
click at [34, 156] on div at bounding box center [33, 149] width 22 height 22
click at [802, 546] on icon at bounding box center [804, 654] width 15 height 15
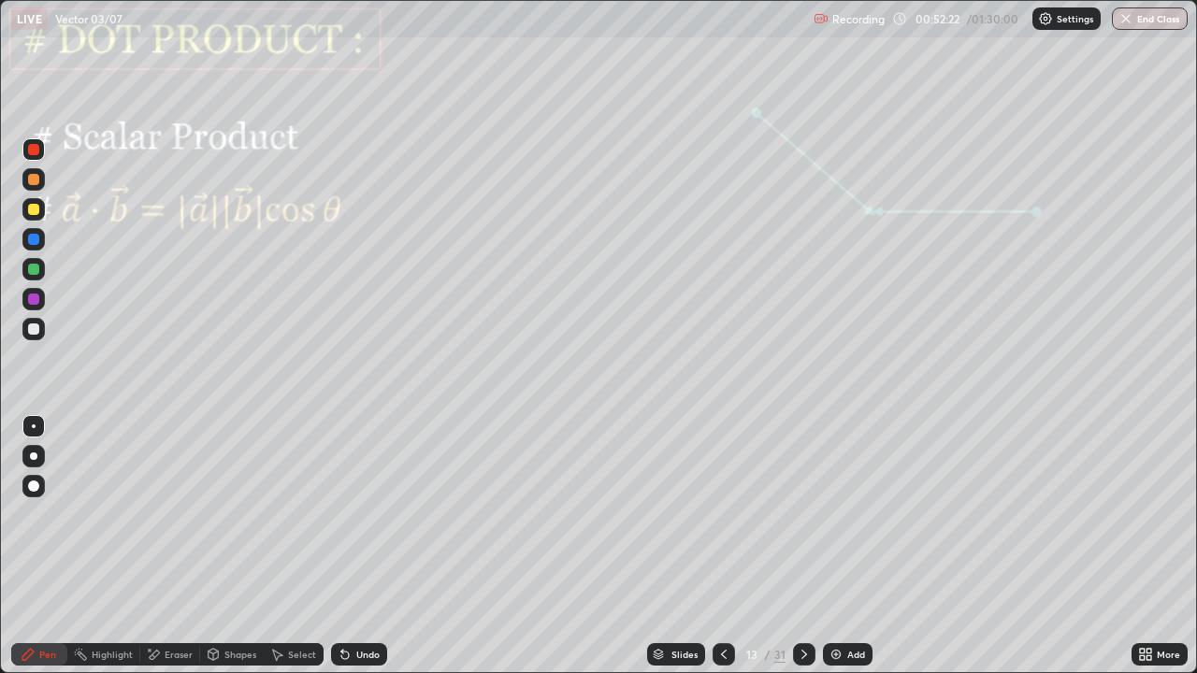
click at [161, 546] on div "Eraser" at bounding box center [170, 654] width 60 height 22
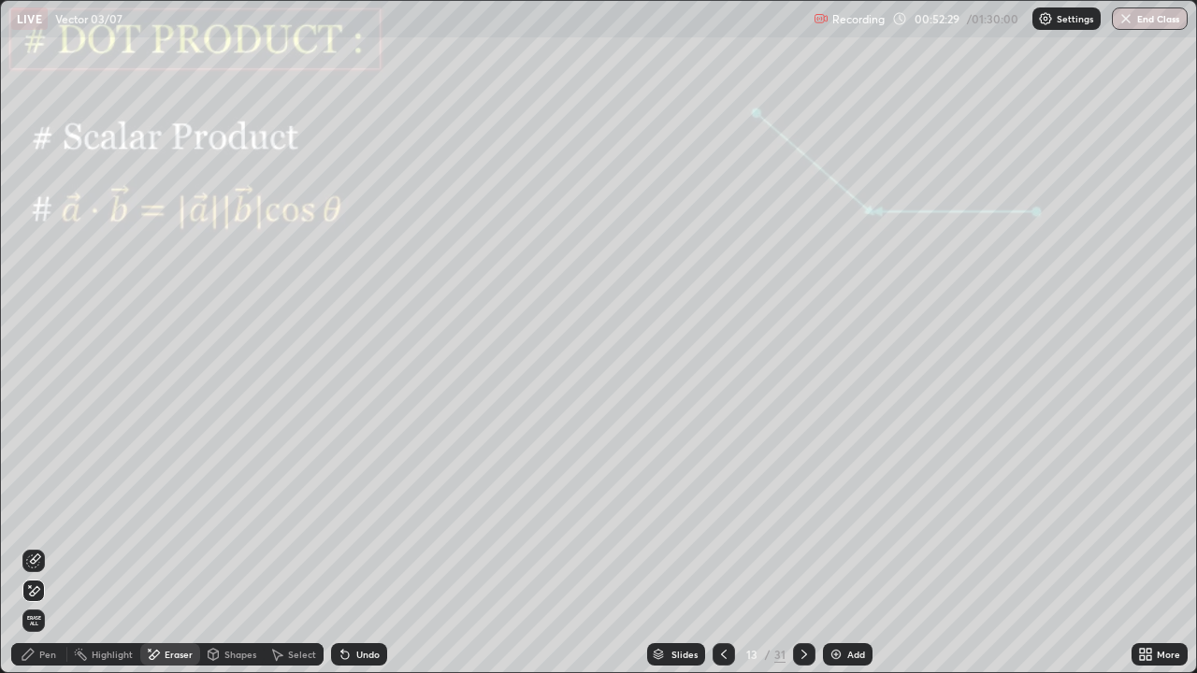
click at [230, 546] on div "Shapes" at bounding box center [240, 654] width 32 height 9
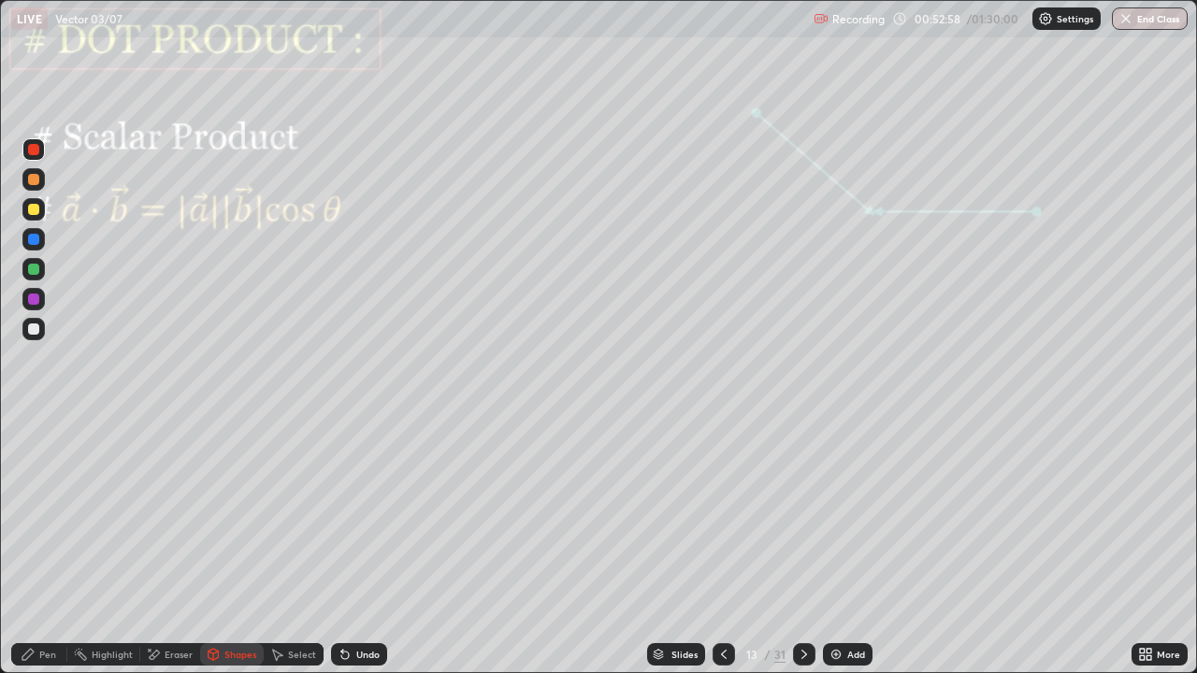
click at [172, 546] on div "Eraser" at bounding box center [179, 654] width 28 height 9
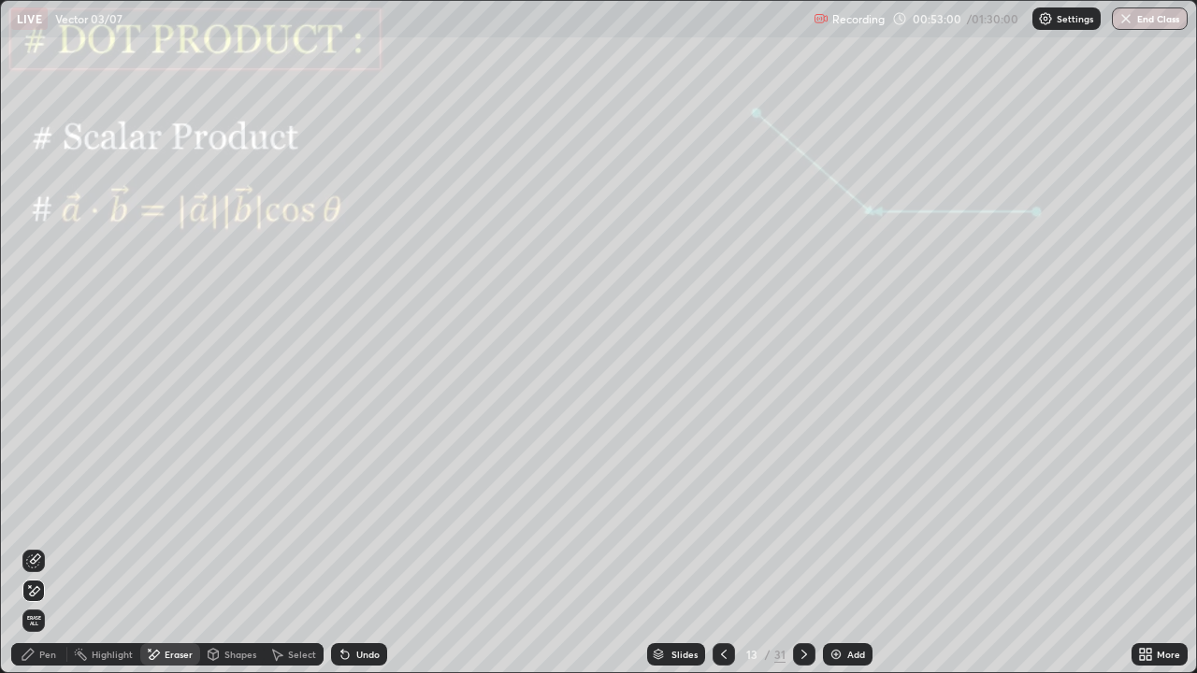
click at [45, 546] on div "Pen" at bounding box center [39, 654] width 56 height 22
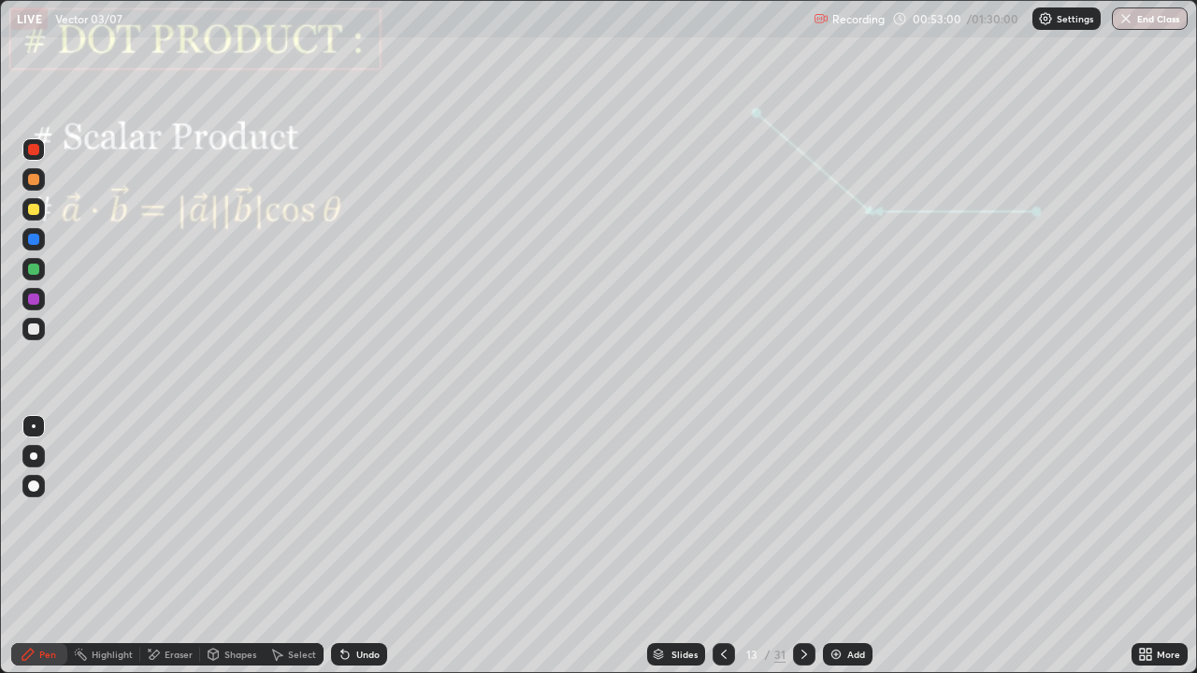
click at [33, 302] on div at bounding box center [33, 299] width 11 height 11
click at [35, 237] on div at bounding box center [33, 239] width 11 height 11
click at [33, 331] on div at bounding box center [33, 328] width 11 height 11
click at [38, 276] on div at bounding box center [33, 269] width 22 height 22
click at [229, 546] on div "Shapes" at bounding box center [240, 654] width 32 height 9
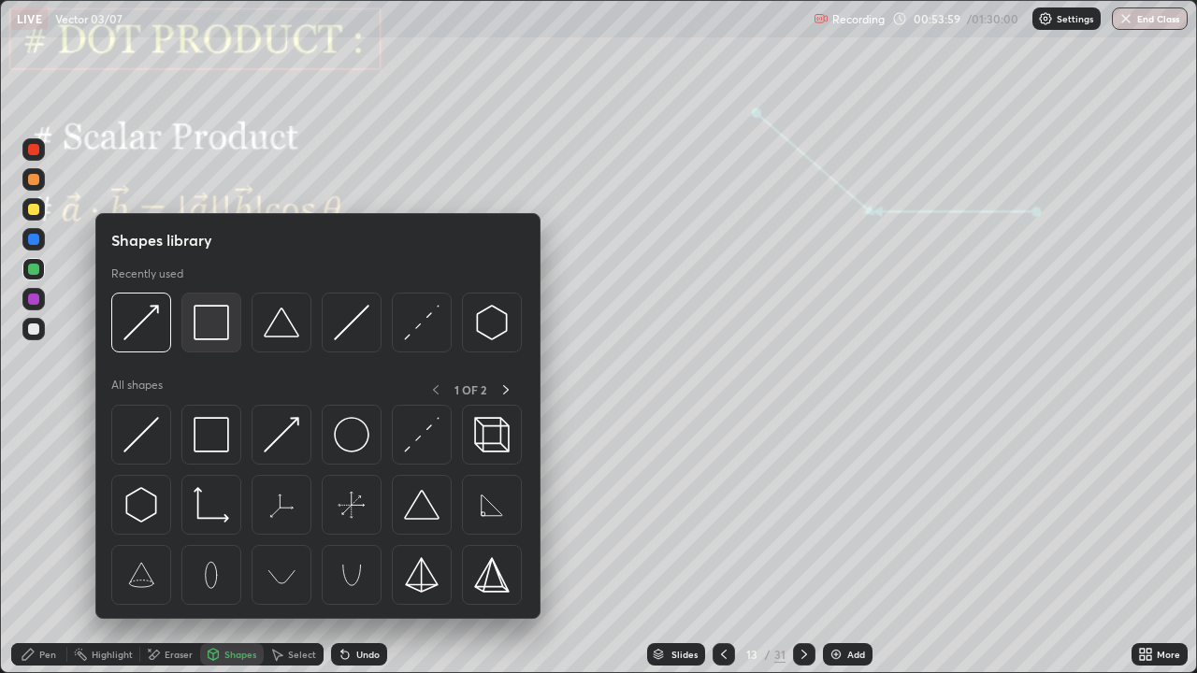
click at [208, 336] on img at bounding box center [212, 323] width 36 height 36
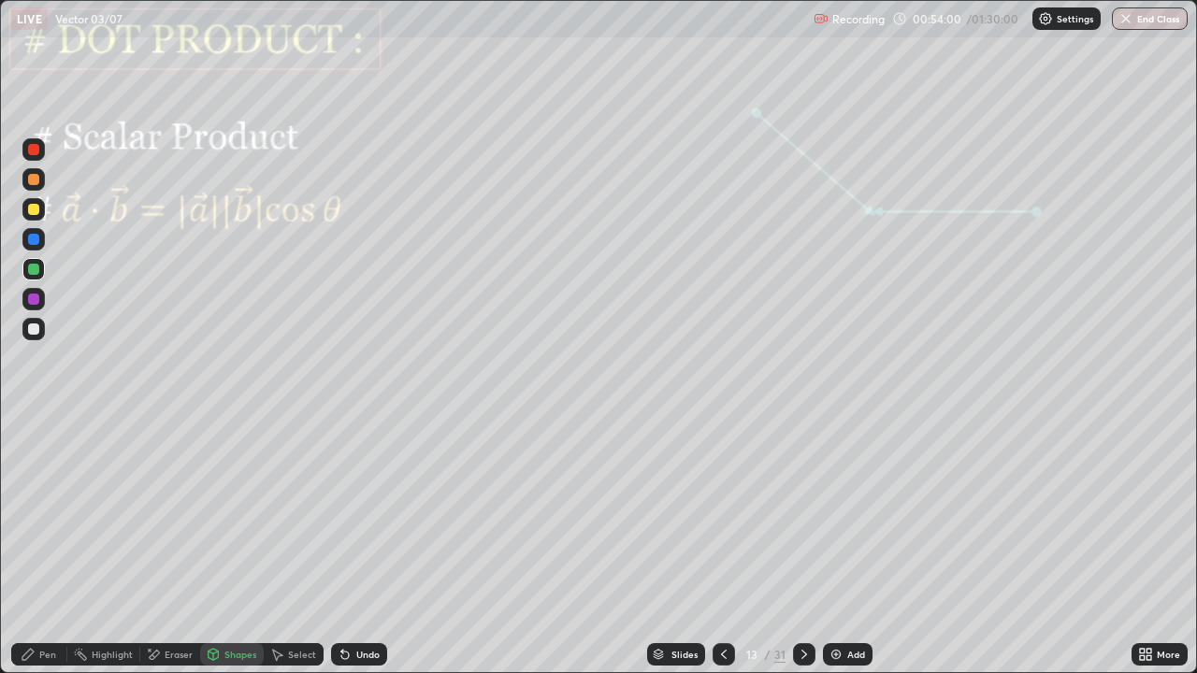
click at [40, 303] on div at bounding box center [33, 299] width 22 height 22
click at [351, 546] on div "Undo" at bounding box center [359, 654] width 56 height 22
click at [43, 546] on div "Pen" at bounding box center [47, 654] width 17 height 9
click at [30, 239] on div at bounding box center [33, 239] width 11 height 11
click at [36, 333] on div at bounding box center [33, 328] width 11 height 11
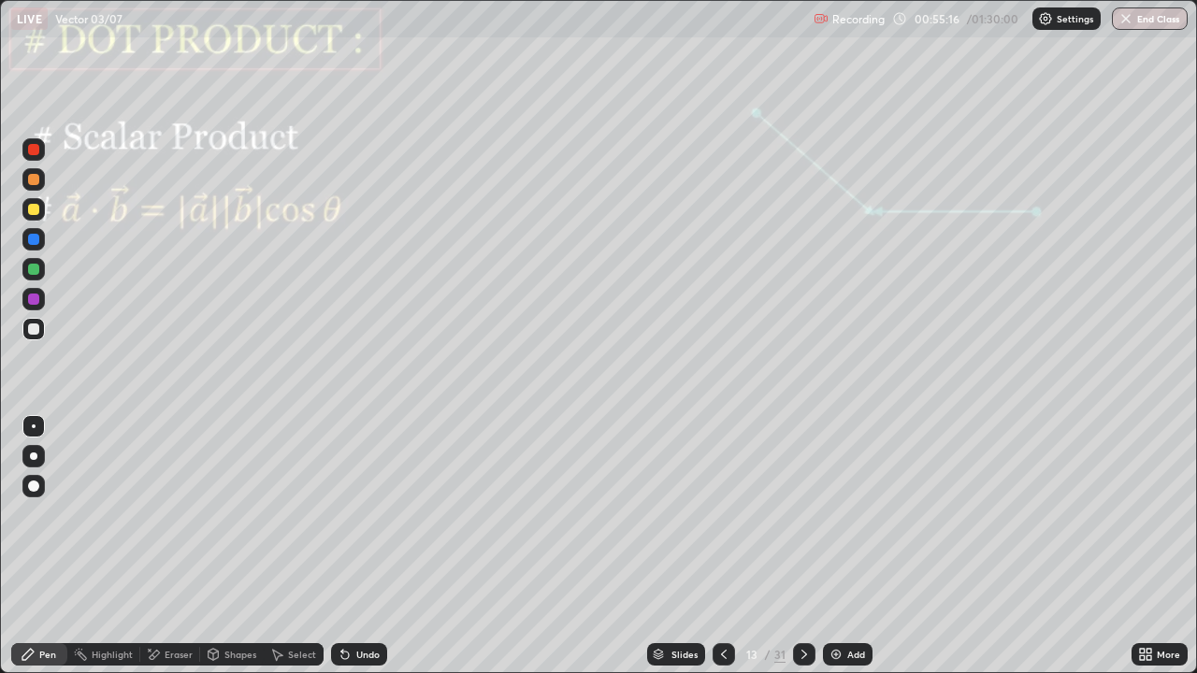
click at [36, 204] on div at bounding box center [33, 209] width 11 height 11
click at [237, 546] on div "Shapes" at bounding box center [240, 654] width 32 height 9
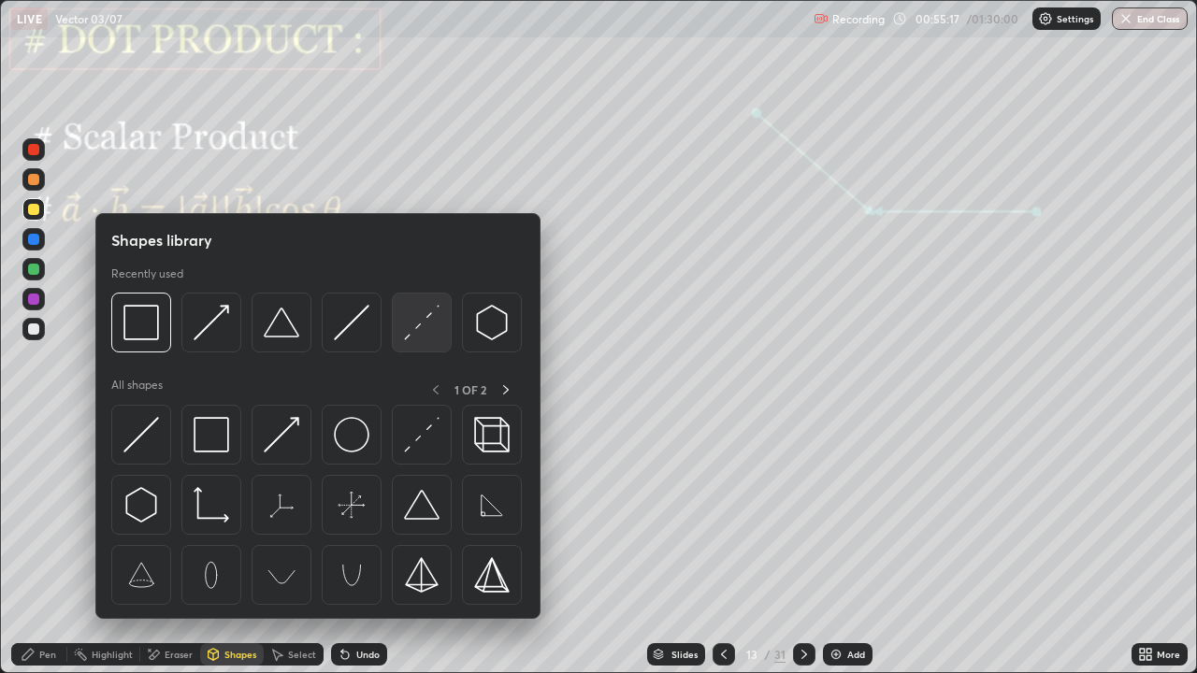
click at [412, 332] on img at bounding box center [422, 323] width 36 height 36
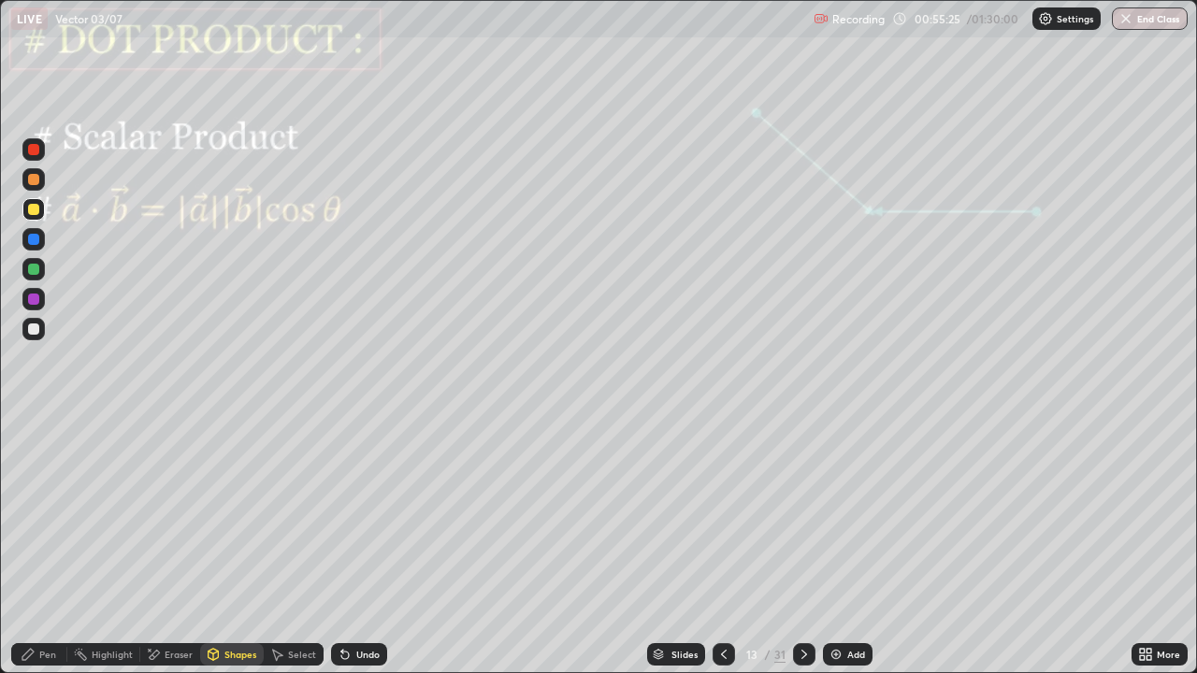
click at [46, 546] on div "Pen" at bounding box center [39, 654] width 56 height 22
click at [367, 546] on div "Undo" at bounding box center [367, 654] width 23 height 9
click at [369, 546] on div "Undo" at bounding box center [367, 654] width 23 height 9
click at [239, 546] on div "Shapes" at bounding box center [240, 654] width 32 height 9
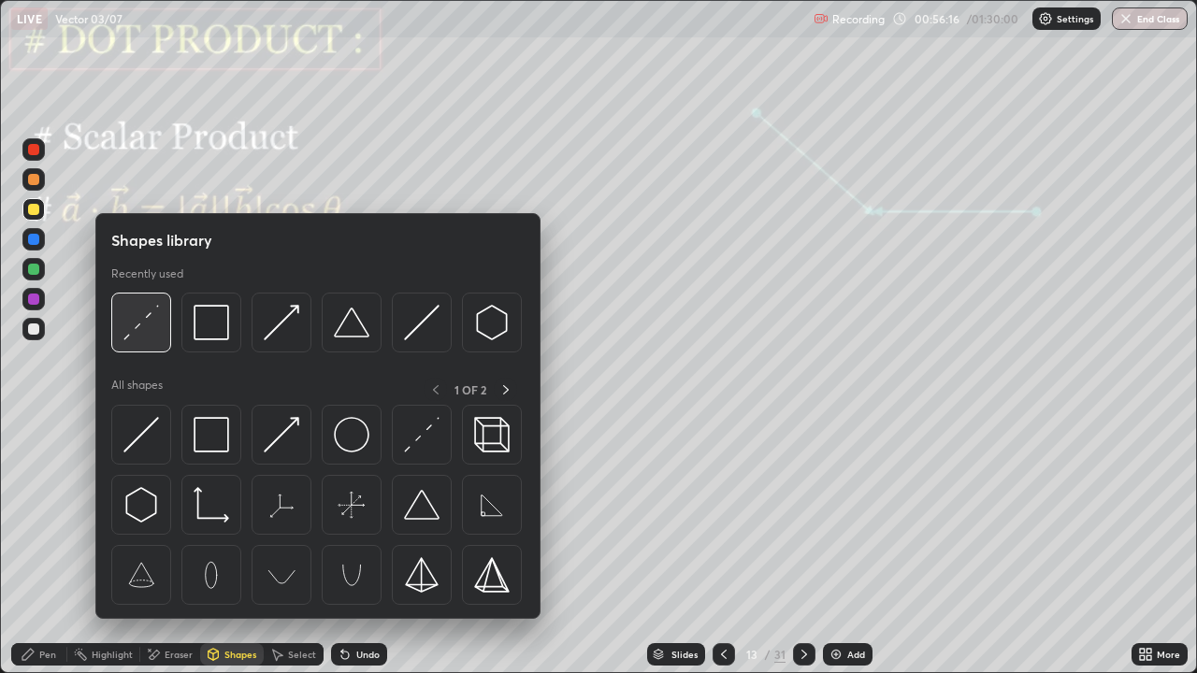
click at [144, 334] on img at bounding box center [141, 323] width 36 height 36
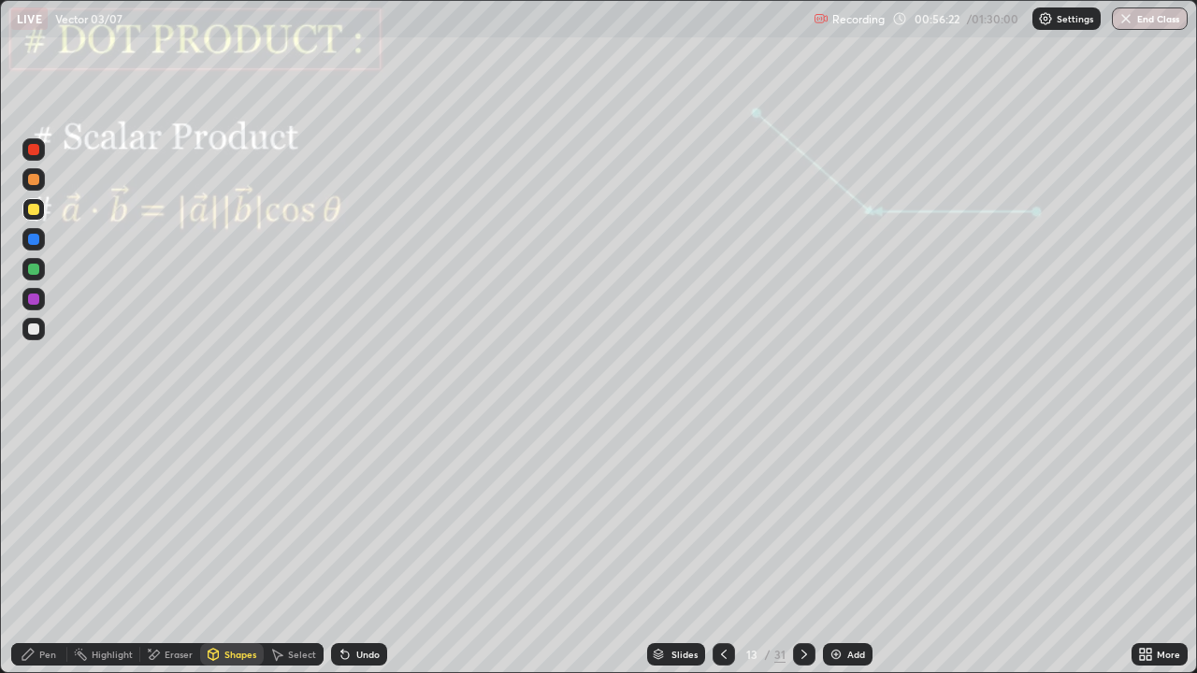
click at [32, 266] on div at bounding box center [33, 269] width 11 height 11
click at [30, 151] on div at bounding box center [33, 149] width 11 height 11
click at [367, 546] on div "Undo" at bounding box center [367, 654] width 23 height 9
click at [48, 546] on div "Pen" at bounding box center [47, 654] width 17 height 9
click at [234, 546] on div "Shapes" at bounding box center [240, 654] width 32 height 9
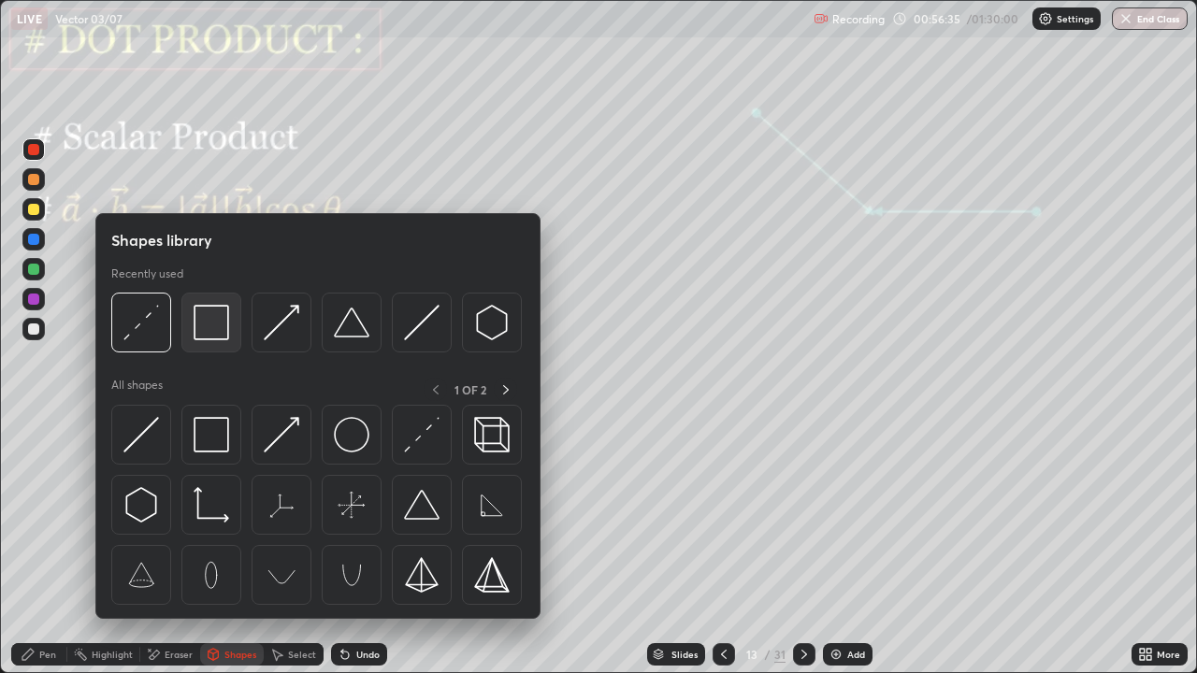
click at [213, 321] on img at bounding box center [212, 323] width 36 height 36
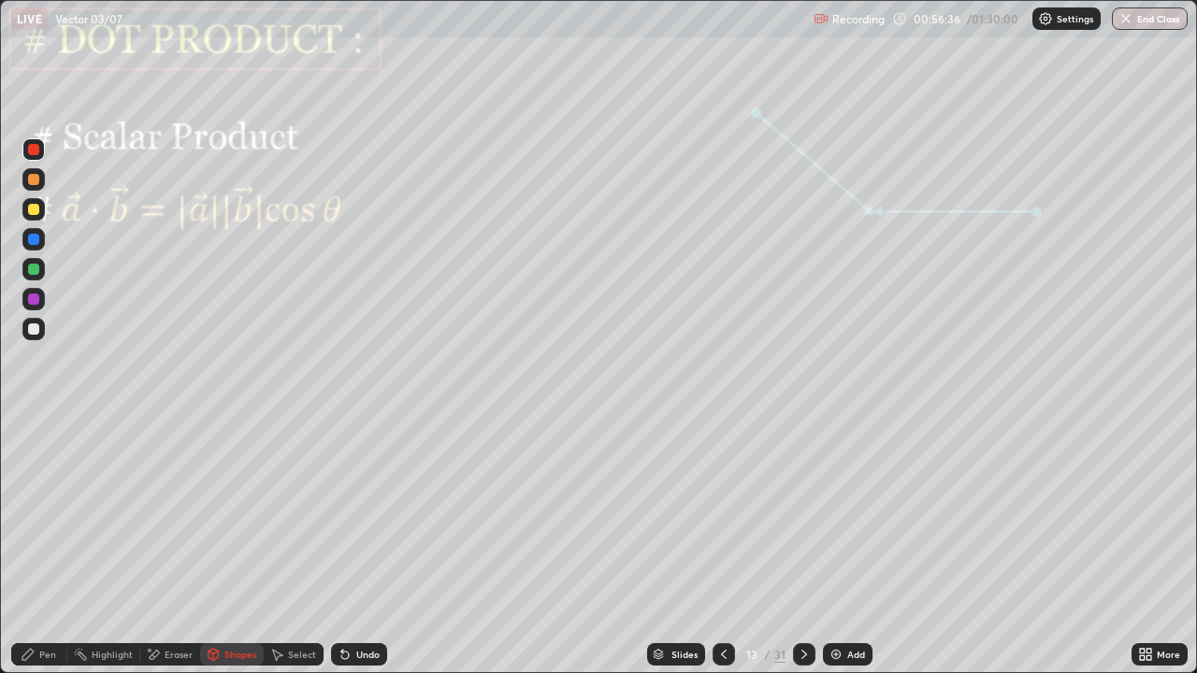
click at [40, 270] on div at bounding box center [33, 269] width 22 height 22
click at [34, 151] on div at bounding box center [33, 149] width 11 height 11
click at [359, 546] on div "Undo" at bounding box center [367, 654] width 23 height 9
click at [802, 546] on icon at bounding box center [804, 654] width 6 height 9
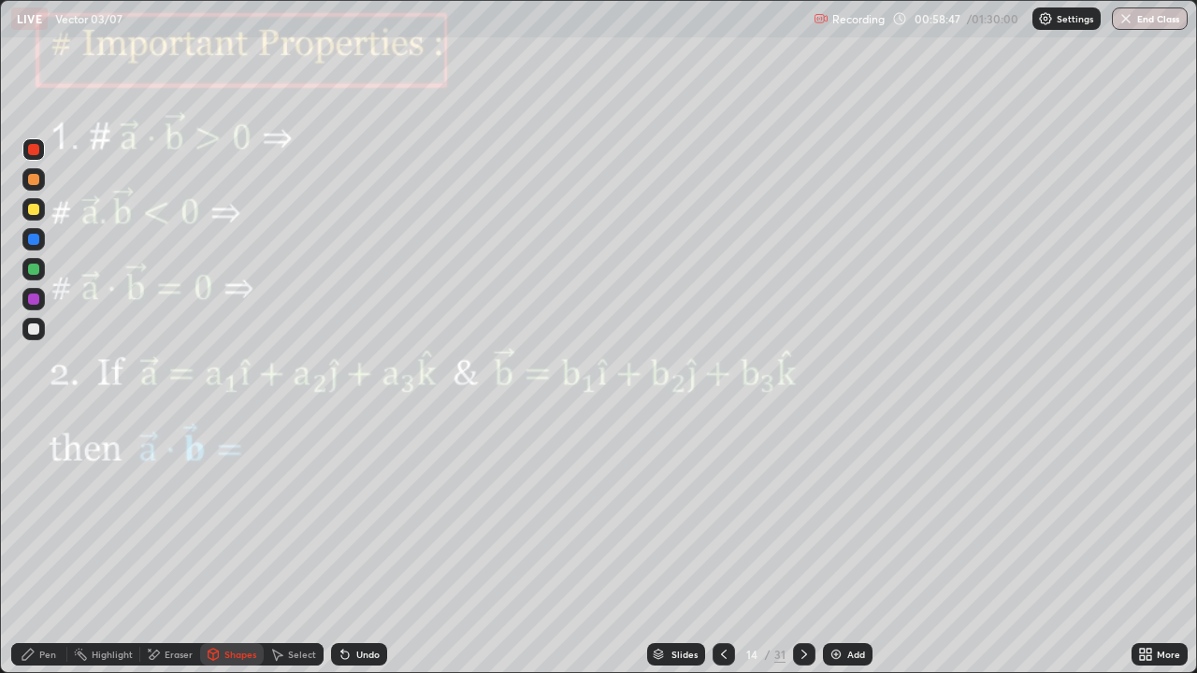
click at [46, 546] on div "Pen" at bounding box center [47, 654] width 17 height 9
click at [35, 208] on div at bounding box center [33, 209] width 11 height 11
click at [722, 546] on icon at bounding box center [723, 654] width 15 height 15
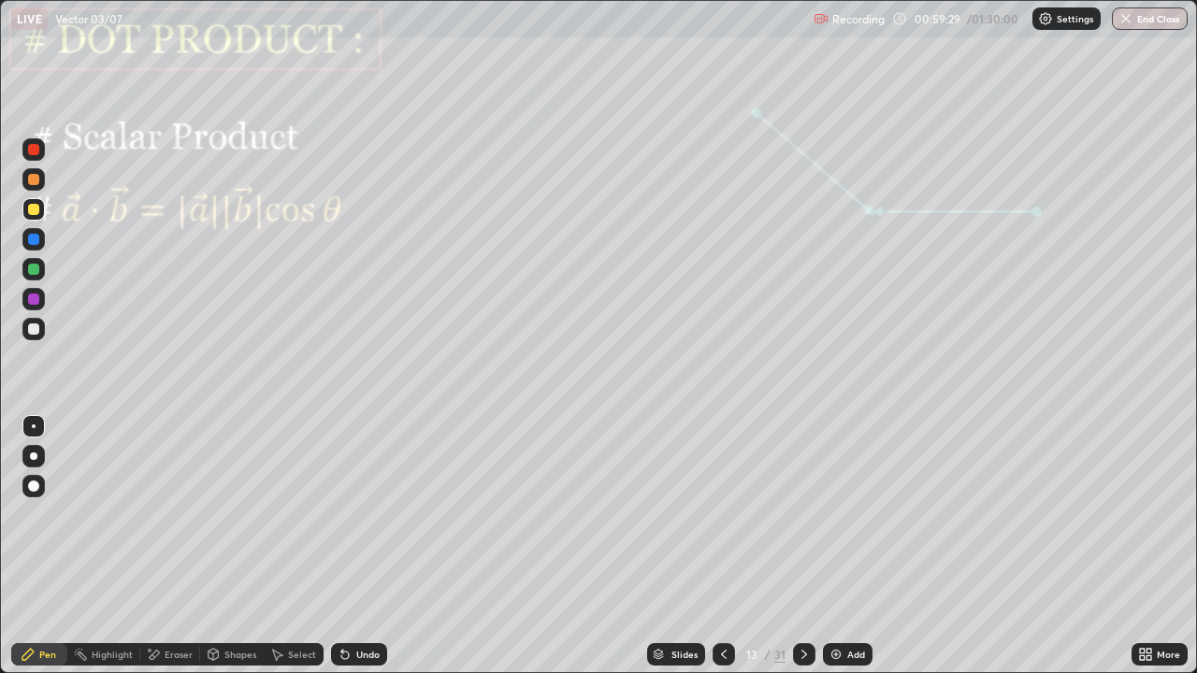
click at [802, 546] on icon at bounding box center [804, 654] width 15 height 15
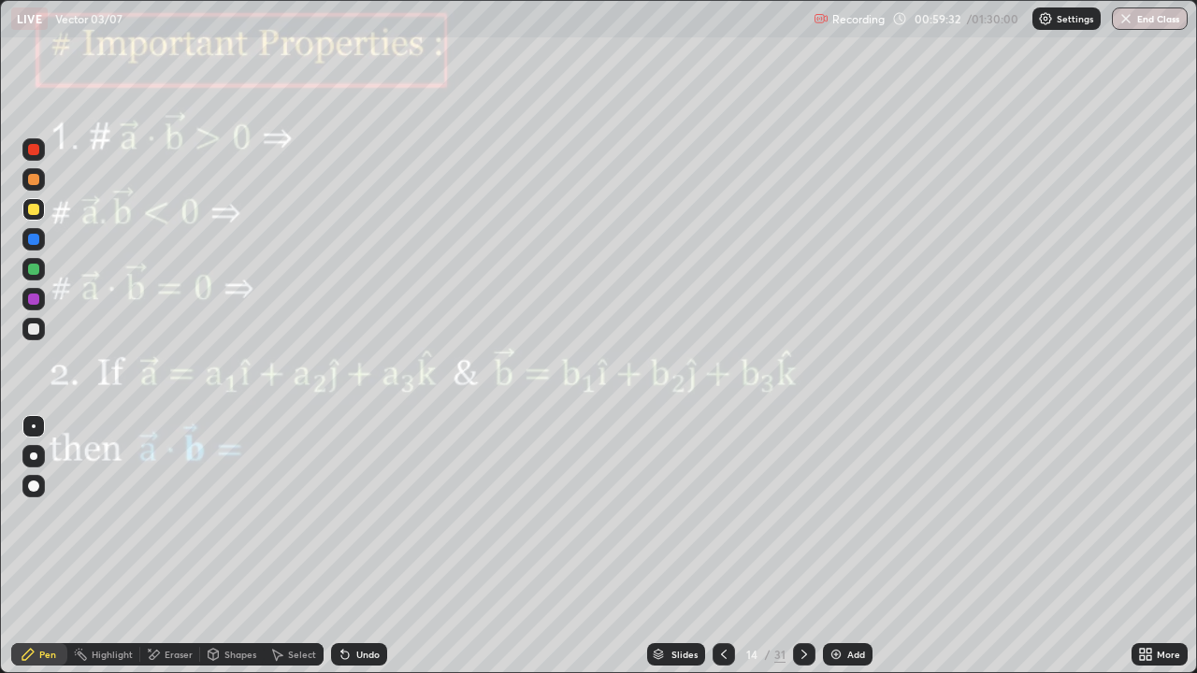
click at [34, 157] on div at bounding box center [33, 149] width 22 height 22
click at [30, 298] on div at bounding box center [33, 299] width 11 height 11
click at [365, 546] on div "Undo" at bounding box center [367, 654] width 23 height 9
click at [364, 546] on div "Undo" at bounding box center [359, 654] width 56 height 22
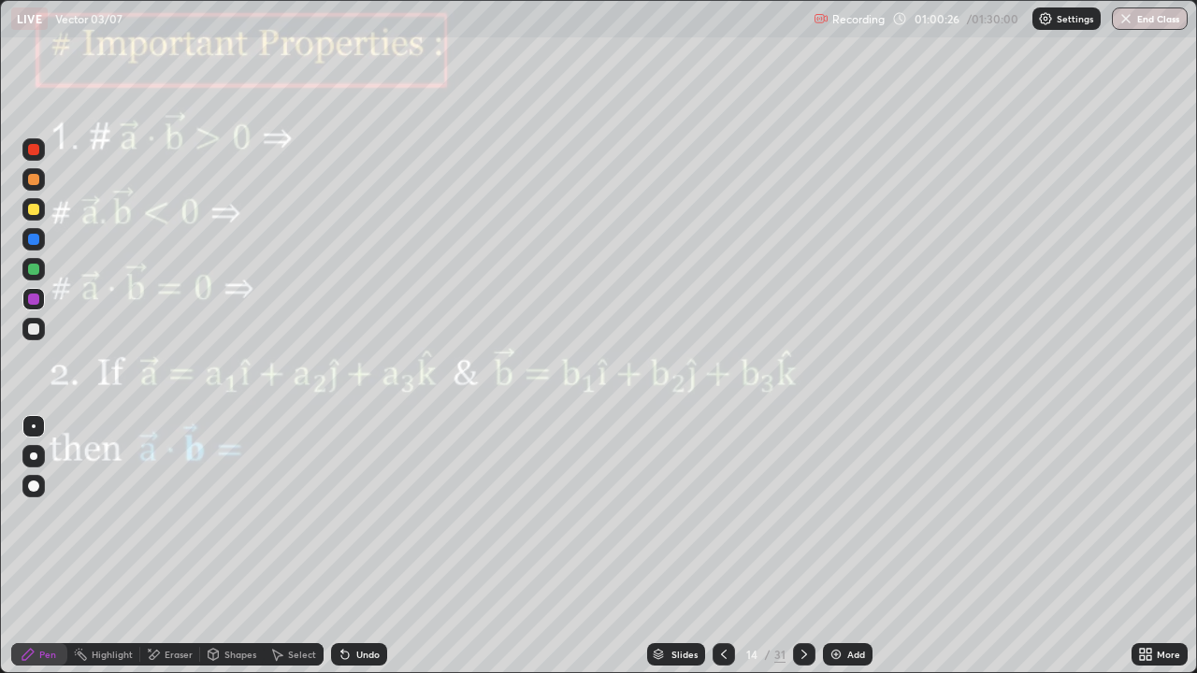
click at [358, 546] on div "Undo" at bounding box center [359, 654] width 56 height 22
click at [356, 546] on div "Undo" at bounding box center [367, 654] width 23 height 9
click at [361, 546] on div "Undo" at bounding box center [367, 654] width 23 height 9
click at [356, 546] on div "Undo" at bounding box center [367, 654] width 23 height 9
click at [34, 295] on div at bounding box center [33, 299] width 11 height 11
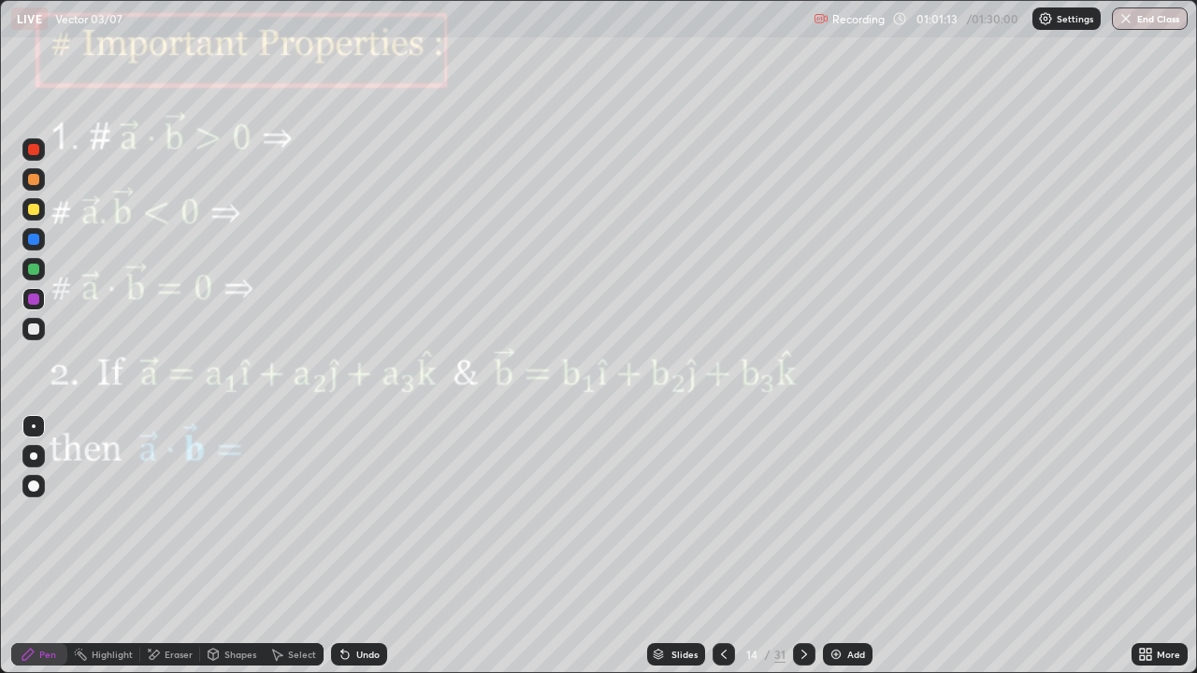
click at [36, 239] on div at bounding box center [33, 239] width 11 height 11
click at [250, 546] on div "Shapes" at bounding box center [240, 654] width 32 height 9
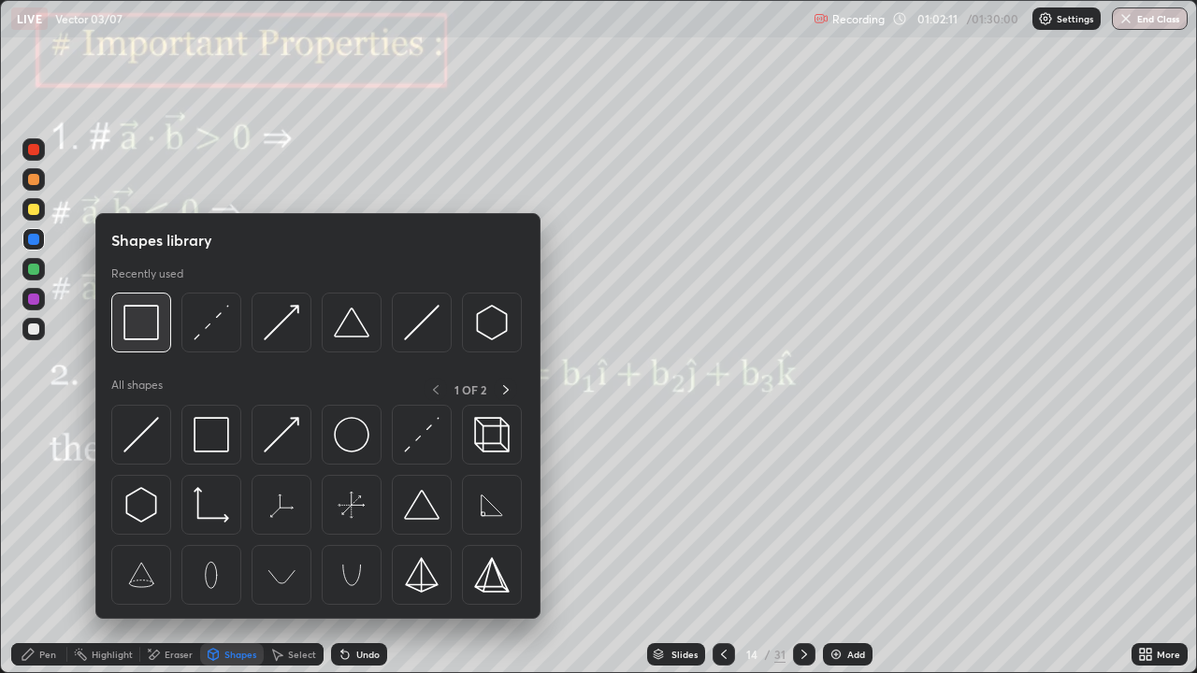
click at [151, 331] on img at bounding box center [141, 323] width 36 height 36
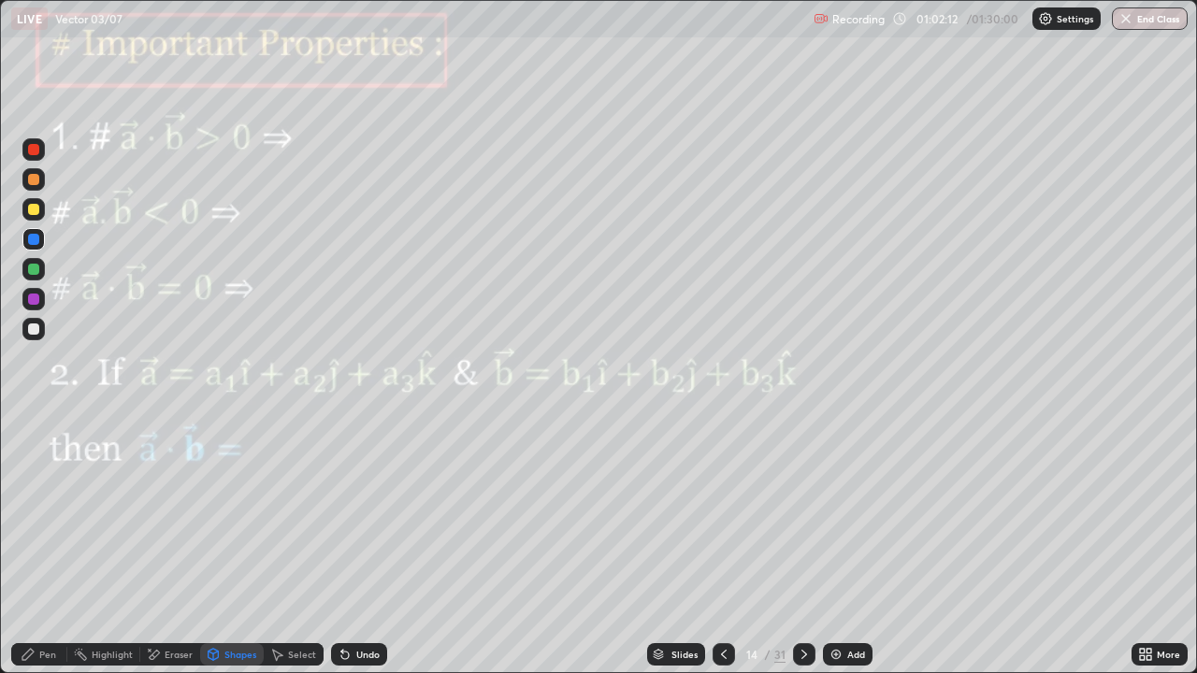
click at [38, 213] on div at bounding box center [33, 209] width 11 height 11
click at [810, 546] on div at bounding box center [804, 654] width 22 height 22
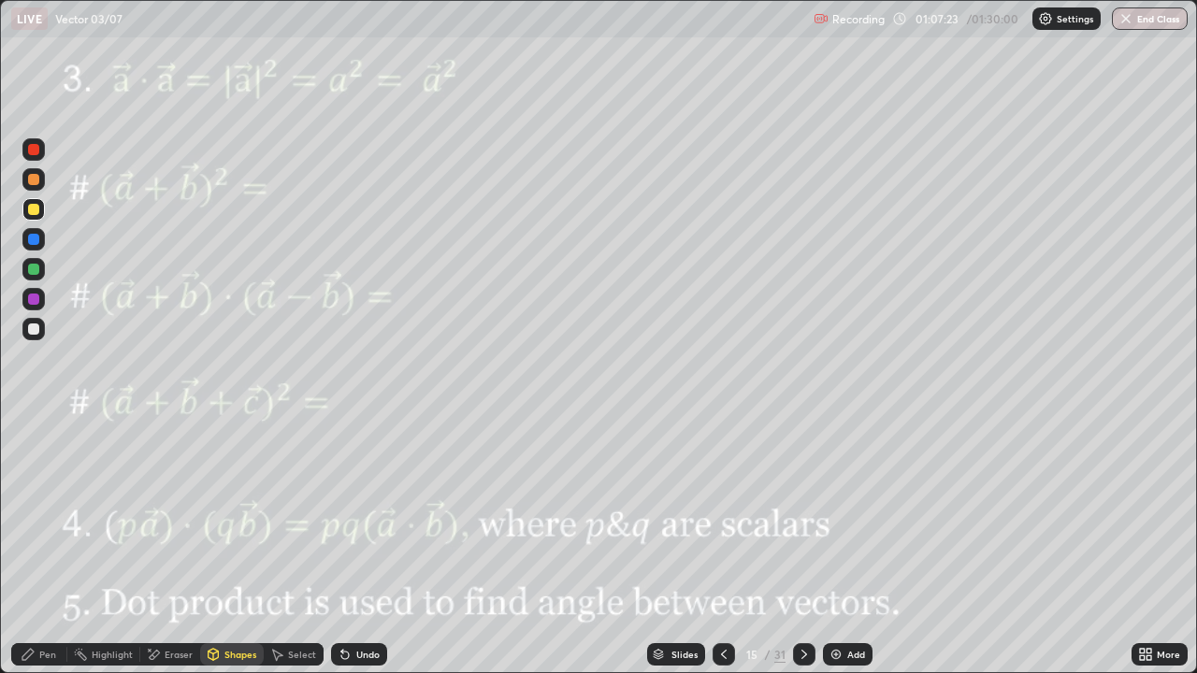
click at [48, 546] on div "Pen" at bounding box center [39, 654] width 56 height 22
click at [171, 546] on div "Eraser" at bounding box center [179, 654] width 28 height 9
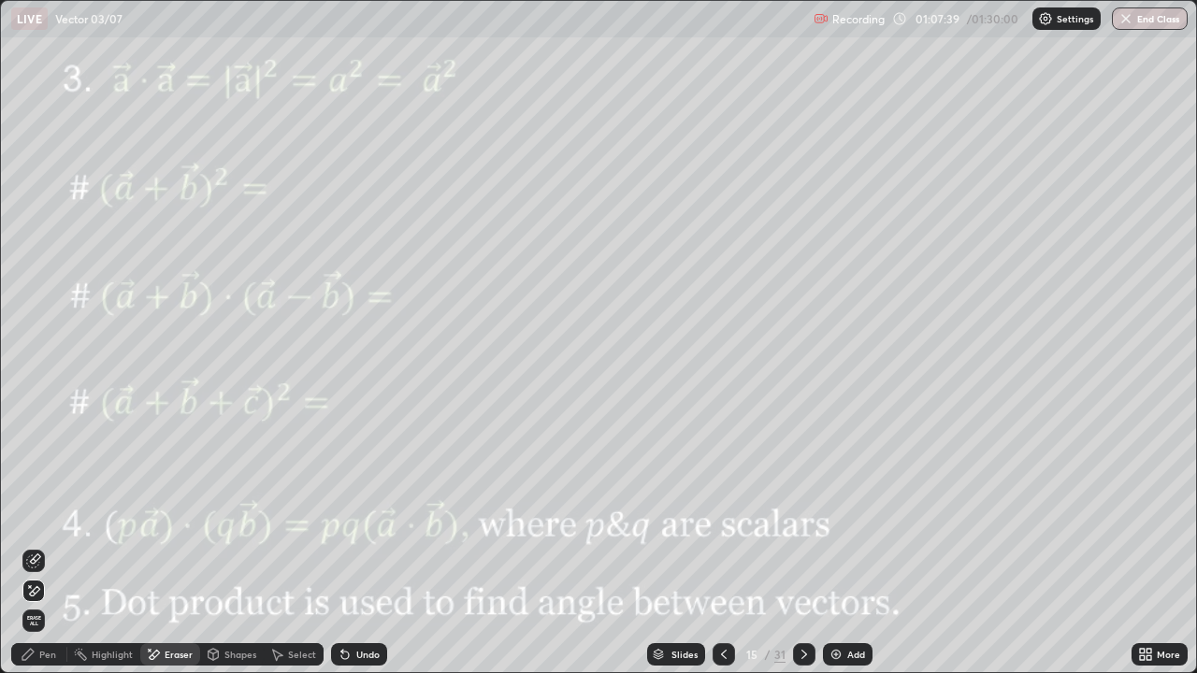
click at [234, 546] on div "Shapes" at bounding box center [240, 654] width 32 height 9
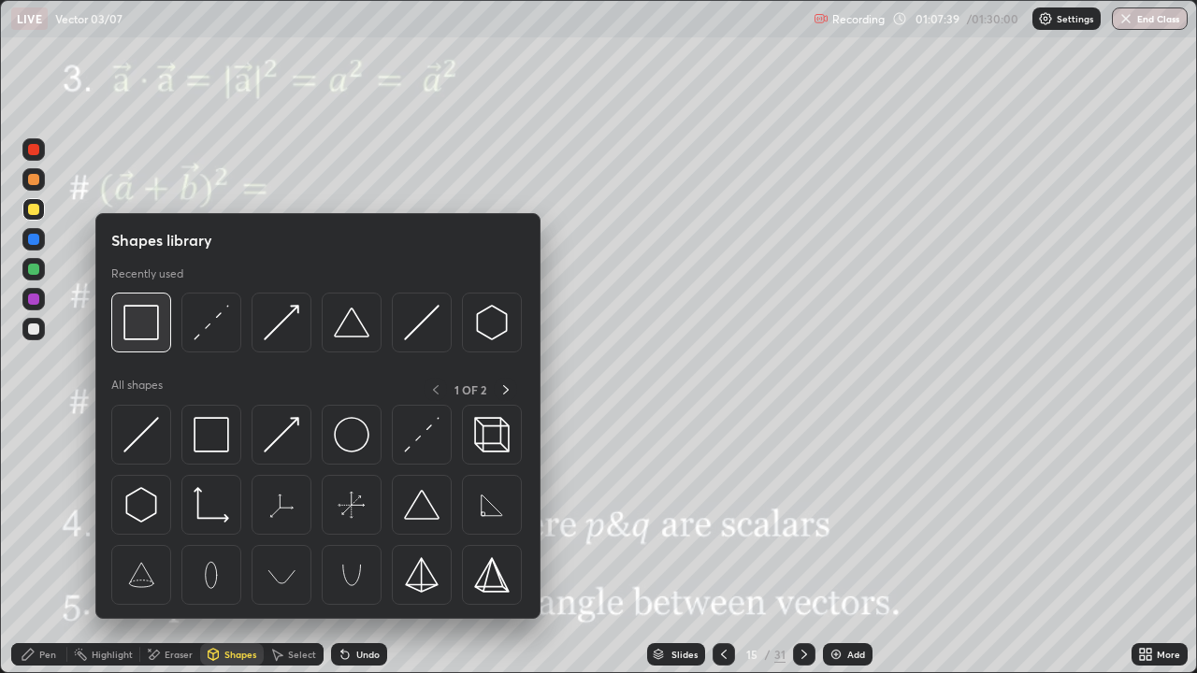
click at [143, 330] on img at bounding box center [141, 323] width 36 height 36
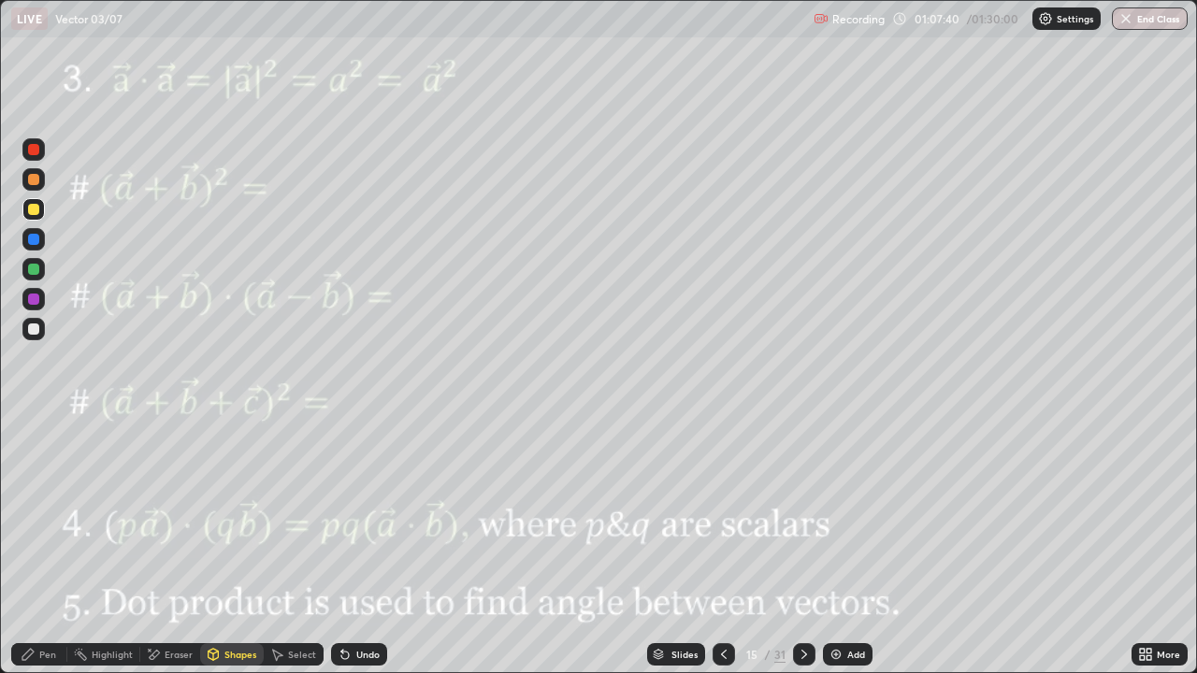
click at [33, 300] on div at bounding box center [33, 299] width 11 height 11
click at [53, 546] on div "Pen" at bounding box center [47, 654] width 17 height 9
click at [35, 298] on div at bounding box center [33, 299] width 11 height 11
click at [39, 246] on div at bounding box center [33, 239] width 22 height 22
click at [343, 546] on icon at bounding box center [345, 654] width 15 height 15
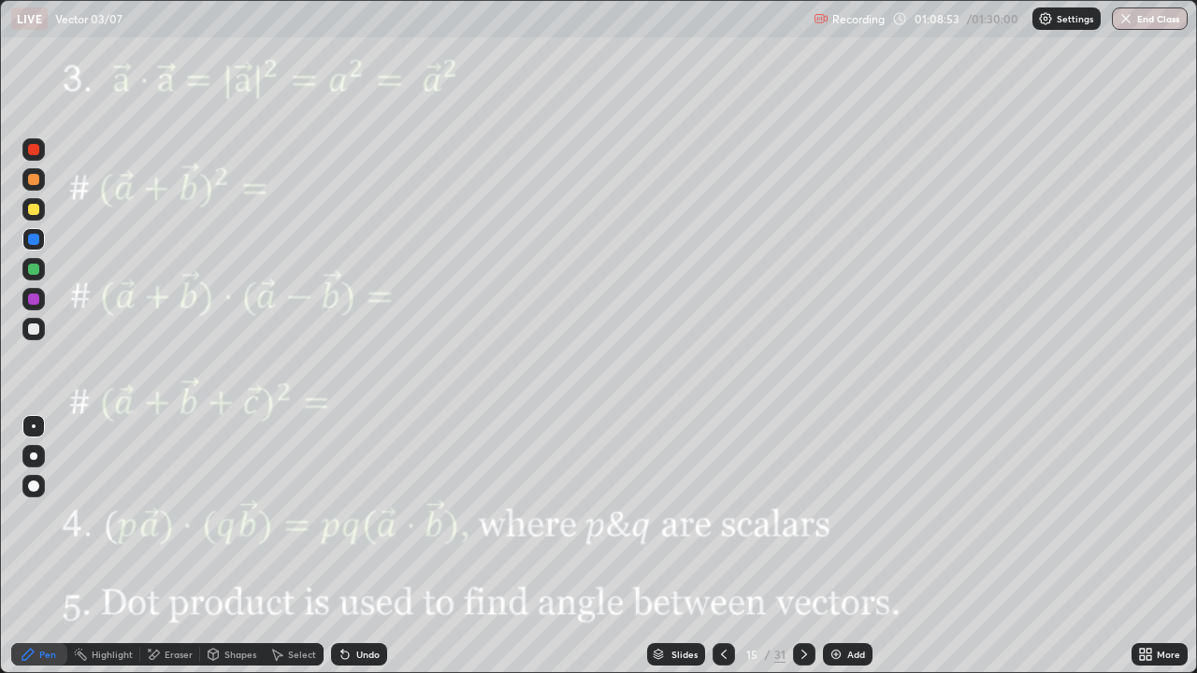
click at [32, 180] on div at bounding box center [33, 179] width 11 height 11
click at [34, 300] on div at bounding box center [33, 299] width 11 height 11
click at [35, 237] on div at bounding box center [33, 239] width 11 height 11
click at [808, 546] on icon at bounding box center [804, 654] width 15 height 15
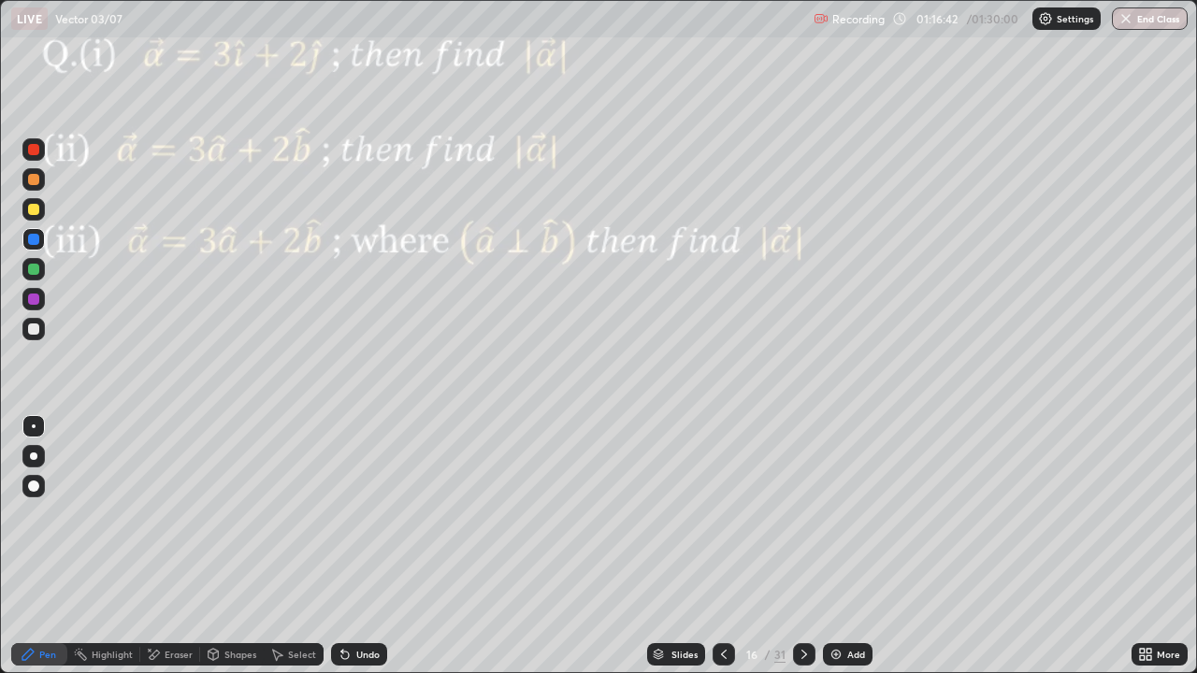
click at [62, 546] on div "Pen" at bounding box center [39, 654] width 56 height 22
click at [36, 303] on div at bounding box center [33, 299] width 11 height 11
click at [36, 247] on div at bounding box center [33, 239] width 22 height 22
click at [26, 309] on div at bounding box center [33, 299] width 22 height 30
click at [811, 546] on div at bounding box center [804, 654] width 22 height 37
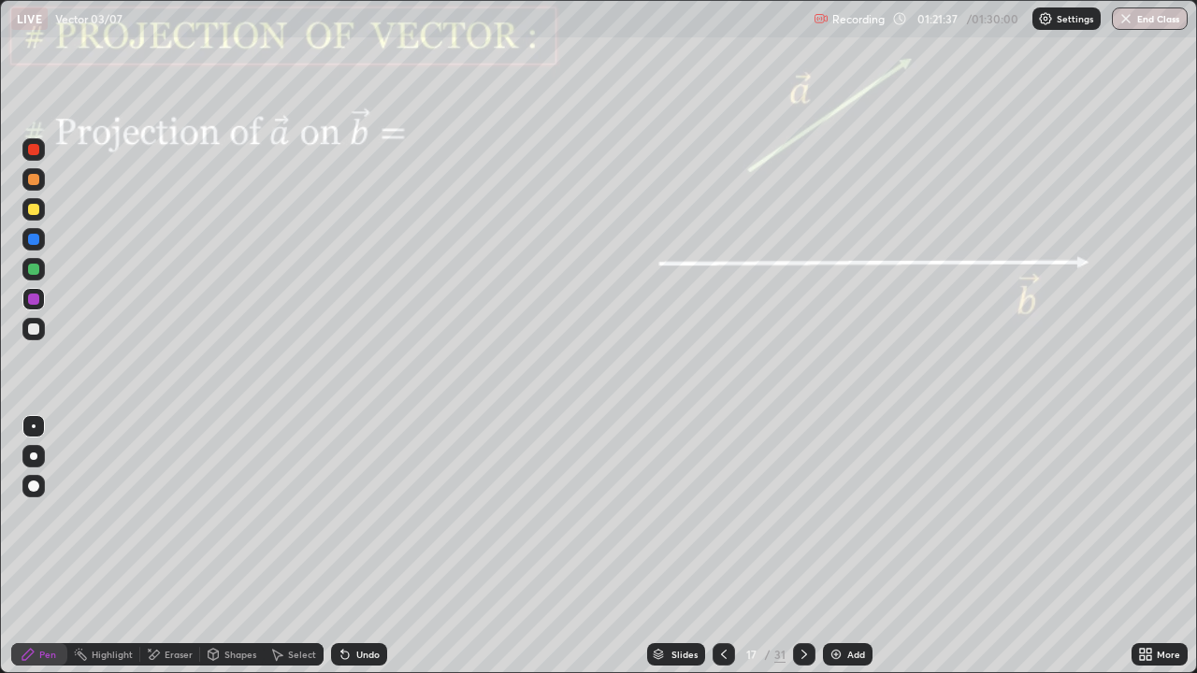
click at [241, 546] on div "Shapes" at bounding box center [240, 654] width 32 height 9
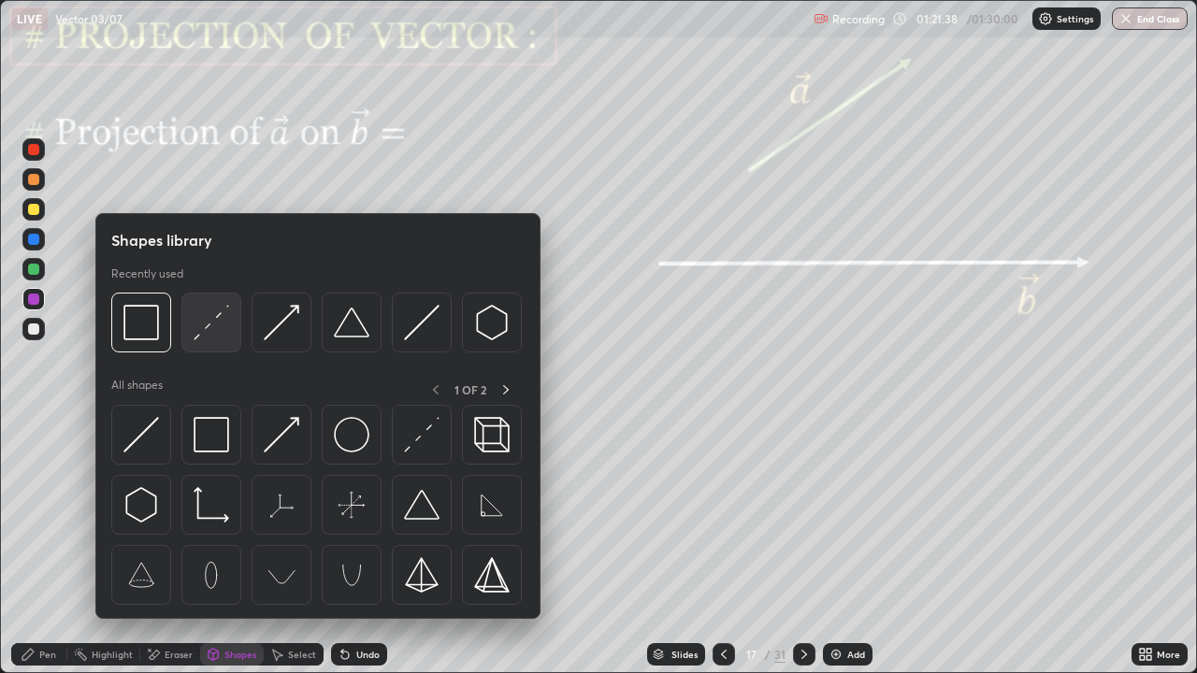
click at [223, 317] on img at bounding box center [212, 323] width 36 height 36
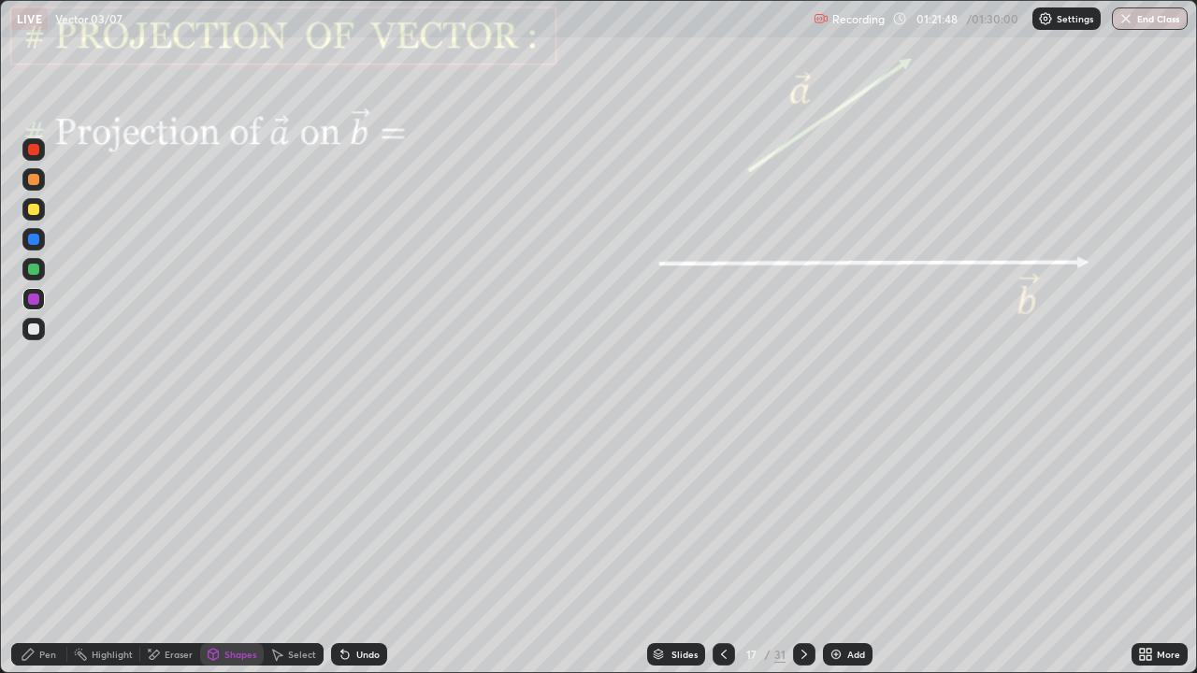
click at [62, 546] on div "Pen" at bounding box center [39, 654] width 56 height 22
click at [36, 304] on div at bounding box center [33, 299] width 11 height 11
click at [38, 180] on div at bounding box center [33, 179] width 11 height 11
click at [34, 300] on div at bounding box center [33, 299] width 11 height 11
click at [233, 546] on div "Shapes" at bounding box center [240, 654] width 32 height 9
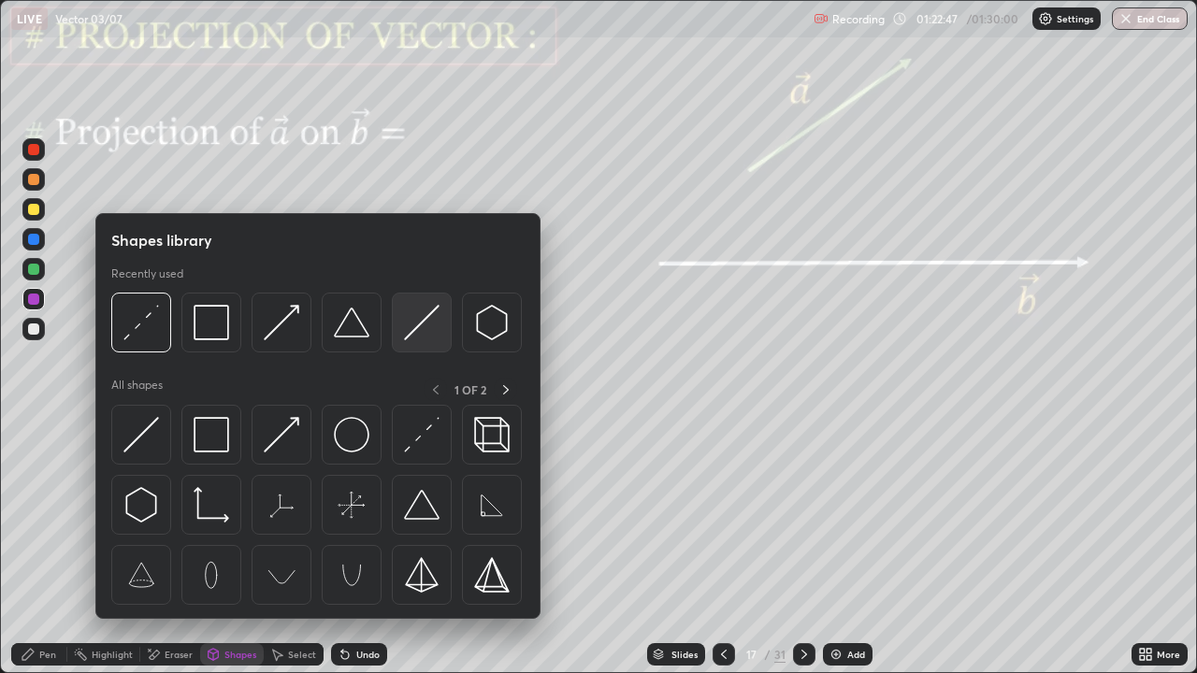
click at [413, 329] on img at bounding box center [422, 323] width 36 height 36
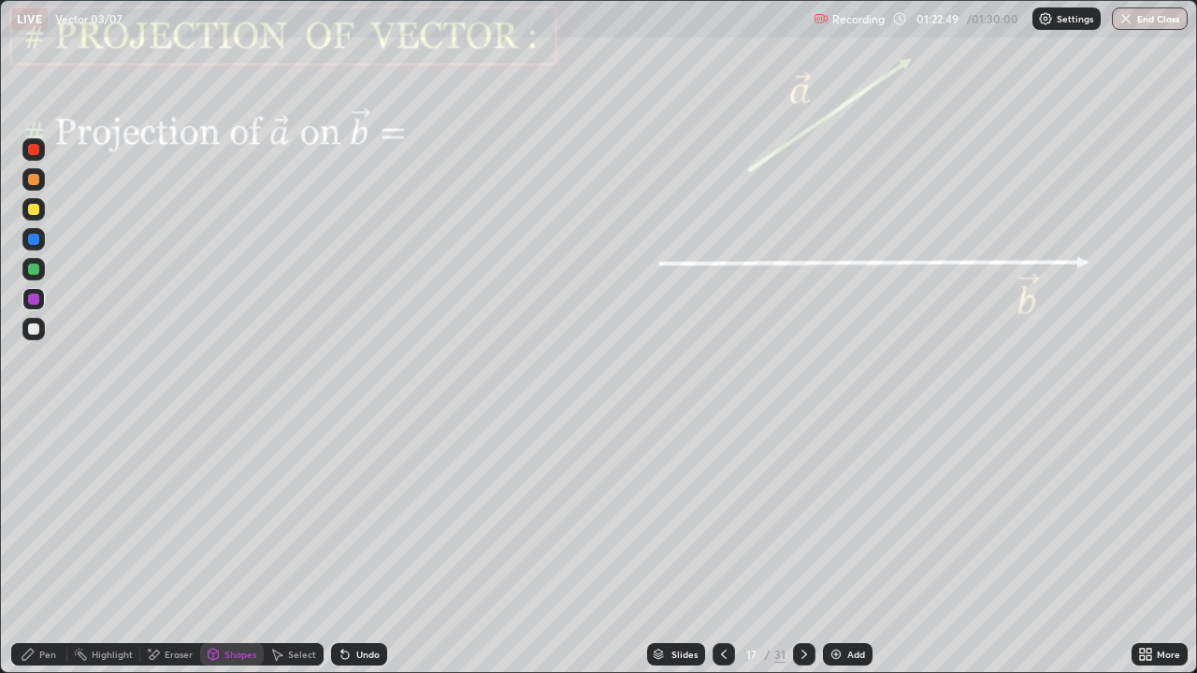
click at [34, 210] on div at bounding box center [33, 209] width 11 height 11
click at [245, 546] on div "Shapes" at bounding box center [240, 654] width 32 height 9
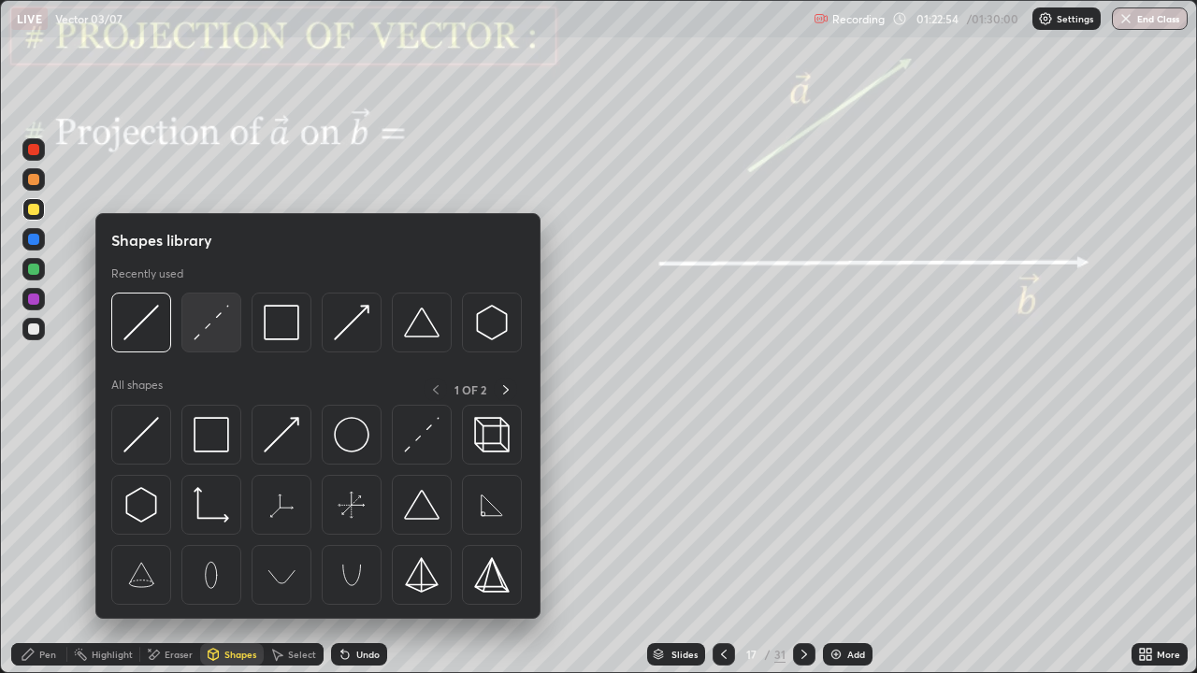
click at [218, 324] on img at bounding box center [212, 323] width 36 height 36
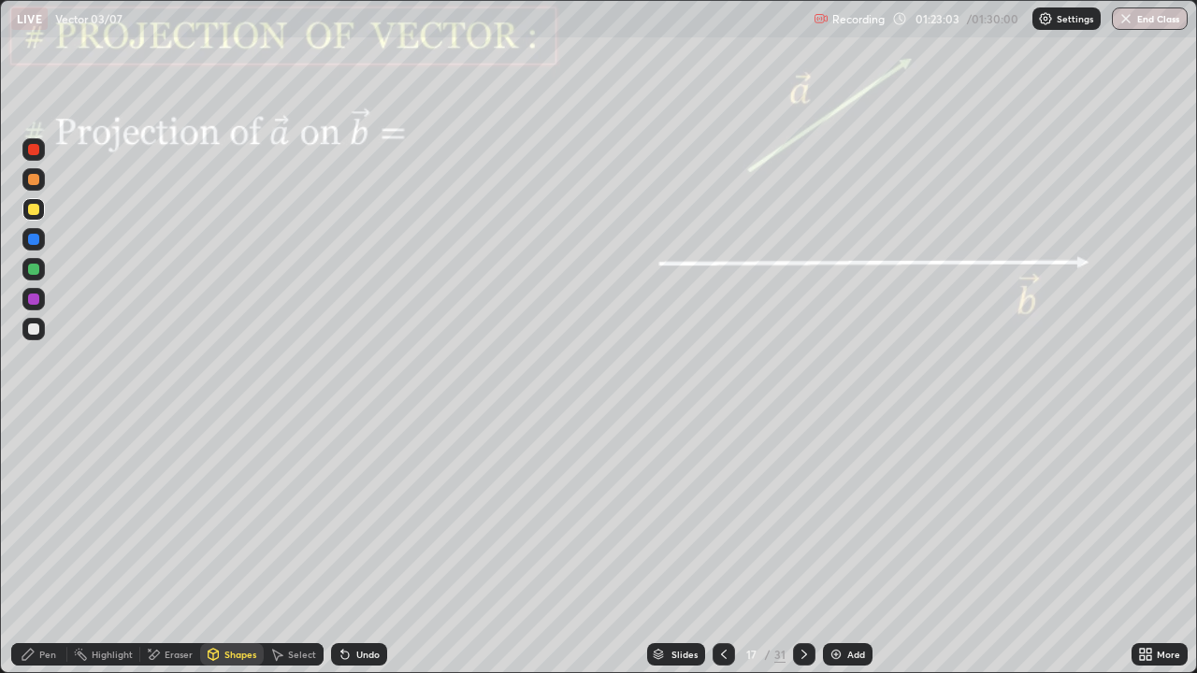
click at [34, 301] on div at bounding box center [33, 299] width 11 height 11
click at [33, 151] on div at bounding box center [33, 149] width 11 height 11
click at [357, 546] on div "Undo" at bounding box center [367, 654] width 23 height 9
click at [40, 546] on div "Pen" at bounding box center [39, 654] width 56 height 22
click at [351, 546] on div "Undo" at bounding box center [359, 654] width 56 height 22
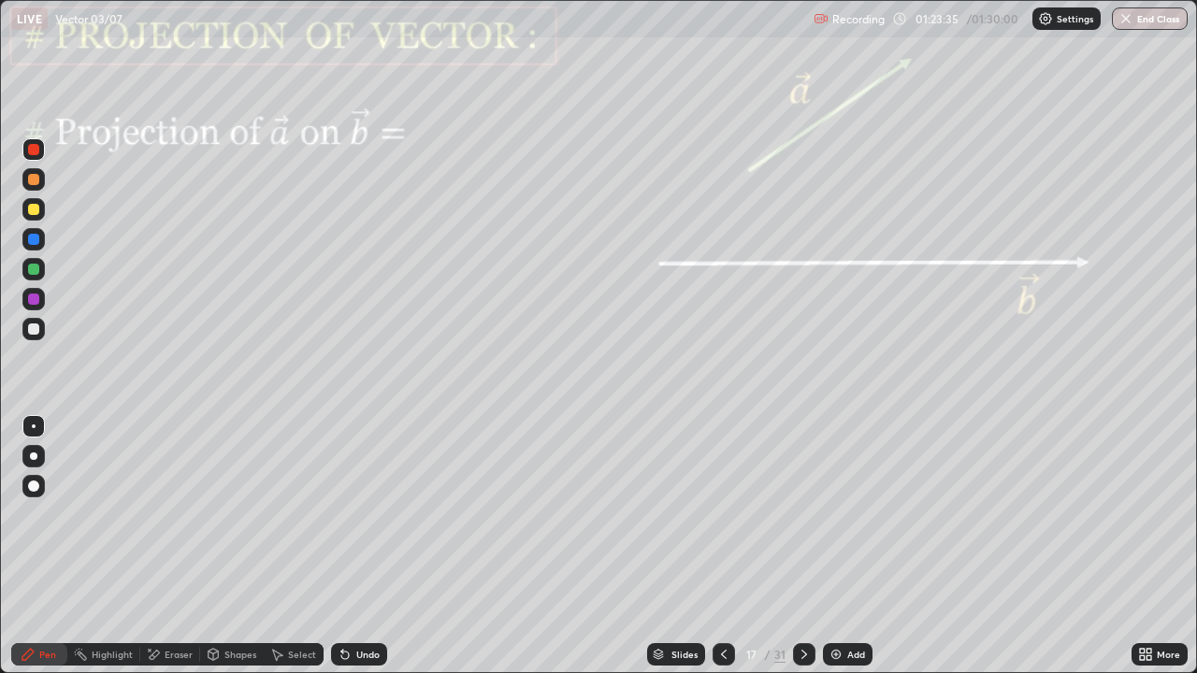
click at [359, 546] on div "Undo" at bounding box center [367, 654] width 23 height 9
click at [1137, 23] on button "End Class" at bounding box center [1151, 18] width 74 height 22
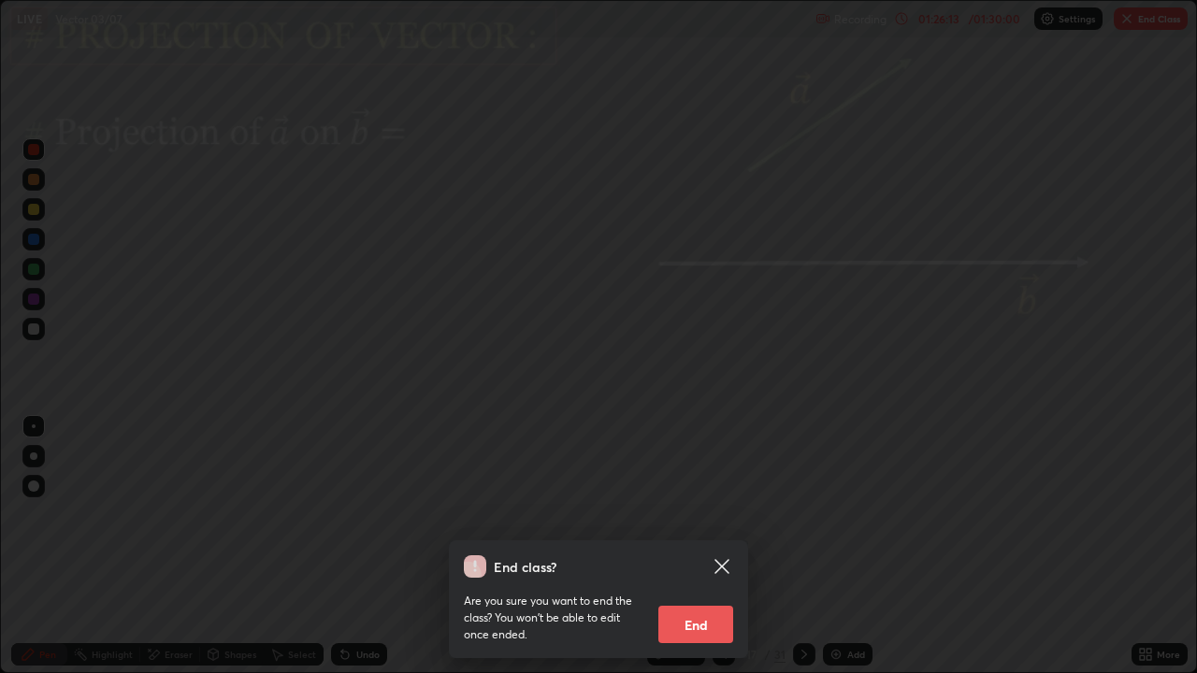
click at [697, 546] on button "End" at bounding box center [695, 624] width 75 height 37
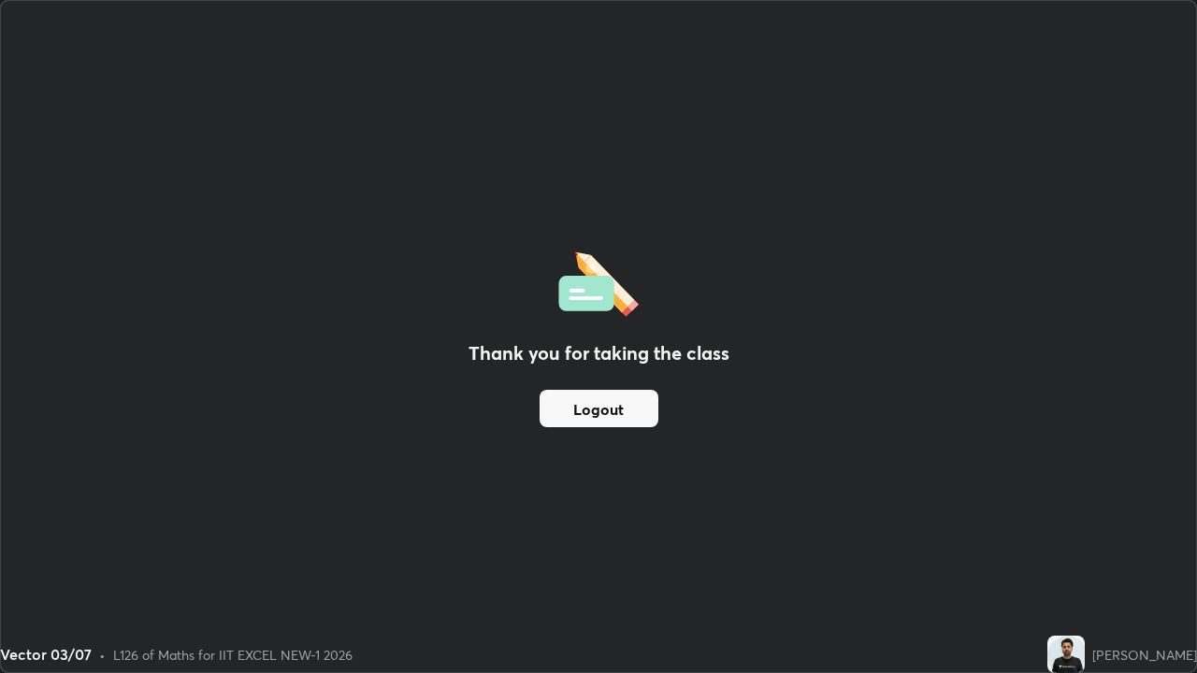
click at [594, 404] on button "Logout" at bounding box center [598, 408] width 119 height 37
